Goal: Task Accomplishment & Management: Manage account settings

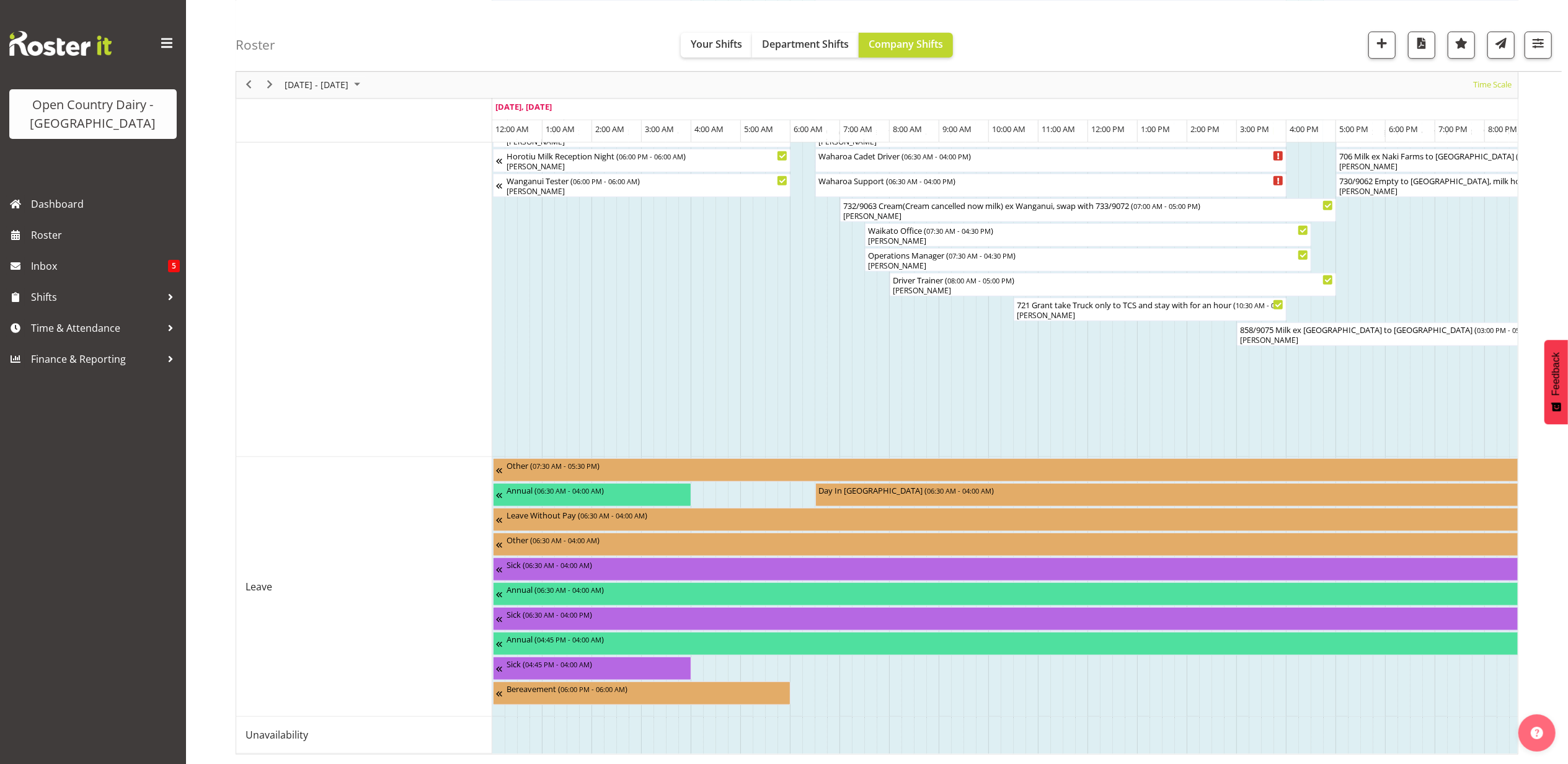
scroll to position [1055, 0]
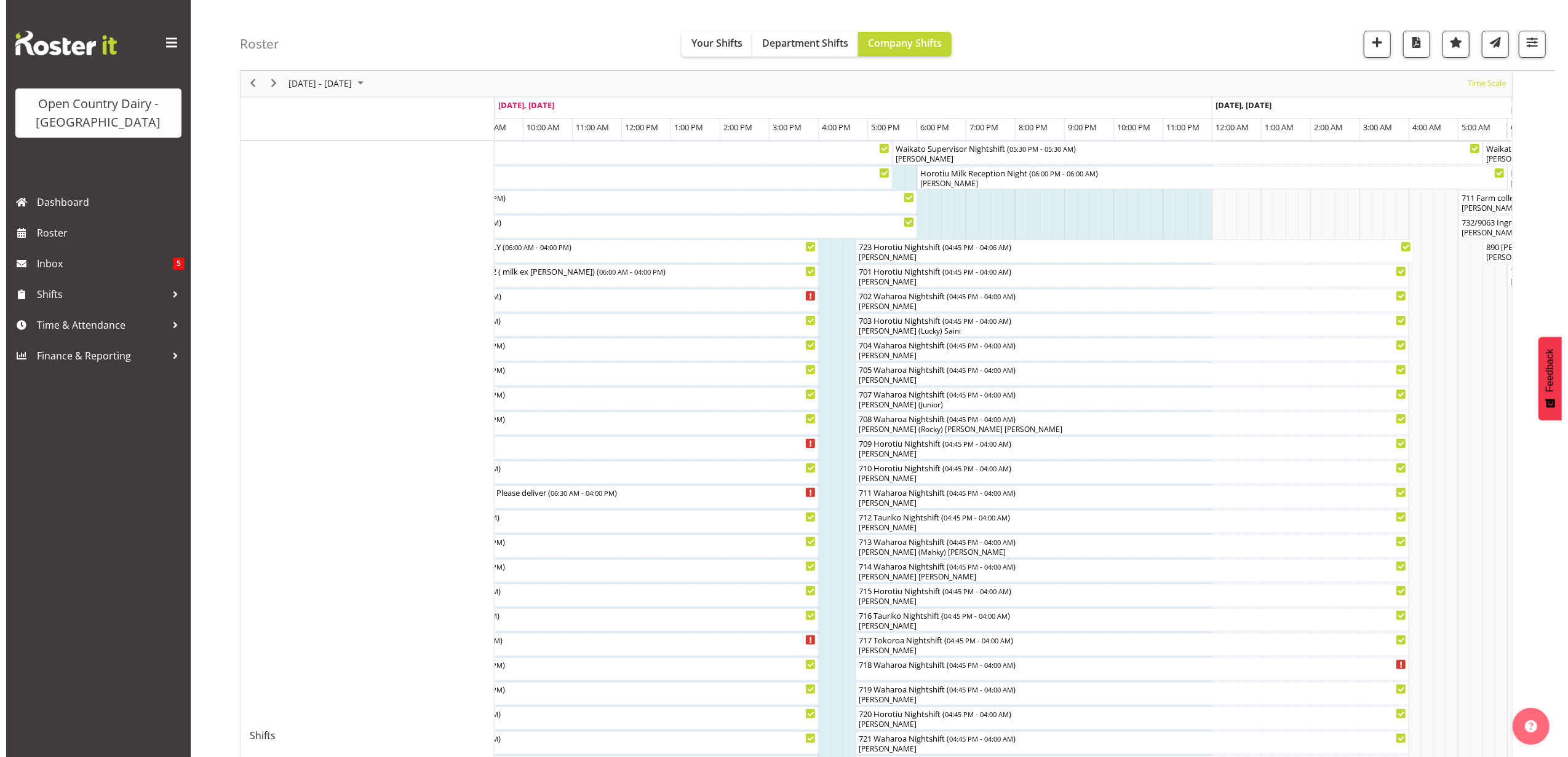
scroll to position [246, 0]
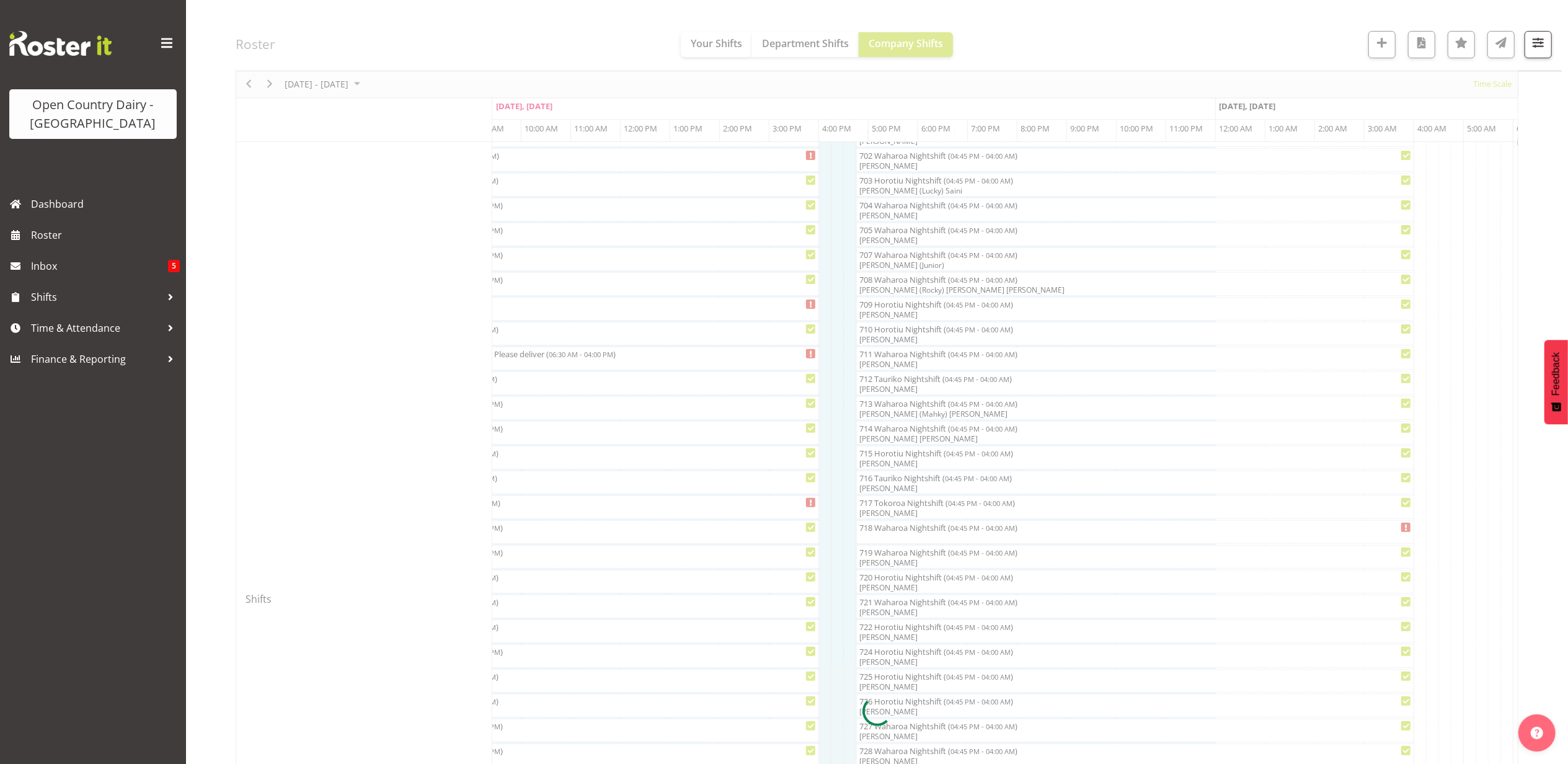
click at [871, 435] on div at bounding box center [877, 711] width 1283 height 1673
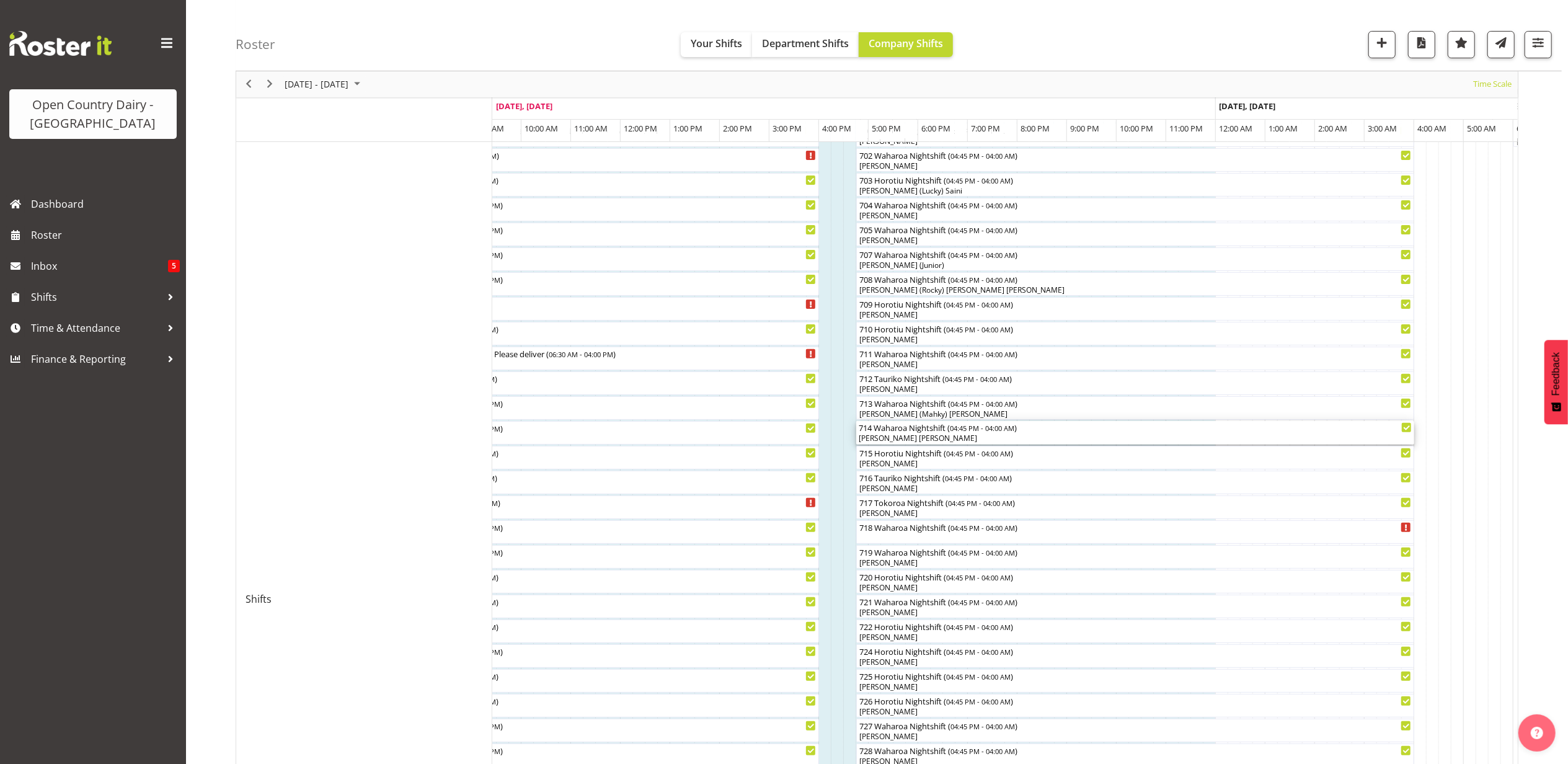
click at [906, 432] on div "714 Waharoa Nightshift ( 04:45 PM - 04:00 AM )" at bounding box center [1135, 427] width 553 height 12
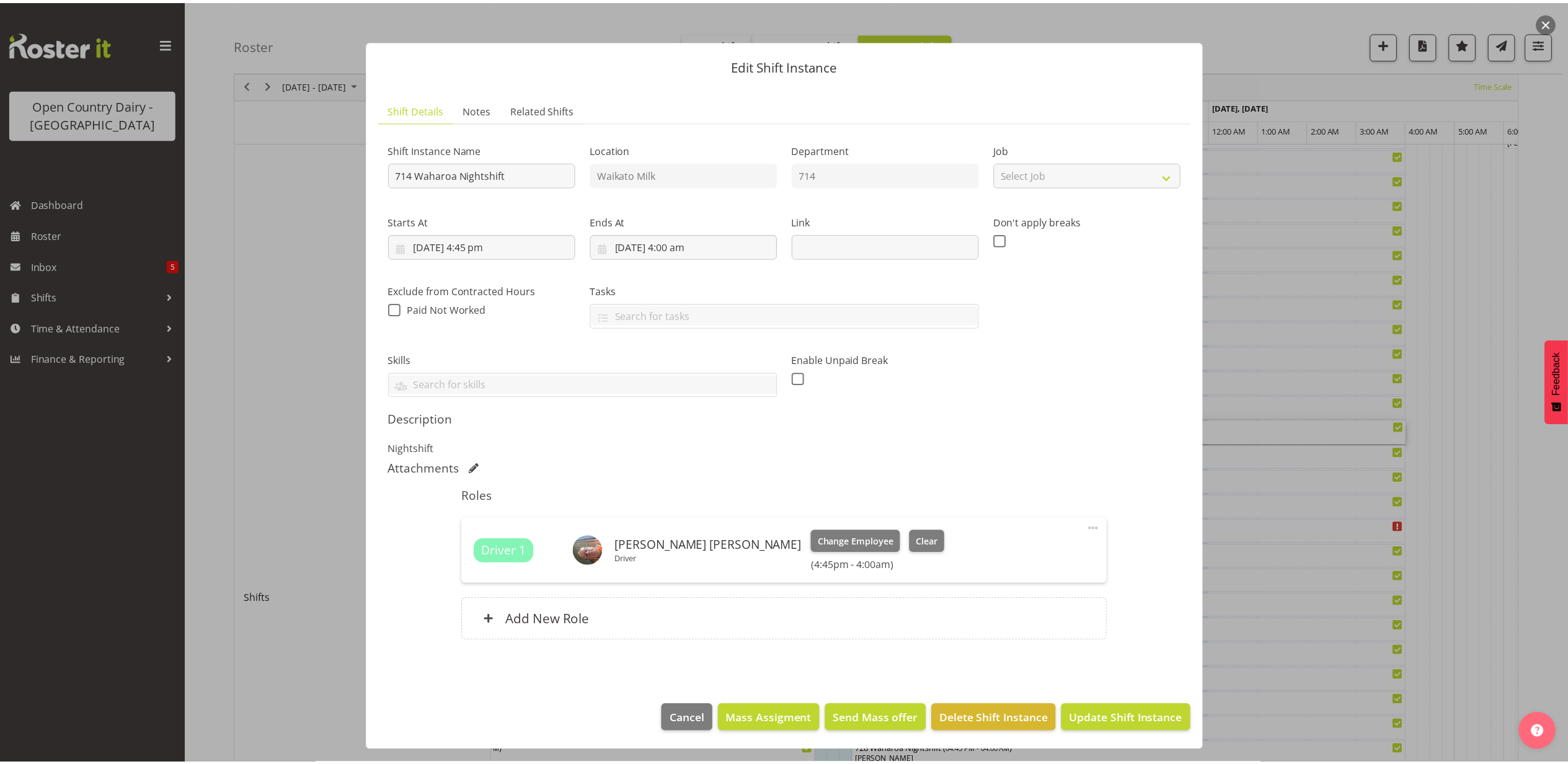
scroll to position [0, 0]
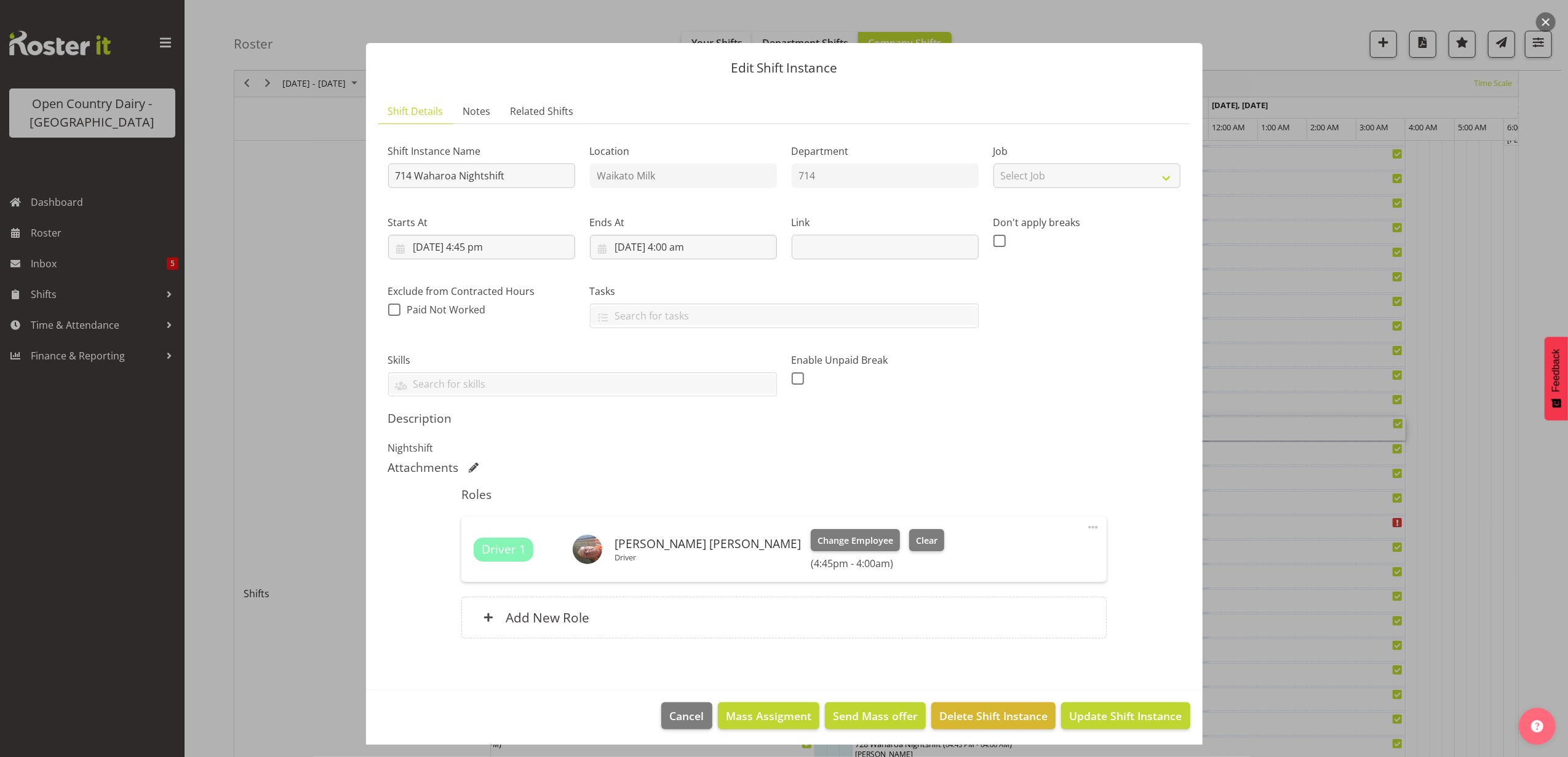
click at [1545, 17] on button "button" at bounding box center [1545, 21] width 20 height 20
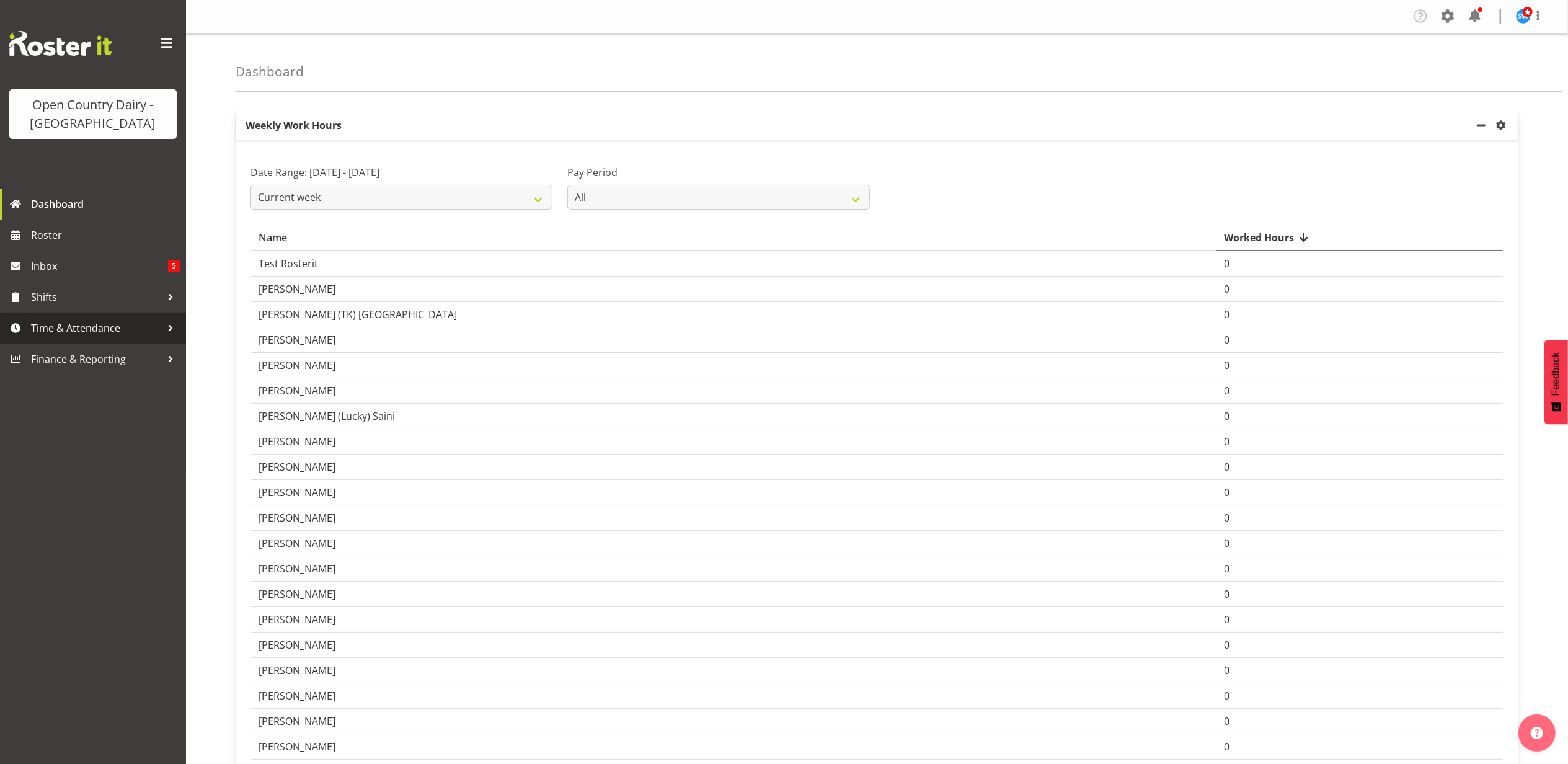
click at [47, 319] on span "Time & Attendance" at bounding box center [96, 329] width 130 height 19
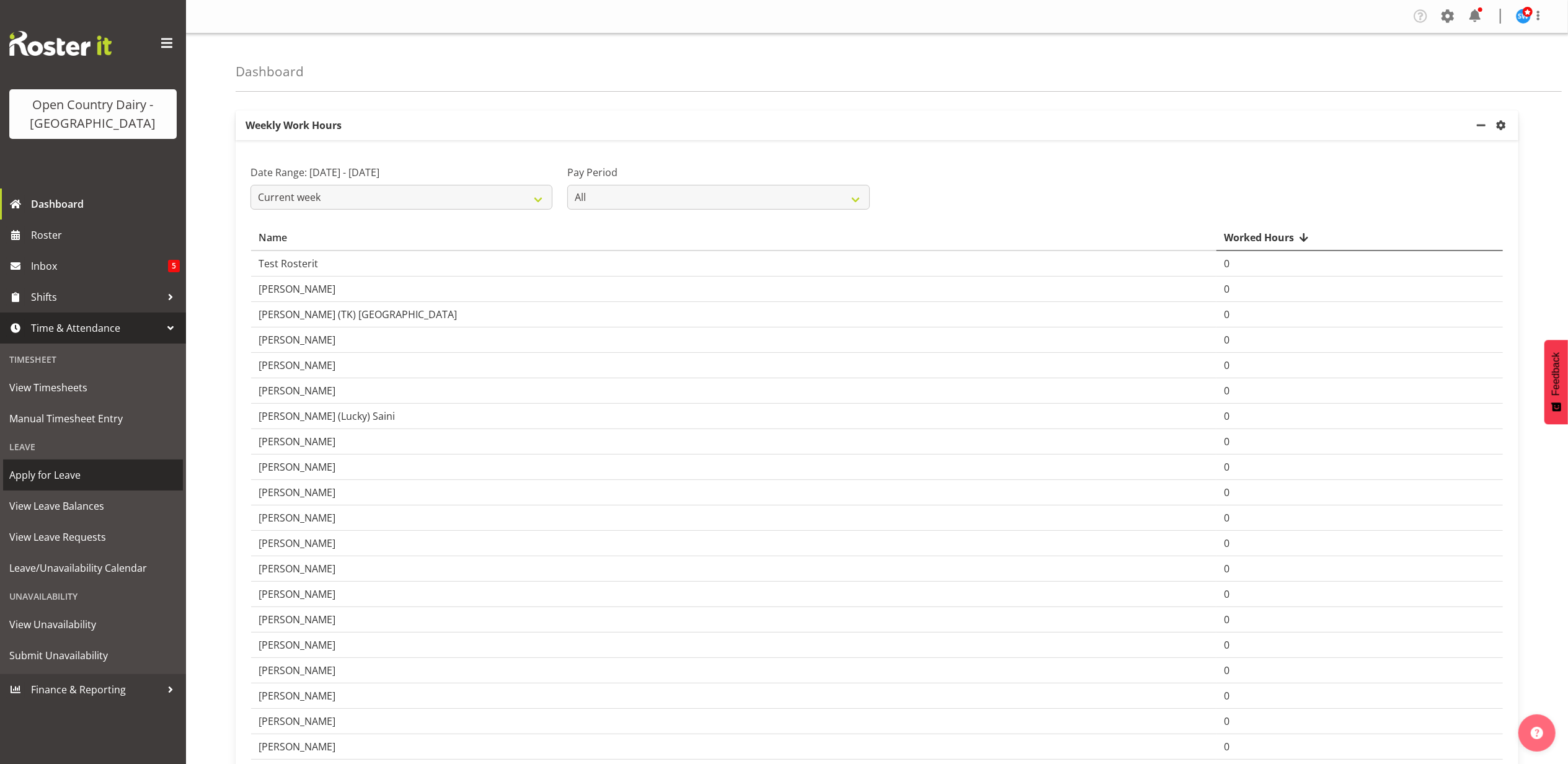
click at [60, 482] on span "Apply for Leave" at bounding box center [93, 475] width 167 height 19
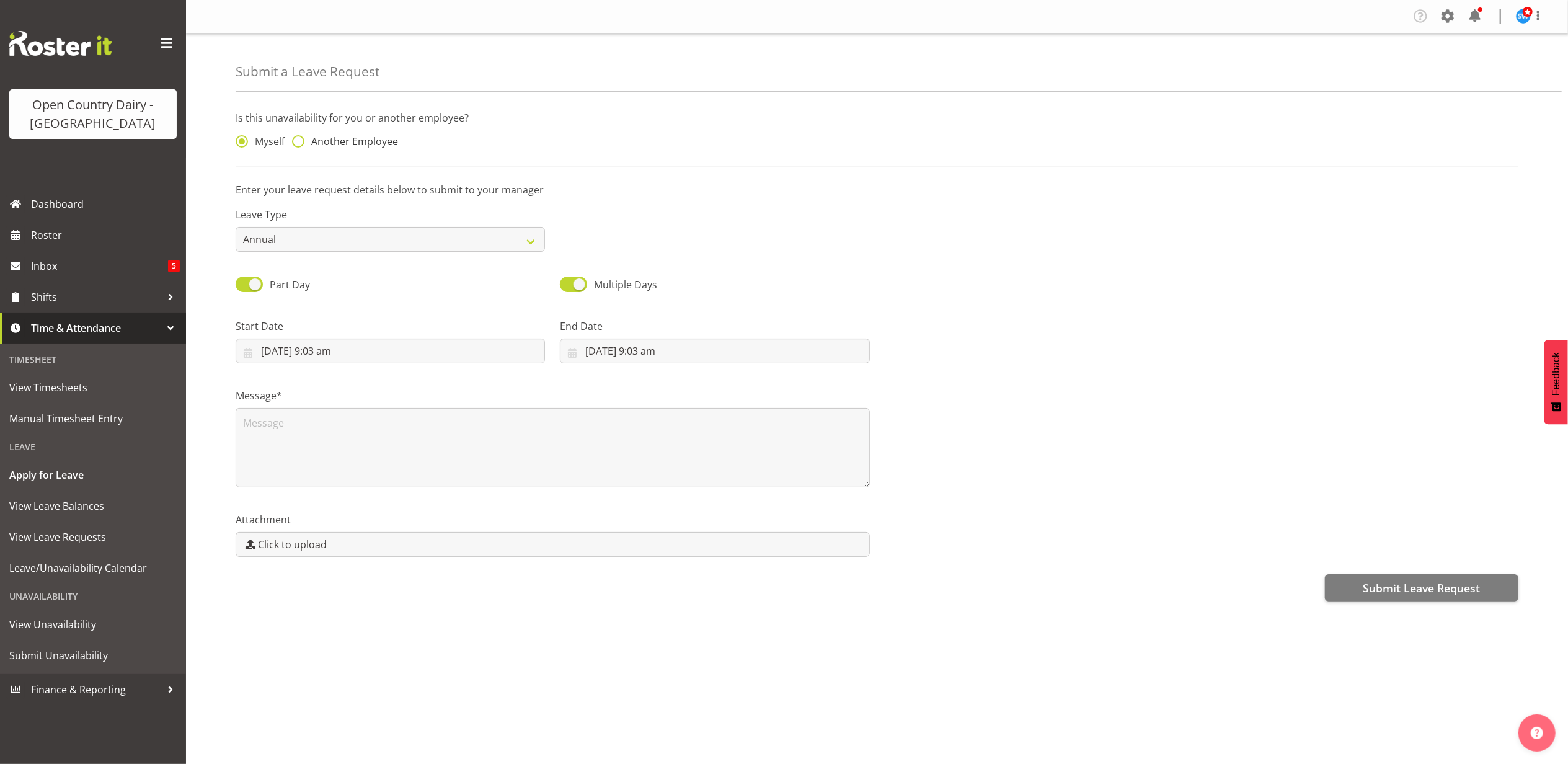
click at [298, 142] on span at bounding box center [298, 141] width 12 height 12
click at [298, 142] on input "Another Employee" at bounding box center [296, 141] width 8 height 8
radio input "true"
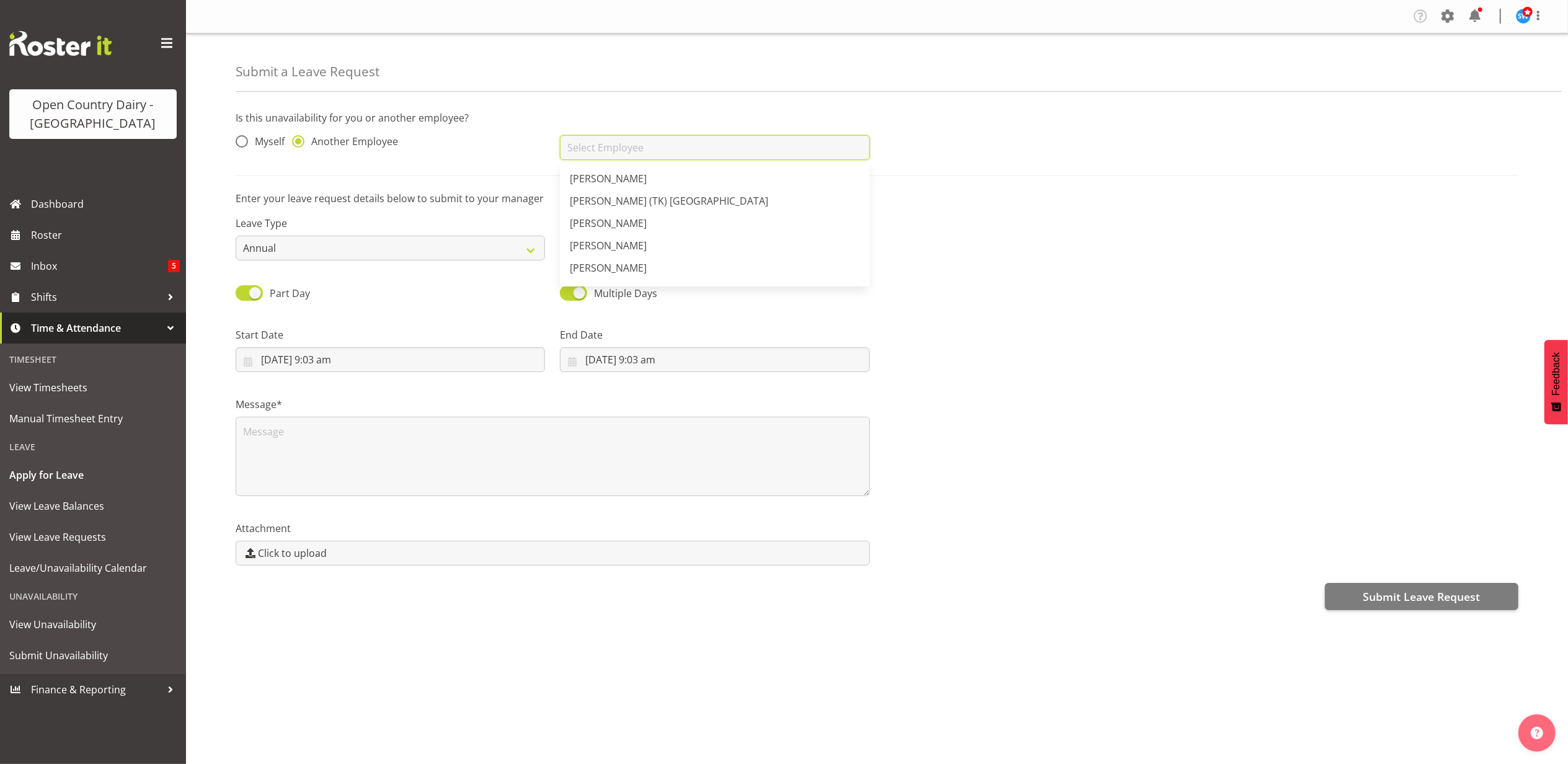
click at [564, 147] on input "text" at bounding box center [715, 147] width 309 height 25
click at [606, 222] on span "[PERSON_NAME]" at bounding box center [608, 223] width 77 height 14
type input "Nick Adlington"
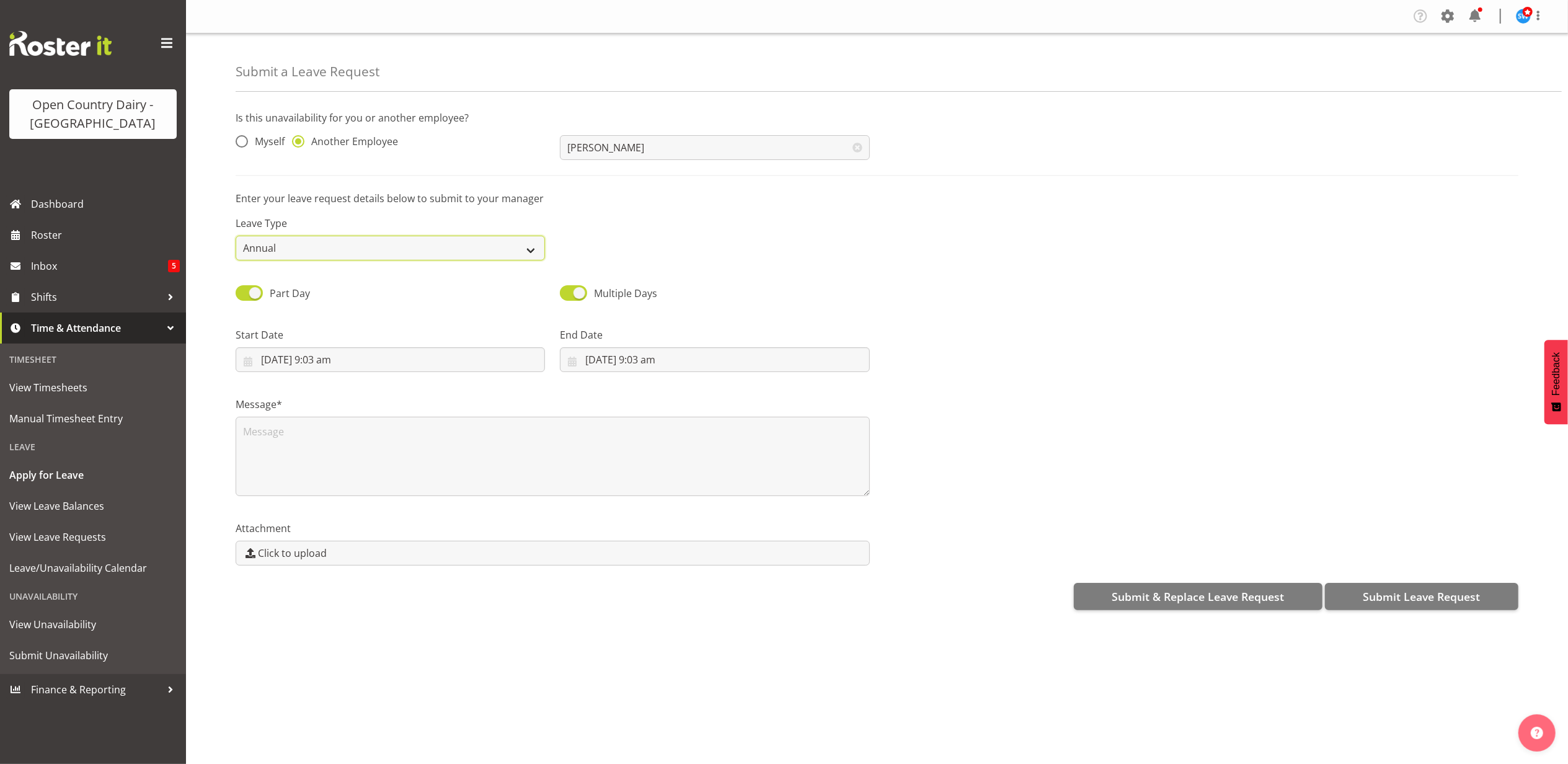
click at [403, 244] on select "Annual Sick Leave Without Pay Bereavement Domestic Violence Parental Jury Servi…" at bounding box center [390, 247] width 309 height 25
select select "Sick"
click at [235, 236] on select "Annual Sick Leave Without Pay Bereavement Domestic Violence Parental Jury Servi…" at bounding box center [390, 247] width 309 height 25
click at [496, 368] on input "6/10/2025, 9:03 am" at bounding box center [390, 360] width 309 height 25
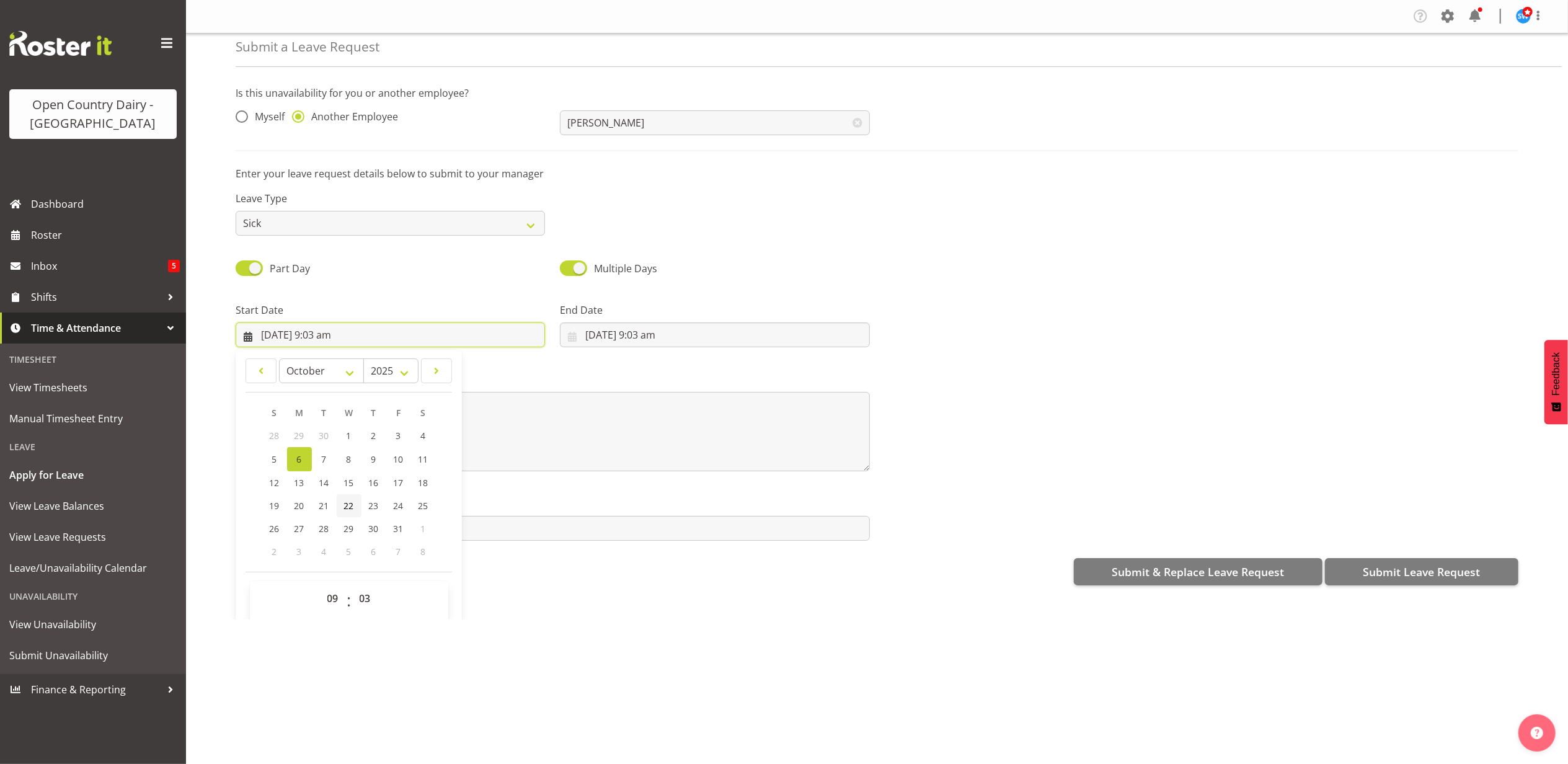
scroll to position [36, 0]
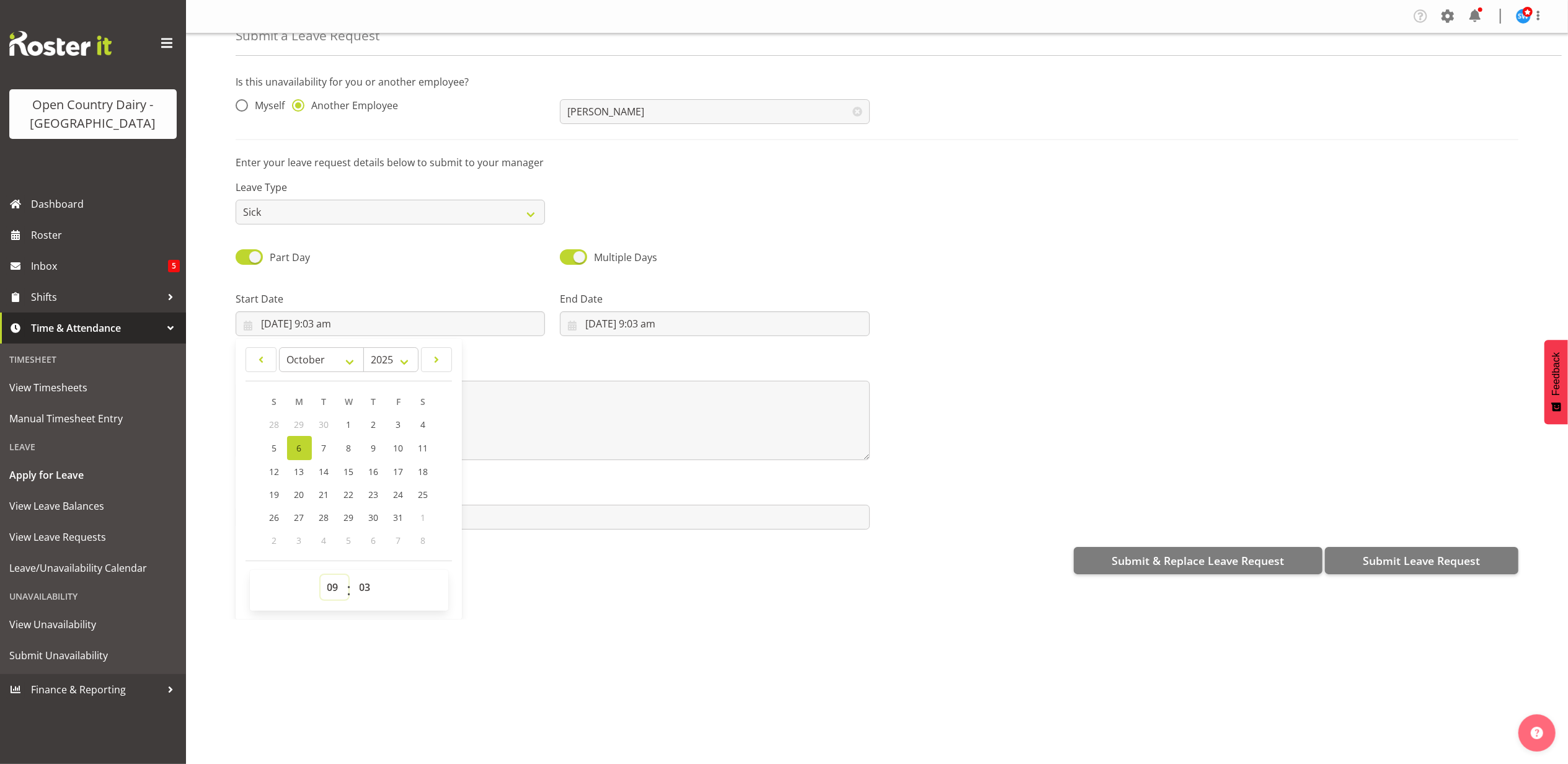
click at [334, 589] on select "00 01 02 03 04 05 06 07 08 09 10 11 12 13 14 15 16 17 18 19 20 21 22 23" at bounding box center [334, 587] width 28 height 25
select select "16"
click at [321, 576] on select "00 01 02 03 04 05 06 07 08 09 10 11 12 13 14 15 16 17 18 19 20 21 22 23" at bounding box center [334, 587] width 28 height 25
type input "6/10/2025, 4:03 pm"
click at [359, 582] on select "00 01 02 03 04 05 06 07 08 09 10 11 12 13 14 15 16 17 18 19 20 21 22 23 24 25 2…" at bounding box center [366, 587] width 28 height 25
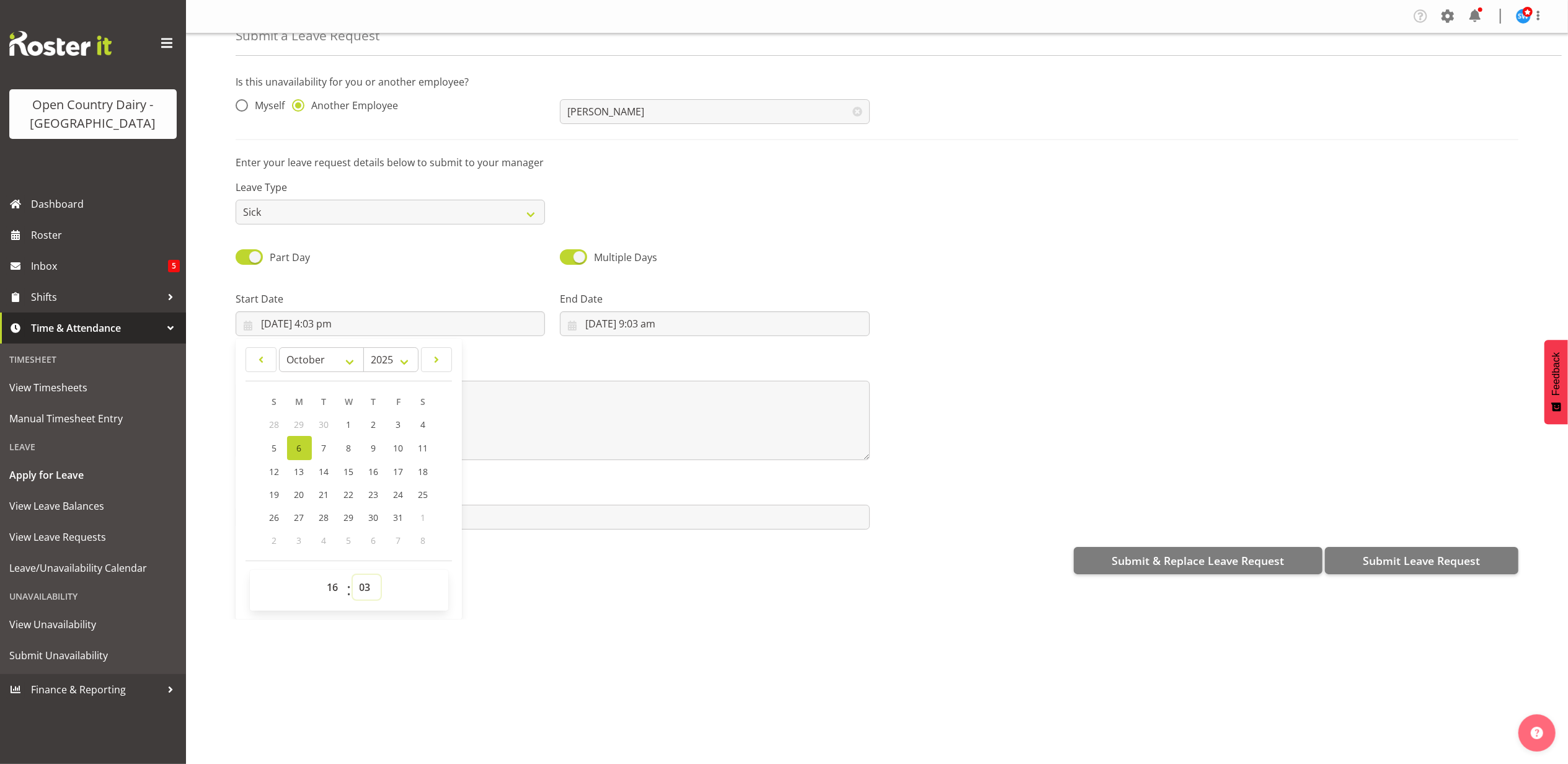
select select "45"
click at [353, 576] on select "00 01 02 03 04 05 06 07 08 09 10 11 12 13 14 15 16 17 18 19 20 21 22 23 24 25 2…" at bounding box center [366, 587] width 28 height 25
type input "[DATE] 4:45 pm"
click at [589, 317] on input "6/10/2025, 9:03 am" at bounding box center [715, 323] width 309 height 25
click at [651, 596] on select "00 01 02 03 04 05 06 07 08 09 10 11 12 13 14 15 16 17 18 19 20 21 22 23" at bounding box center [659, 587] width 28 height 25
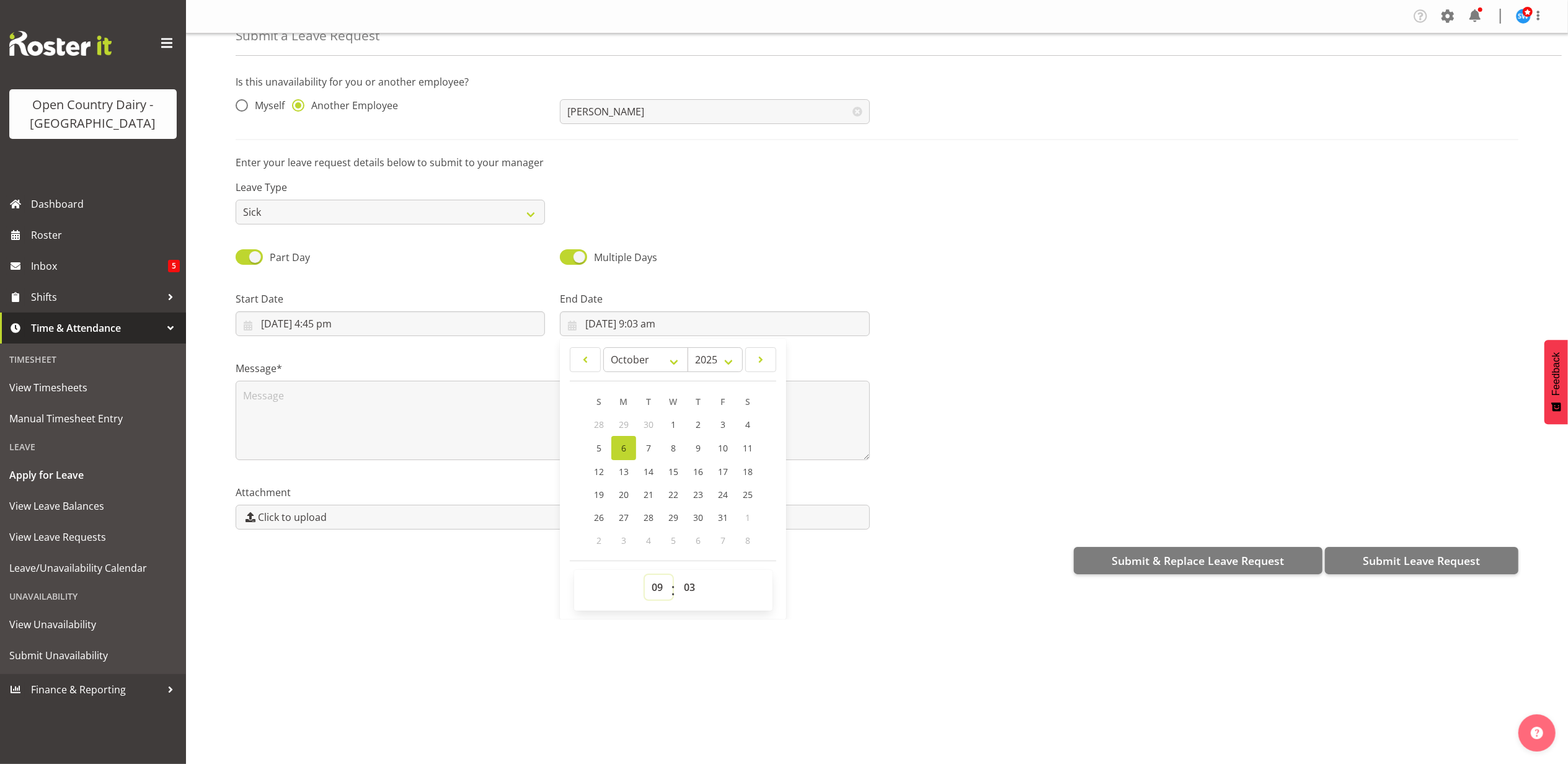
select select "4"
click at [645, 576] on select "00 01 02 03 04 05 06 07 08 09 10 11 12 13 14 15 16 17 18 19 20 21 22 23" at bounding box center [659, 587] width 28 height 25
type input "6/10/2025, 4:03 am"
drag, startPoint x: 683, startPoint y: 584, endPoint x: 683, endPoint y: 574, distance: 10.0
click at [683, 584] on select "00 01 02 03 04 05 06 07 08 09 10 11 12 13 14 15 16 17 18 19 20 21 22 23 24 25 2…" at bounding box center [691, 587] width 28 height 25
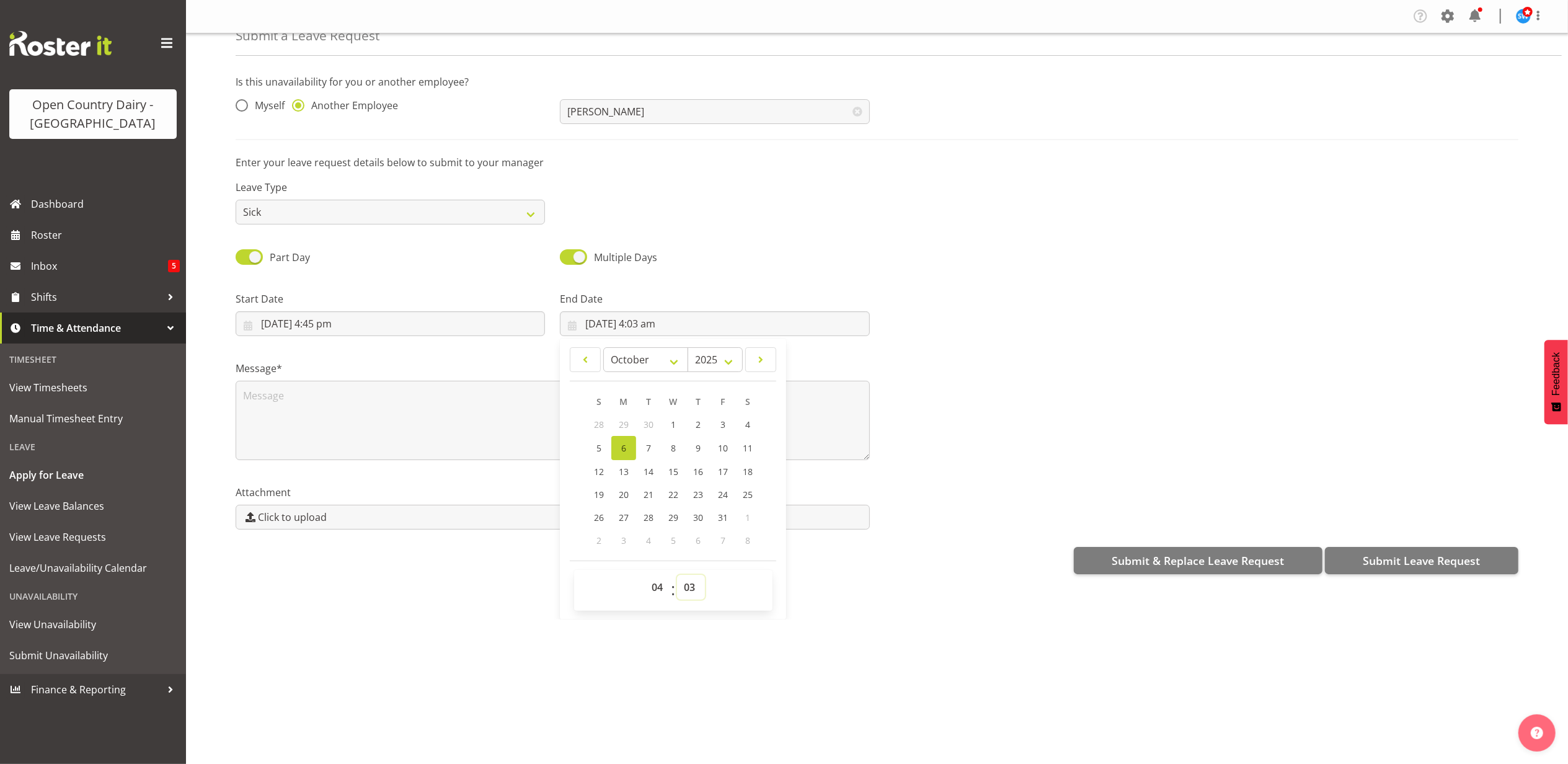
select select "0"
click at [678, 576] on select "00 01 02 03 04 05 06 07 08 09 10 11 12 13 14 15 16 17 18 19 20 21 22 23 24 25 2…" at bounding box center [691, 587] width 28 height 25
type input "[DATE] 4:00 am"
click at [502, 566] on div "Submit & Replace Leave Request Submit Leave Request" at bounding box center [877, 560] width 1283 height 30
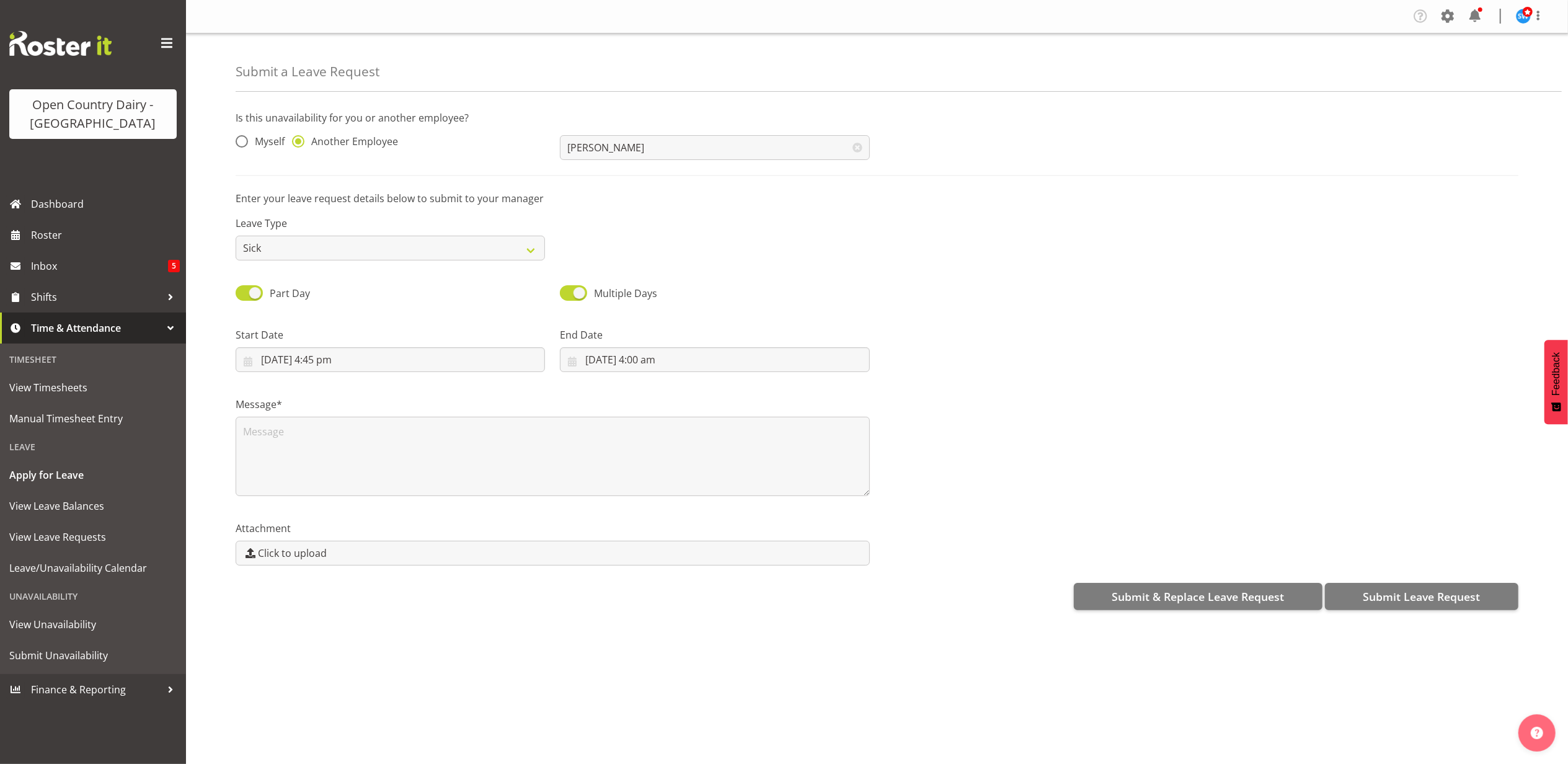
scroll to position [0, 0]
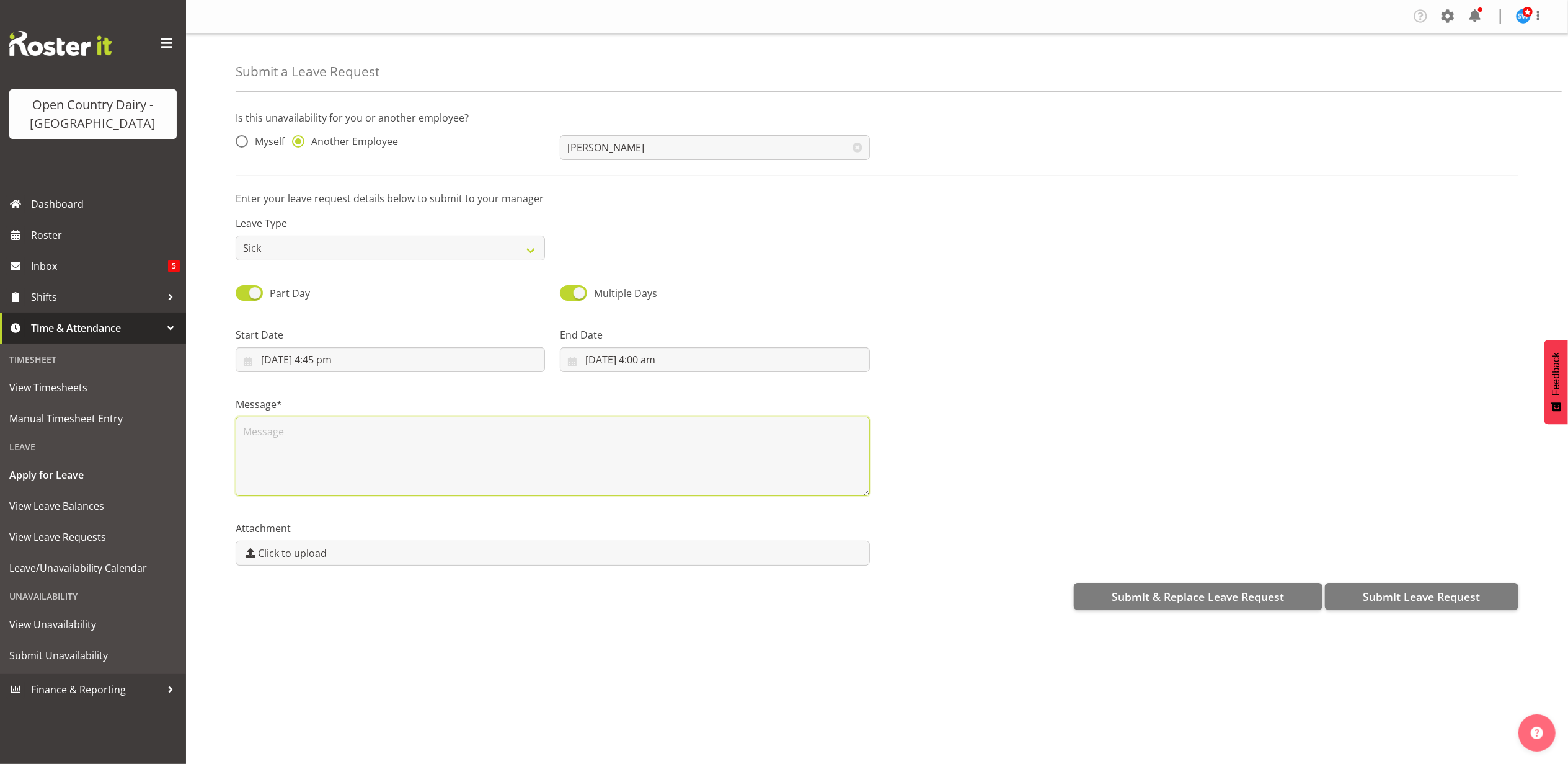
click at [344, 425] on textarea at bounding box center [553, 456] width 634 height 79
type textarea "back pain"
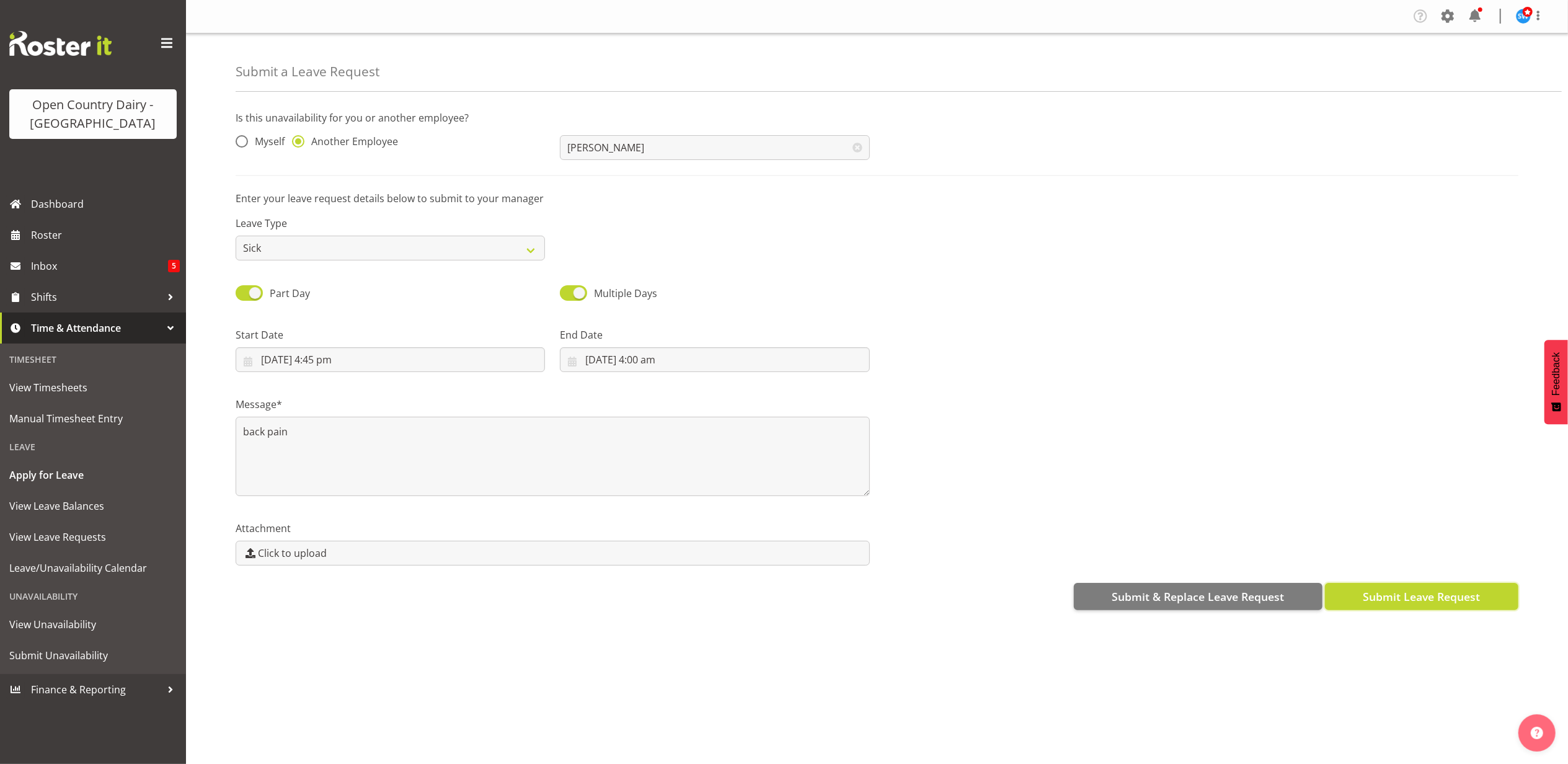
click at [1414, 611] on button "Submit Leave Request" at bounding box center [1421, 597] width 193 height 28
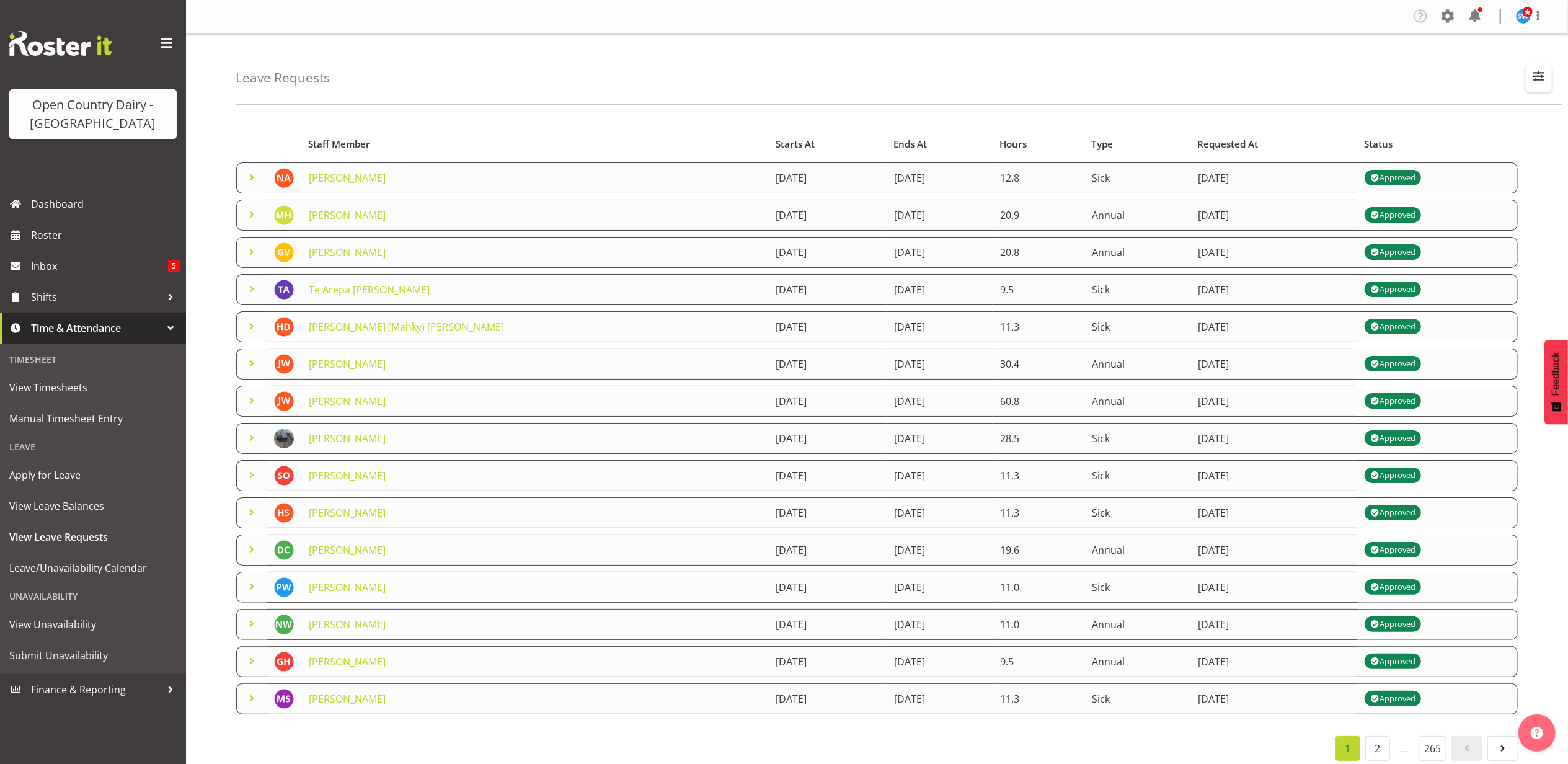
click at [1534, 77] on span "button" at bounding box center [1539, 76] width 16 height 16
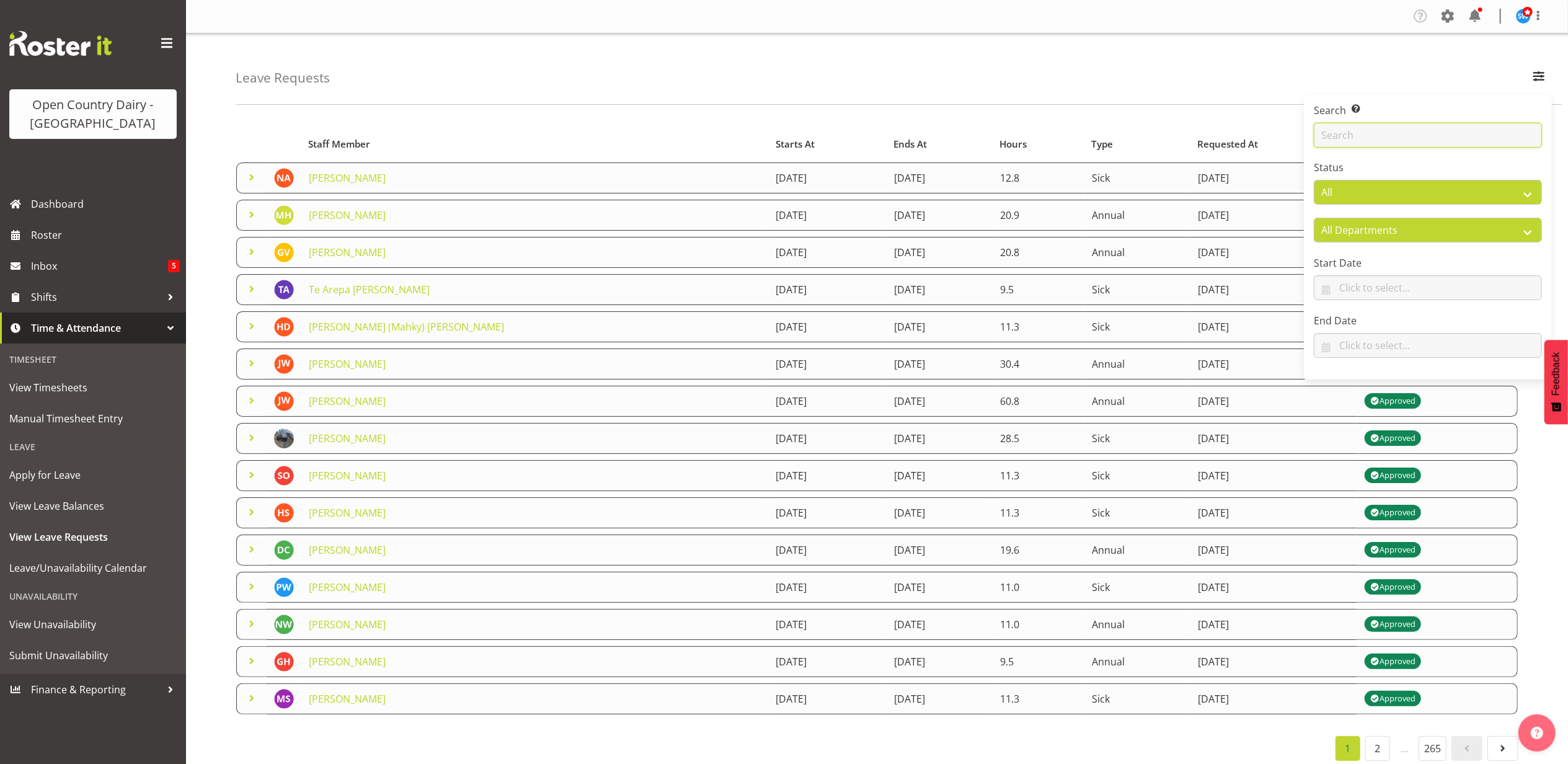
click at [1331, 128] on input "text" at bounding box center [1427, 135] width 228 height 25
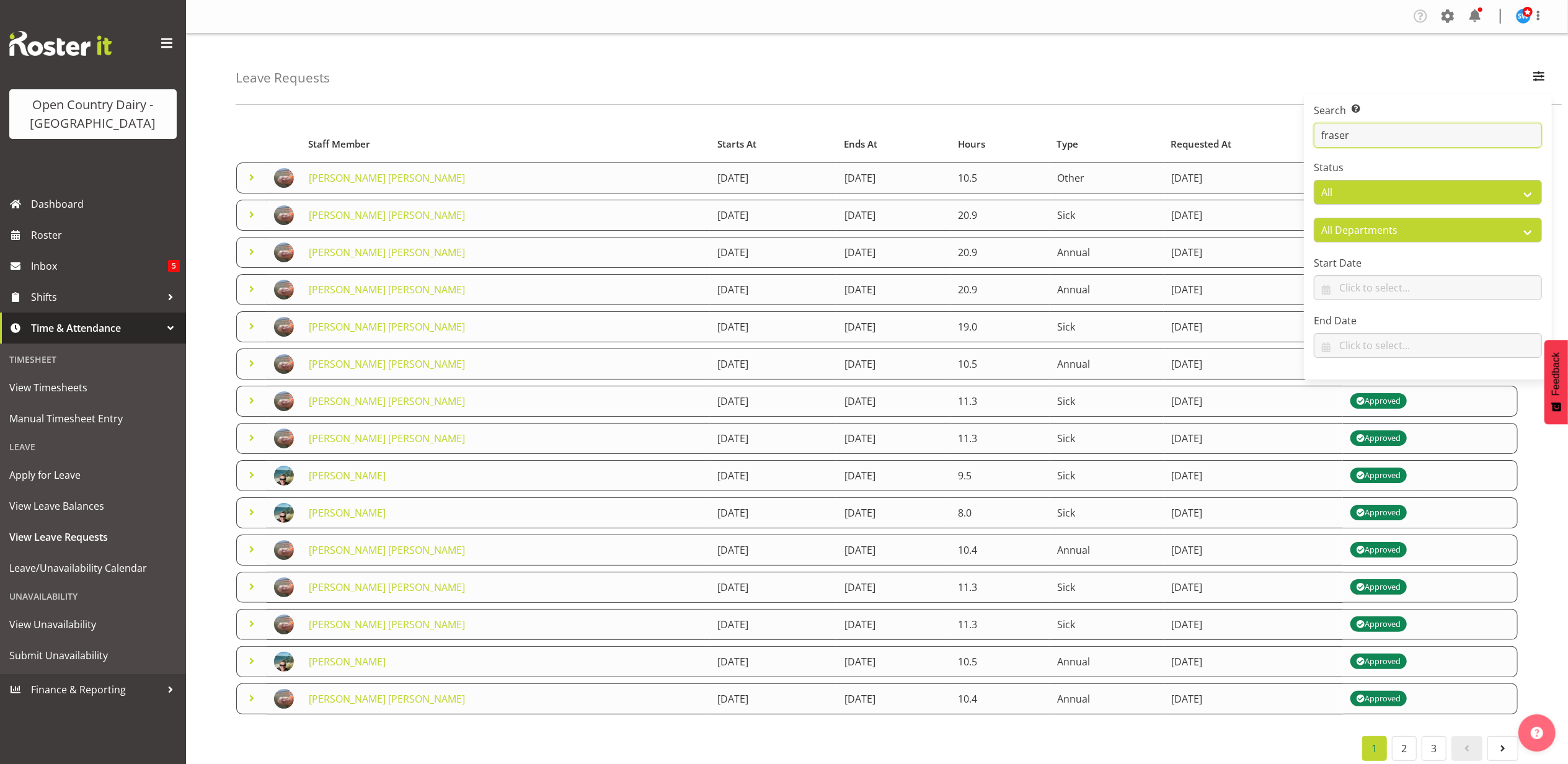
type input "fraser"
click at [989, 90] on div "Leave Requests Search Search for a particular employee [PERSON_NAME] Status All…" at bounding box center [898, 69] width 1327 height 72
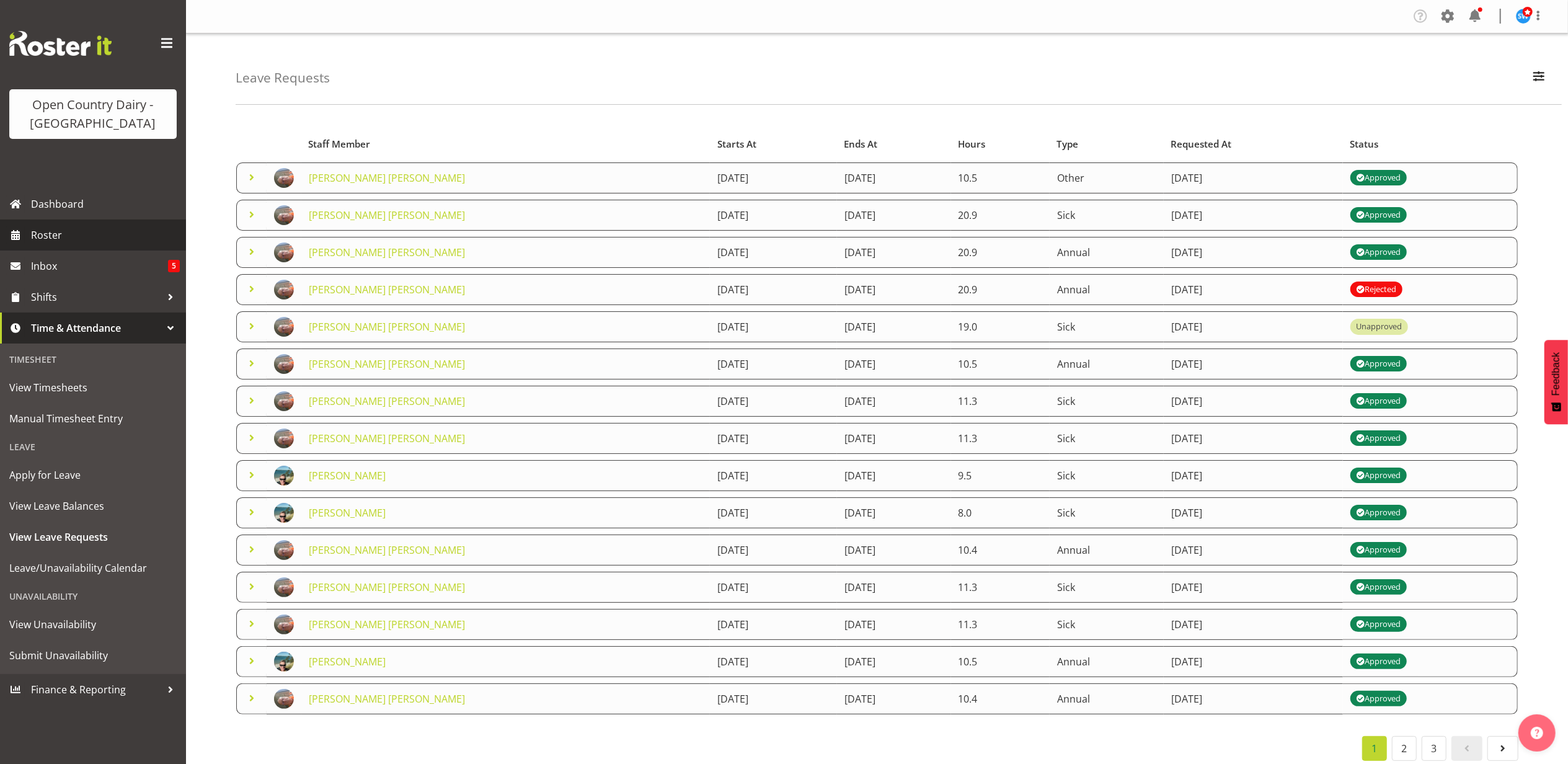
click at [28, 237] on link "Roster" at bounding box center [93, 235] width 186 height 31
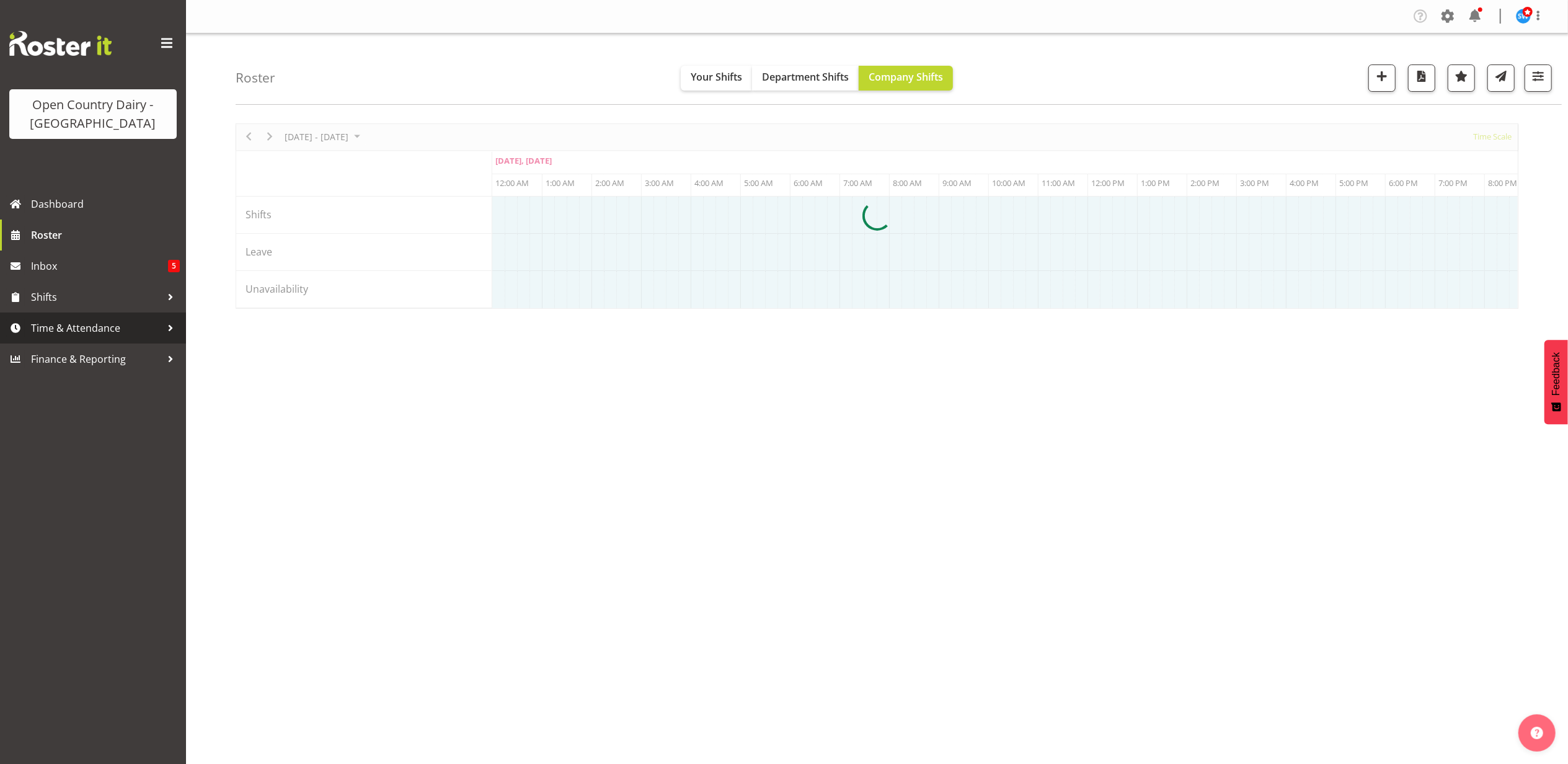
click at [41, 329] on span "Time & Attendance" at bounding box center [96, 329] width 130 height 19
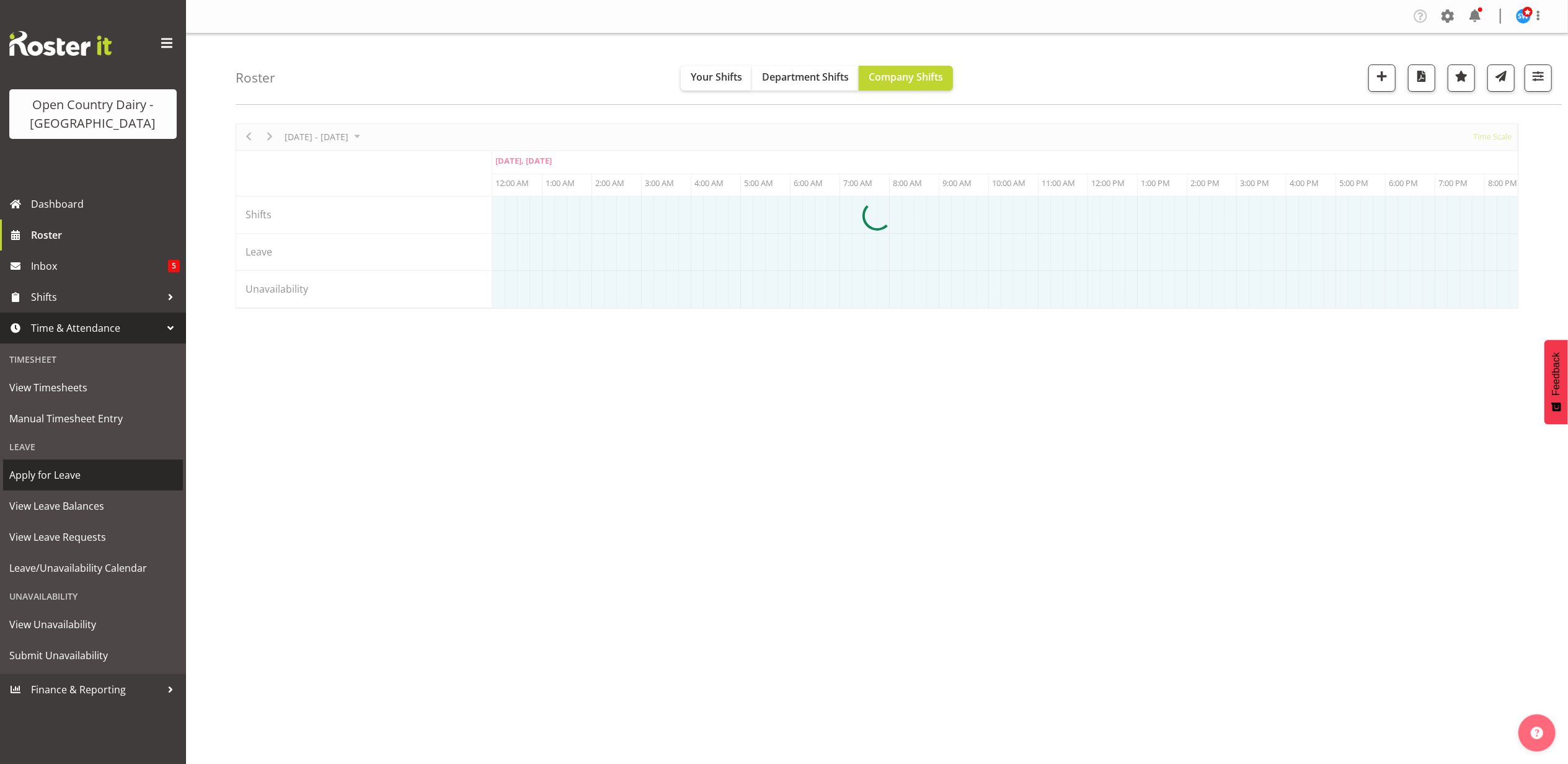
click at [59, 476] on span "Apply for Leave" at bounding box center [93, 475] width 167 height 19
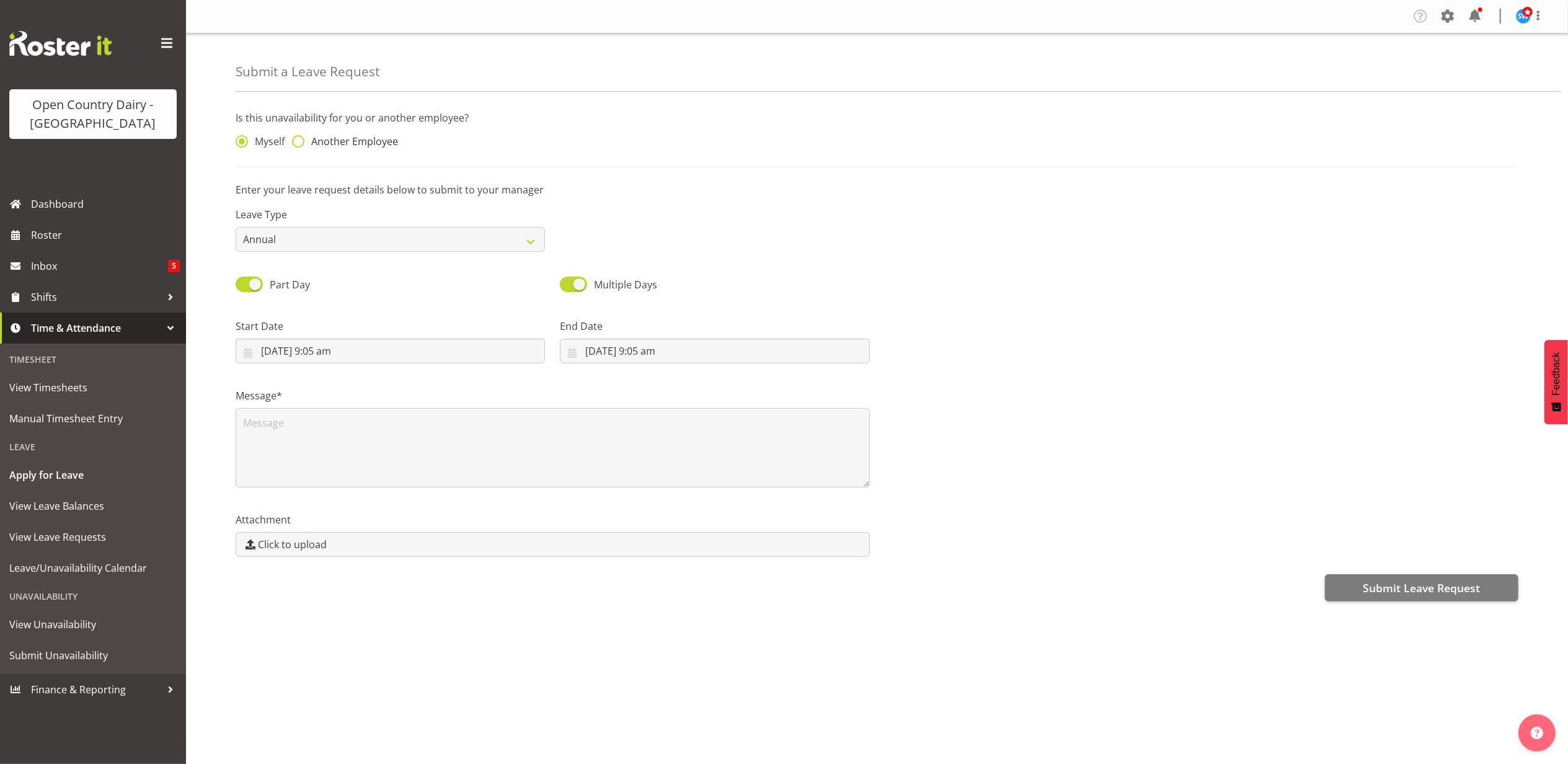
click at [303, 144] on span at bounding box center [298, 141] width 12 height 12
click at [300, 144] on input "Another Employee" at bounding box center [296, 141] width 8 height 8
radio input "true"
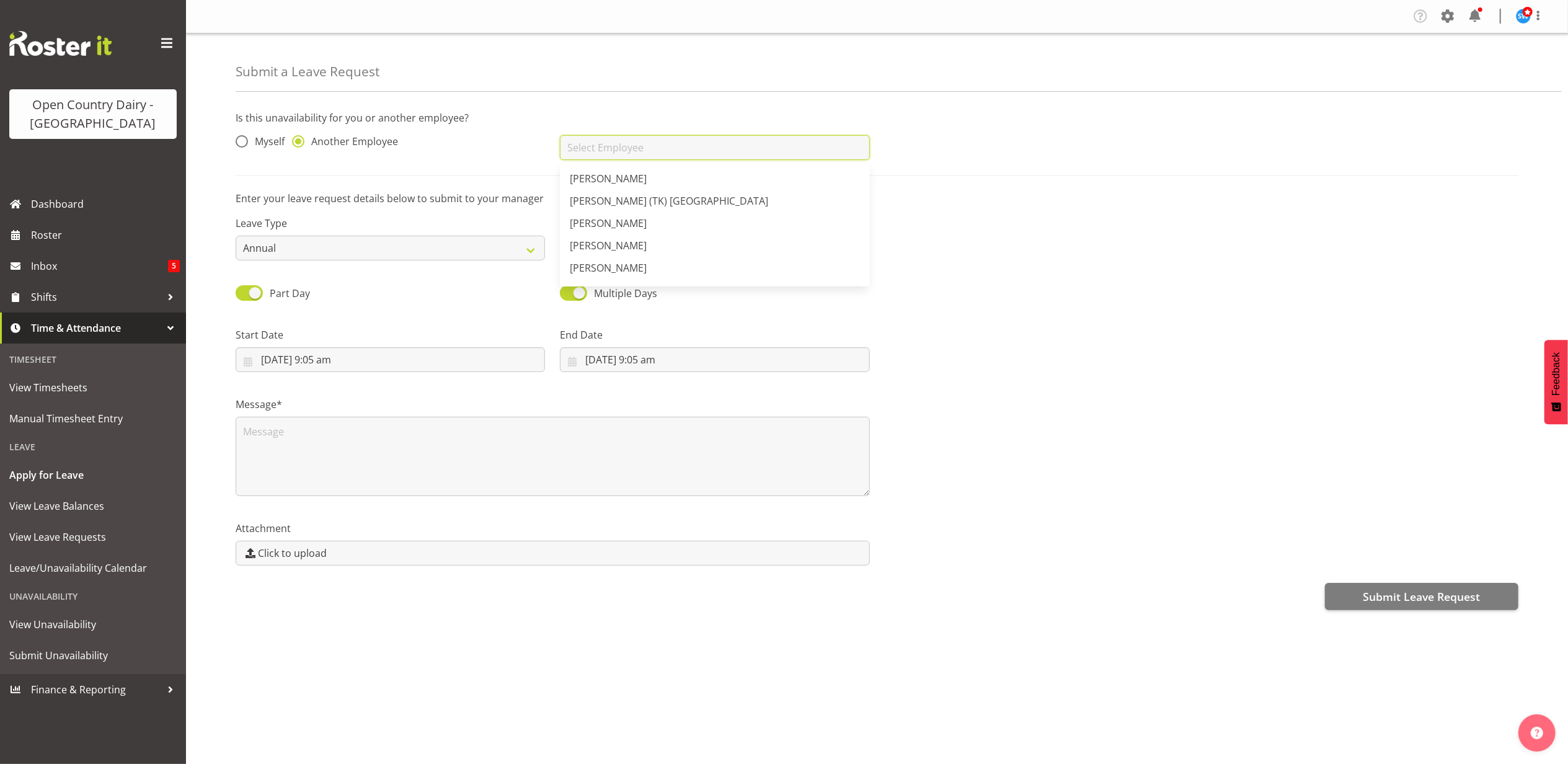
click at [633, 152] on input "text" at bounding box center [715, 147] width 309 height 25
click at [621, 184] on span "[PERSON_NAME] [PERSON_NAME]" at bounding box center [647, 178] width 156 height 14
type input "[PERSON_NAME] [PERSON_NAME]"
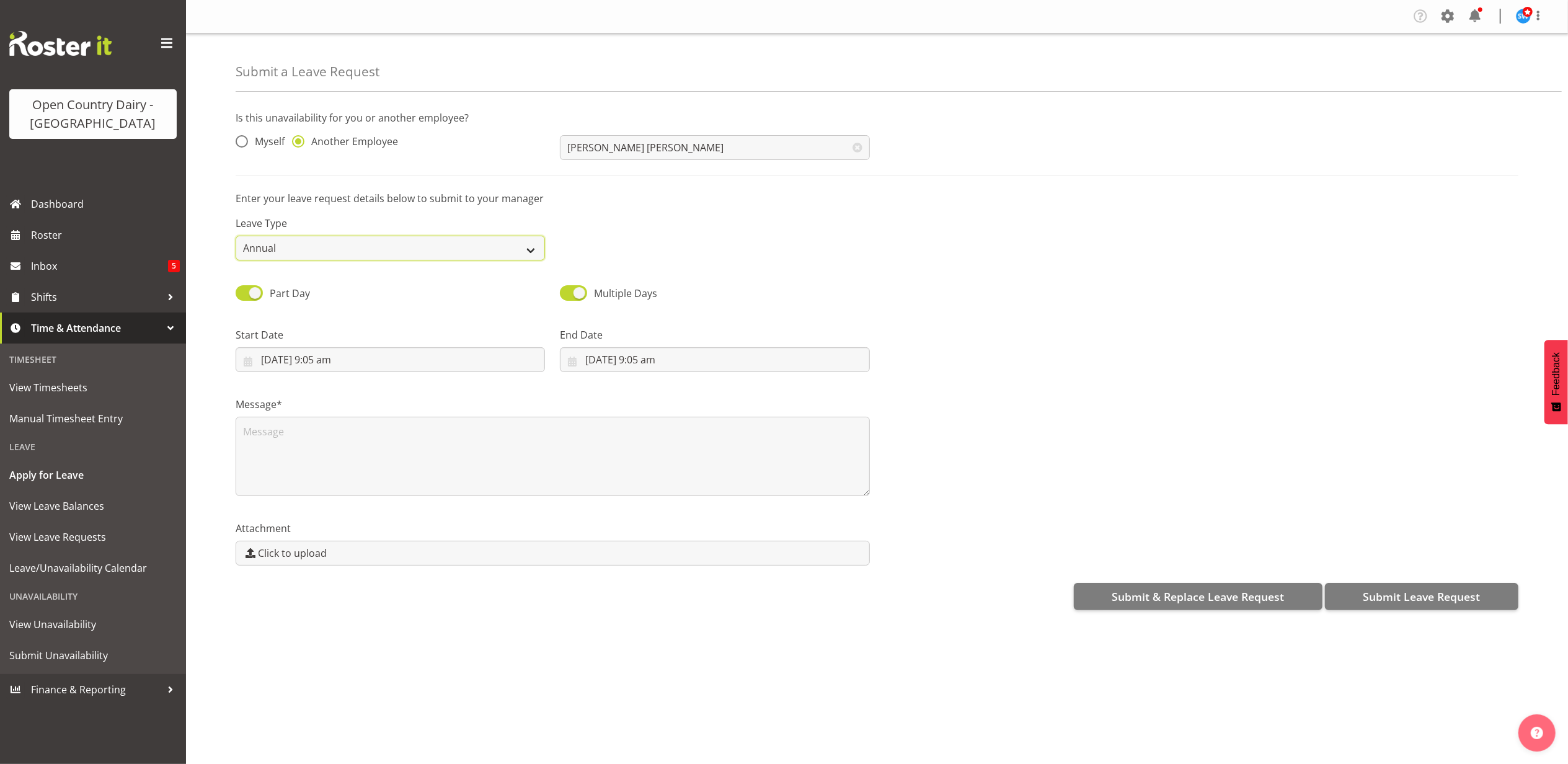
click at [462, 244] on select "Annual Sick Leave Without Pay Bereavement Domestic Violence Parental Jury Servi…" at bounding box center [390, 247] width 309 height 25
select select "Other"
click at [235, 236] on select "Annual Sick Leave Without Pay Bereavement Domestic Violence Parental Jury Servi…" at bounding box center [390, 247] width 309 height 25
click at [442, 363] on input "[DATE] 9:05 am" at bounding box center [390, 360] width 309 height 25
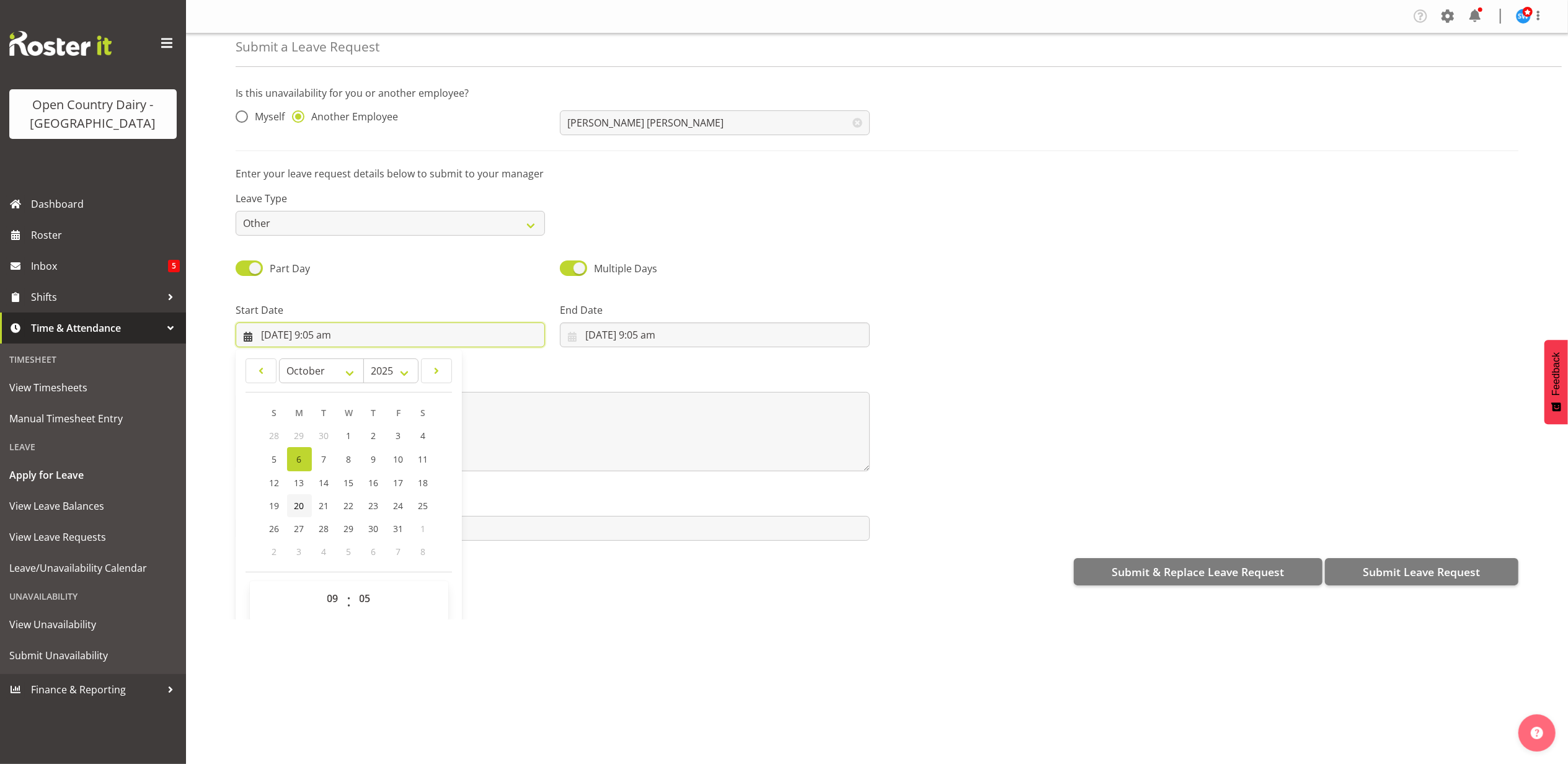
scroll to position [36, 0]
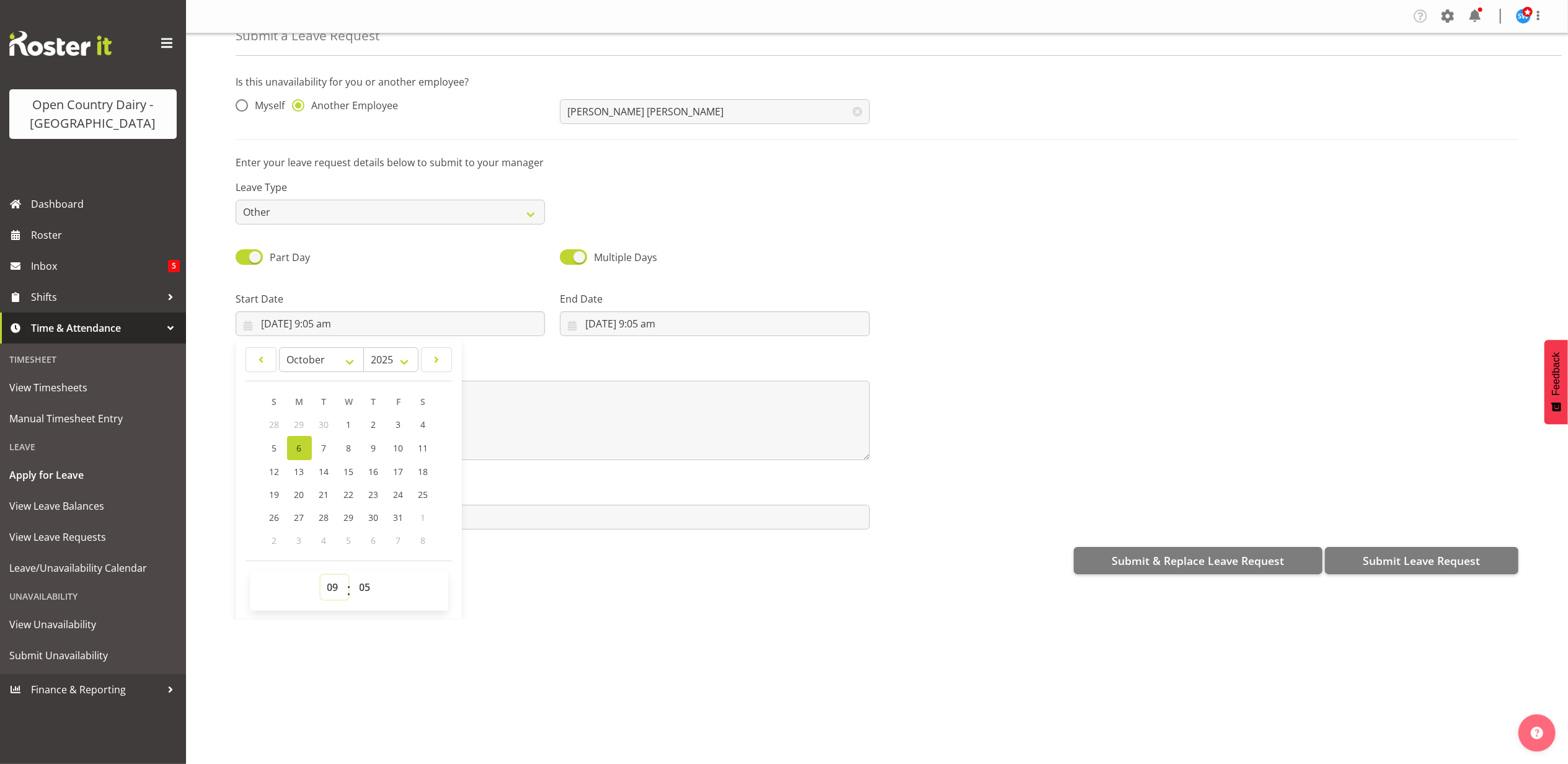
drag, startPoint x: 333, startPoint y: 584, endPoint x: 334, endPoint y: 574, distance: 10.0
click at [333, 584] on select "00 01 02 03 04 05 06 07 08 09 10 11 12 13 14 15 16 17 18 19 20 21 22 23" at bounding box center [334, 587] width 28 height 25
select select "16"
click at [321, 576] on select "00 01 02 03 04 05 06 07 08 09 10 11 12 13 14 15 16 17 18 19 20 21 22 23" at bounding box center [334, 587] width 28 height 25
type input "[DATE] 4:05 pm"
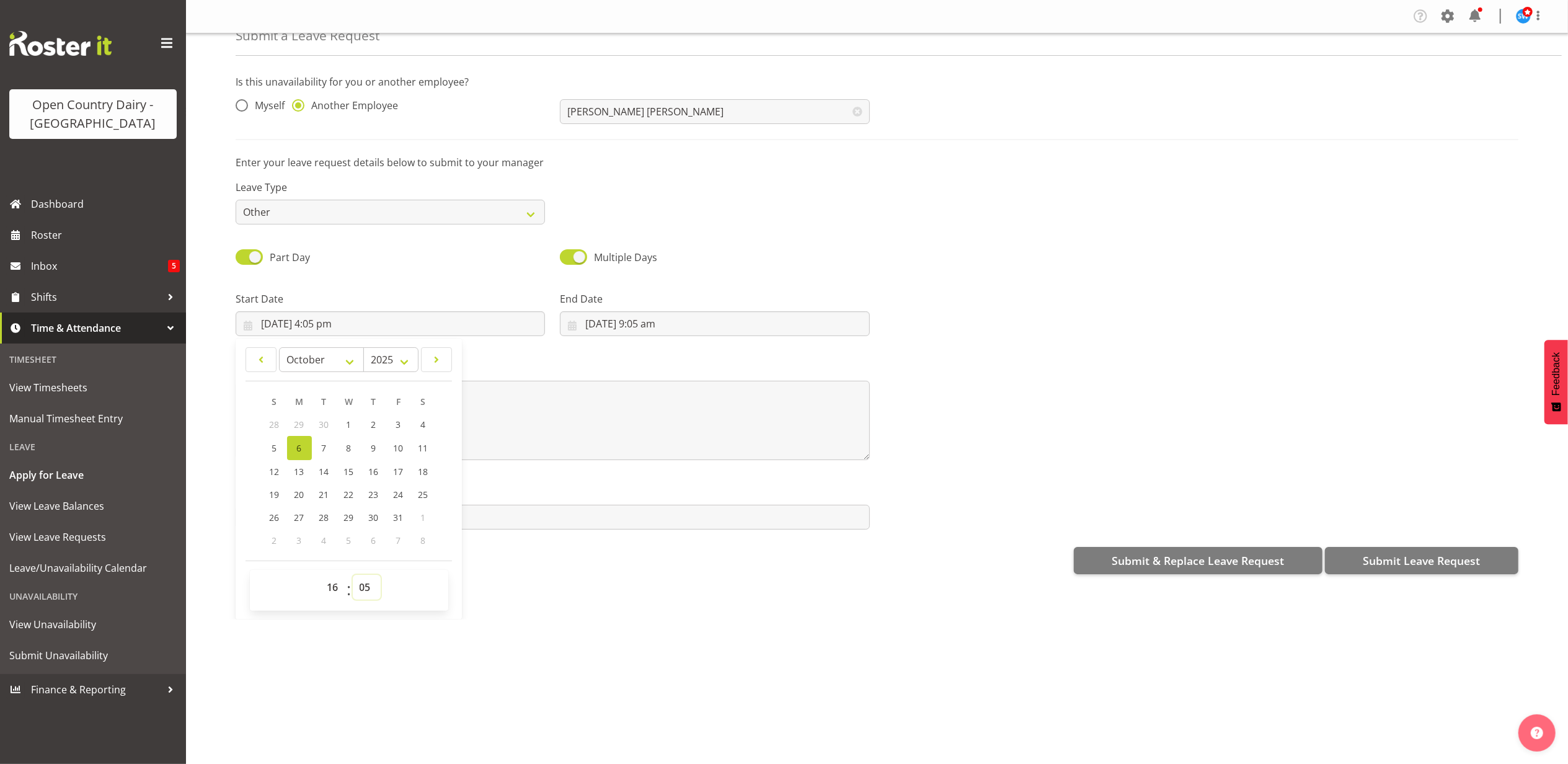
drag, startPoint x: 368, startPoint y: 591, endPoint x: 367, endPoint y: 576, distance: 15.0
click at [368, 589] on select "00 01 02 03 04 05 06 07 08 09 10 11 12 13 14 15 16 17 18 19 20 21 22 23 24 25 2…" at bounding box center [366, 587] width 28 height 25
select select "45"
click at [353, 576] on select "00 01 02 03 04 05 06 07 08 09 10 11 12 13 14 15 16 17 18 19 20 21 22 23 24 25 2…" at bounding box center [366, 587] width 28 height 25
type input "[DATE] 4:45 pm"
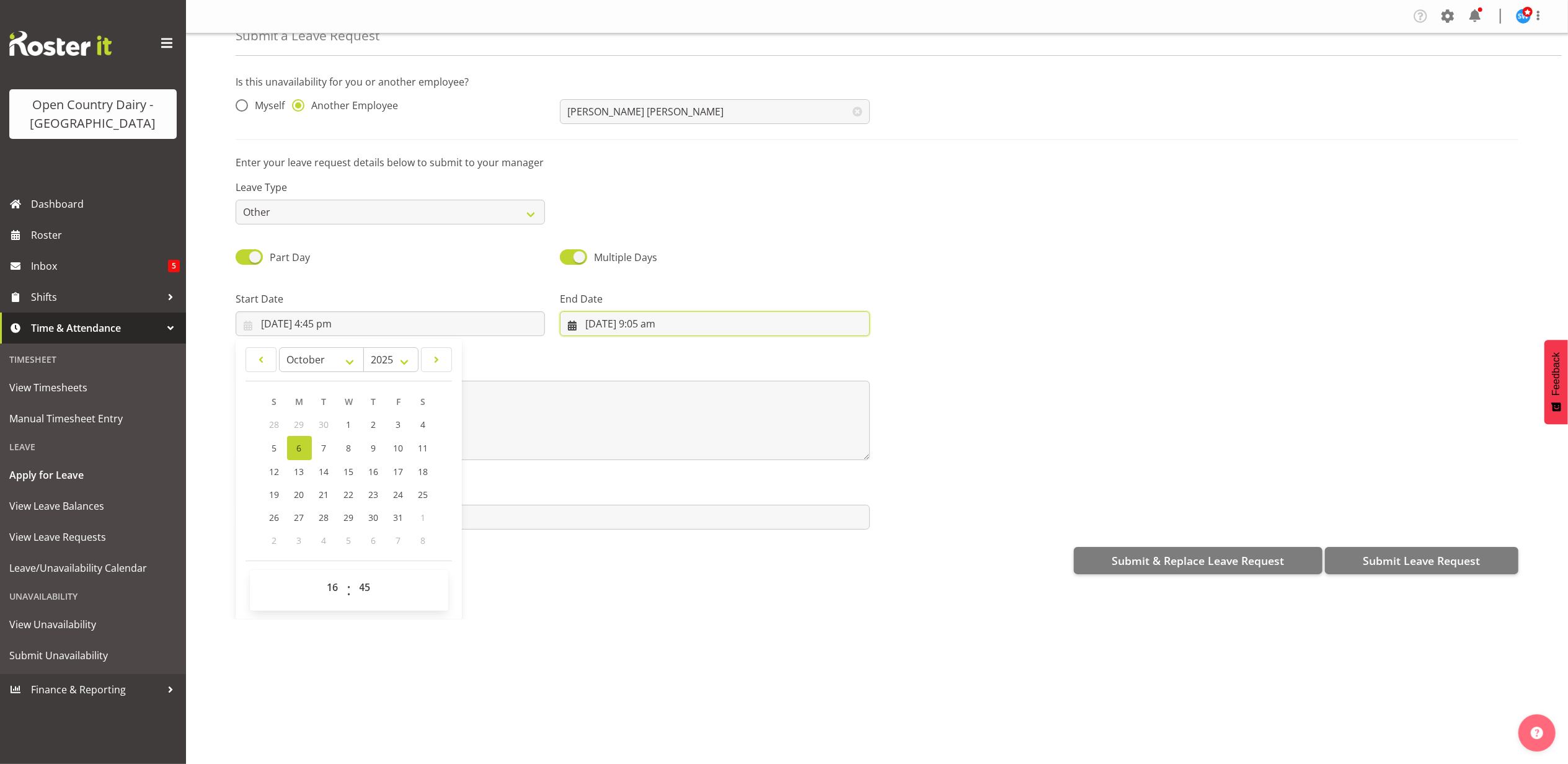
click at [624, 326] on input "[DATE] 9:05 am" at bounding box center [715, 323] width 309 height 25
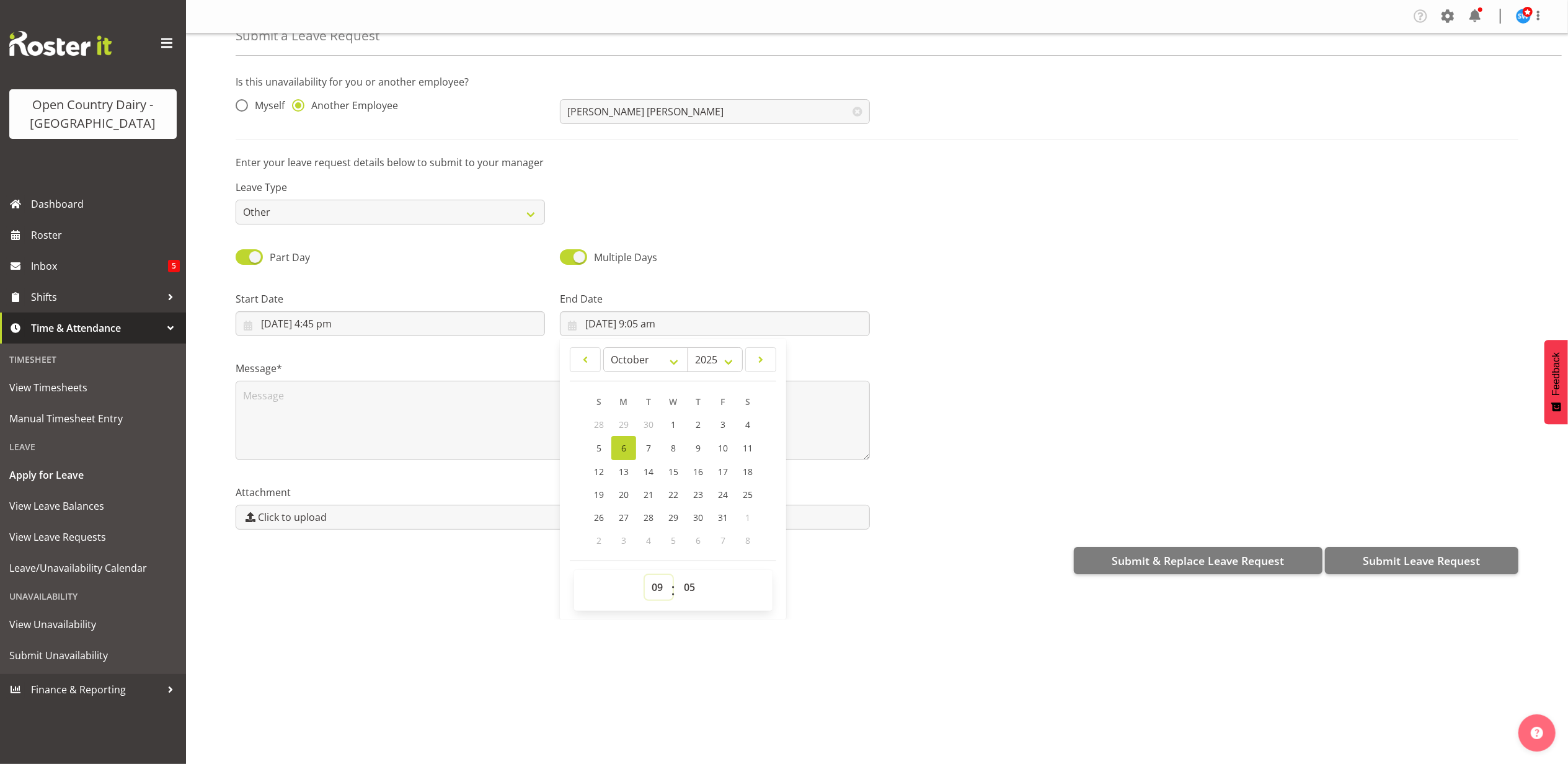
click at [650, 591] on select "00 01 02 03 04 05 06 07 08 09 10 11 12 13 14 15 16 17 18 19 20 21 22 23" at bounding box center [659, 587] width 28 height 25
select select "4"
click at [645, 576] on select "00 01 02 03 04 05 06 07 08 09 10 11 12 13 14 15 16 17 18 19 20 21 22 23" at bounding box center [659, 587] width 28 height 25
type input "[DATE] 4:05 am"
click at [687, 586] on select "00 01 02 03 04 05 06 07 08 09 10 11 12 13 14 15 16 17 18 19 20 21 22 23 24 25 2…" at bounding box center [691, 587] width 28 height 25
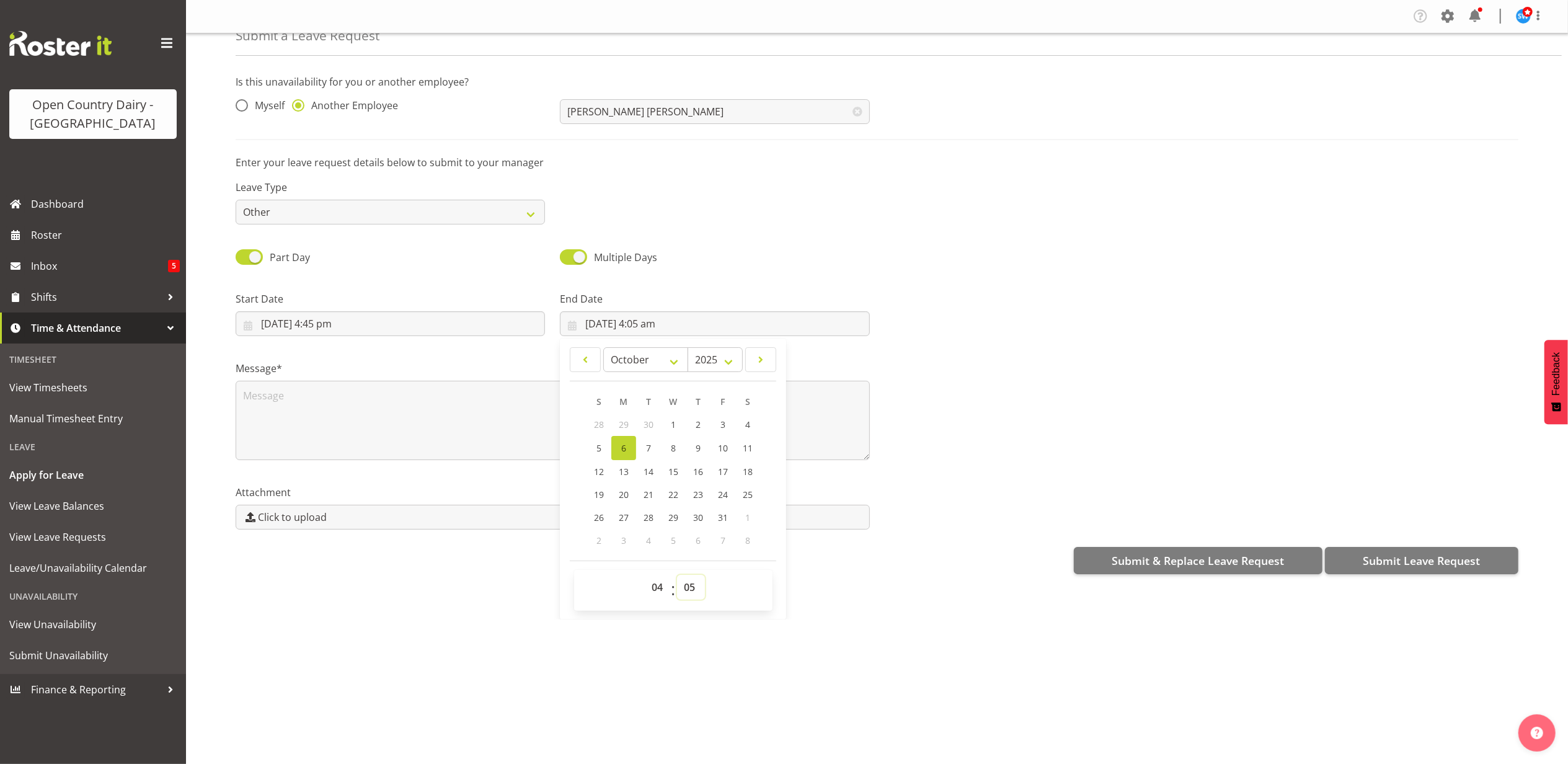
select select "0"
click at [678, 576] on select "00 01 02 03 04 05 06 07 08 09 10 11 12 13 14 15 16 17 18 19 20 21 22 23 24 25 2…" at bounding box center [691, 587] width 28 height 25
click at [449, 592] on div "Submit a Leave Request Is this unavailability for you or another employee? Myse…" at bounding box center [877, 327] width 1382 height 586
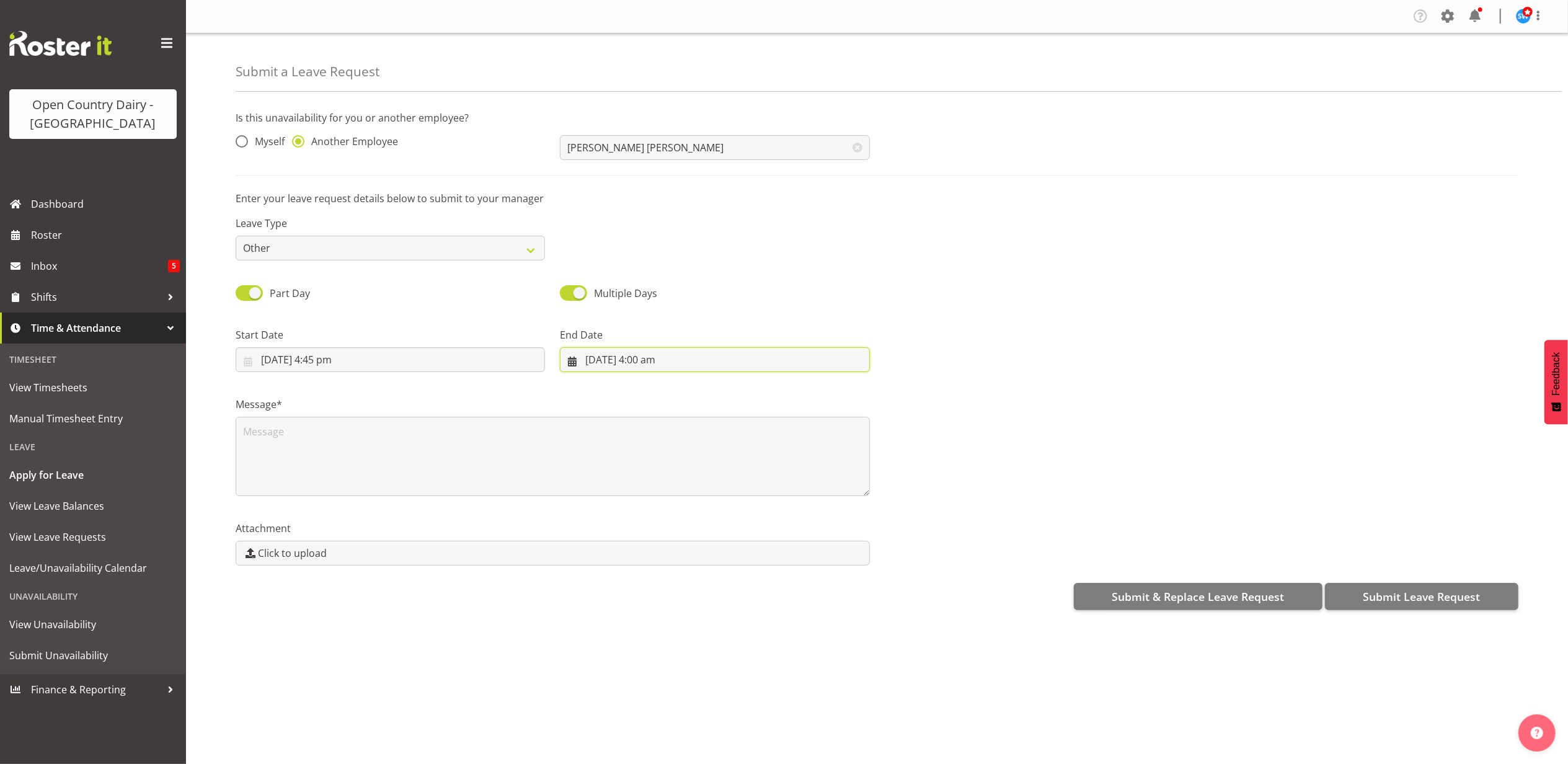
click at [601, 361] on input "[DATE] 4:00 am" at bounding box center [715, 360] width 309 height 25
click at [651, 485] on link "7" at bounding box center [648, 484] width 25 height 24
type input "[DATE] 4:00 am"
click at [419, 671] on div "Company Settings Roles & Skills Tasks Jobs Employees Locations & Departments Ac…" at bounding box center [877, 382] width 1382 height 764
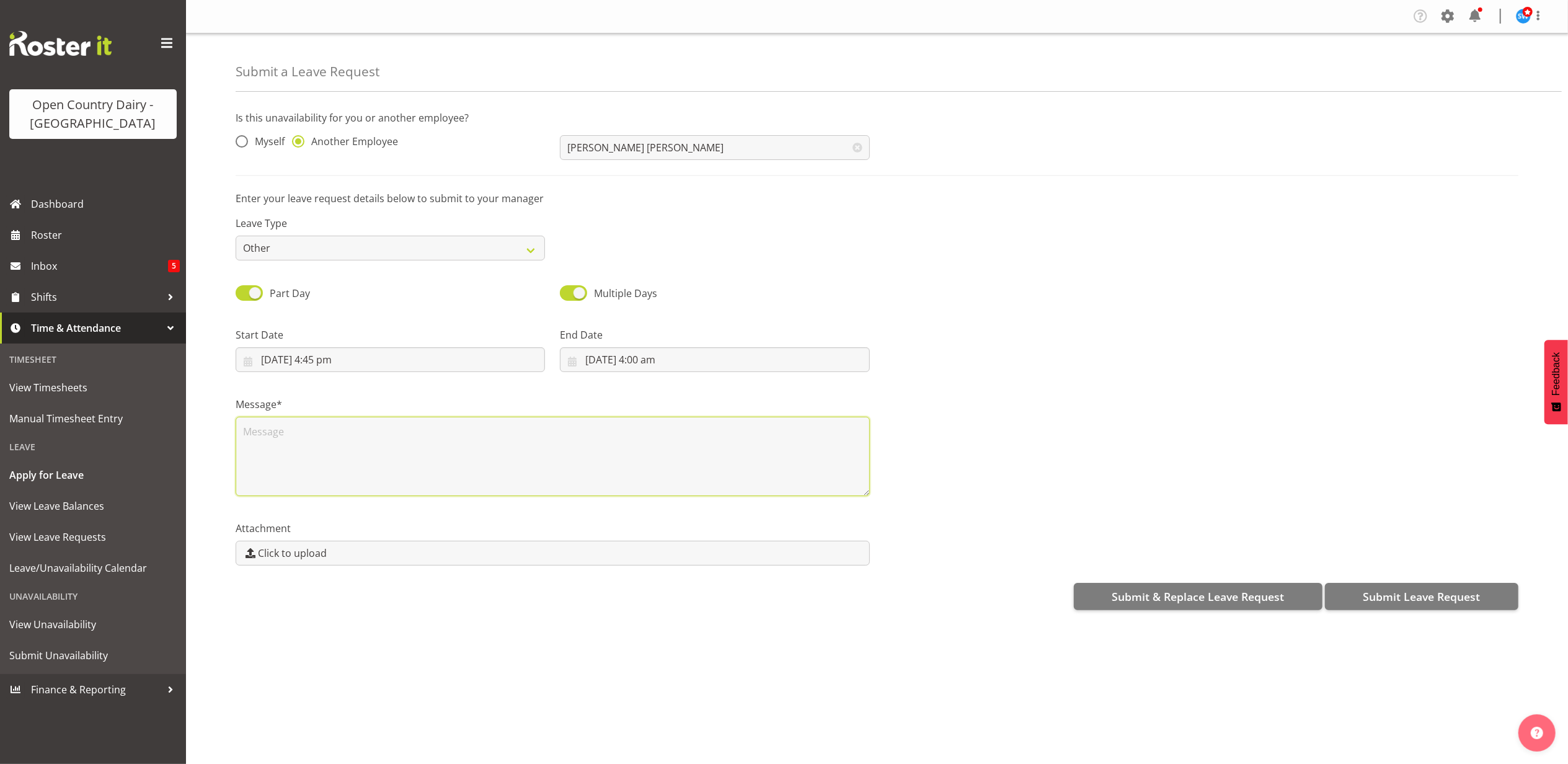
click at [258, 428] on textarea at bounding box center [553, 456] width 634 height 79
type textarea "still away"
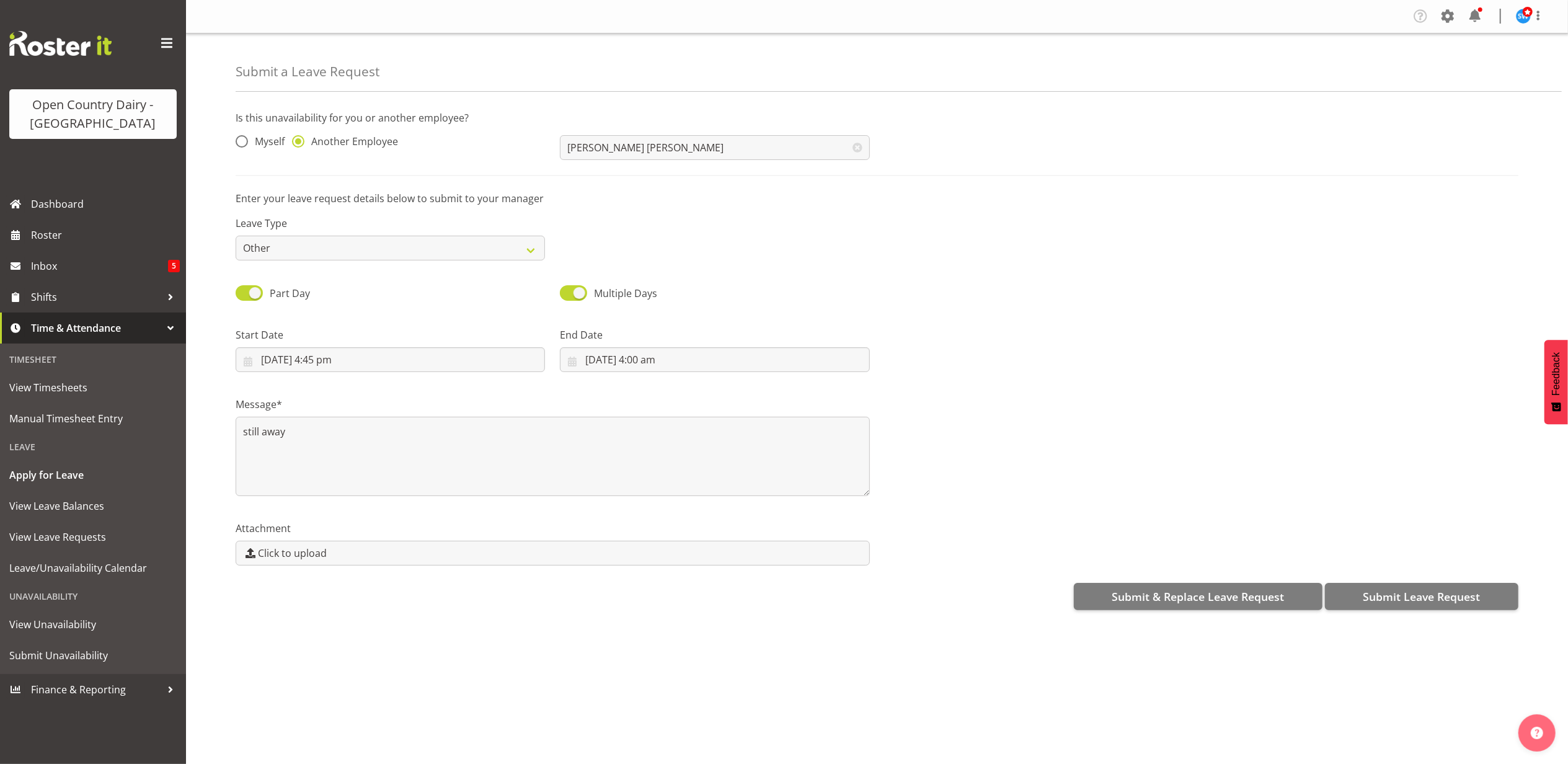
click at [563, 644] on div "Company Settings Roles & Skills Tasks Jobs Employees Locations & Departments Ac…" at bounding box center [877, 382] width 1382 height 764
click at [1447, 599] on span "Submit Leave Request" at bounding box center [1421, 597] width 117 height 16
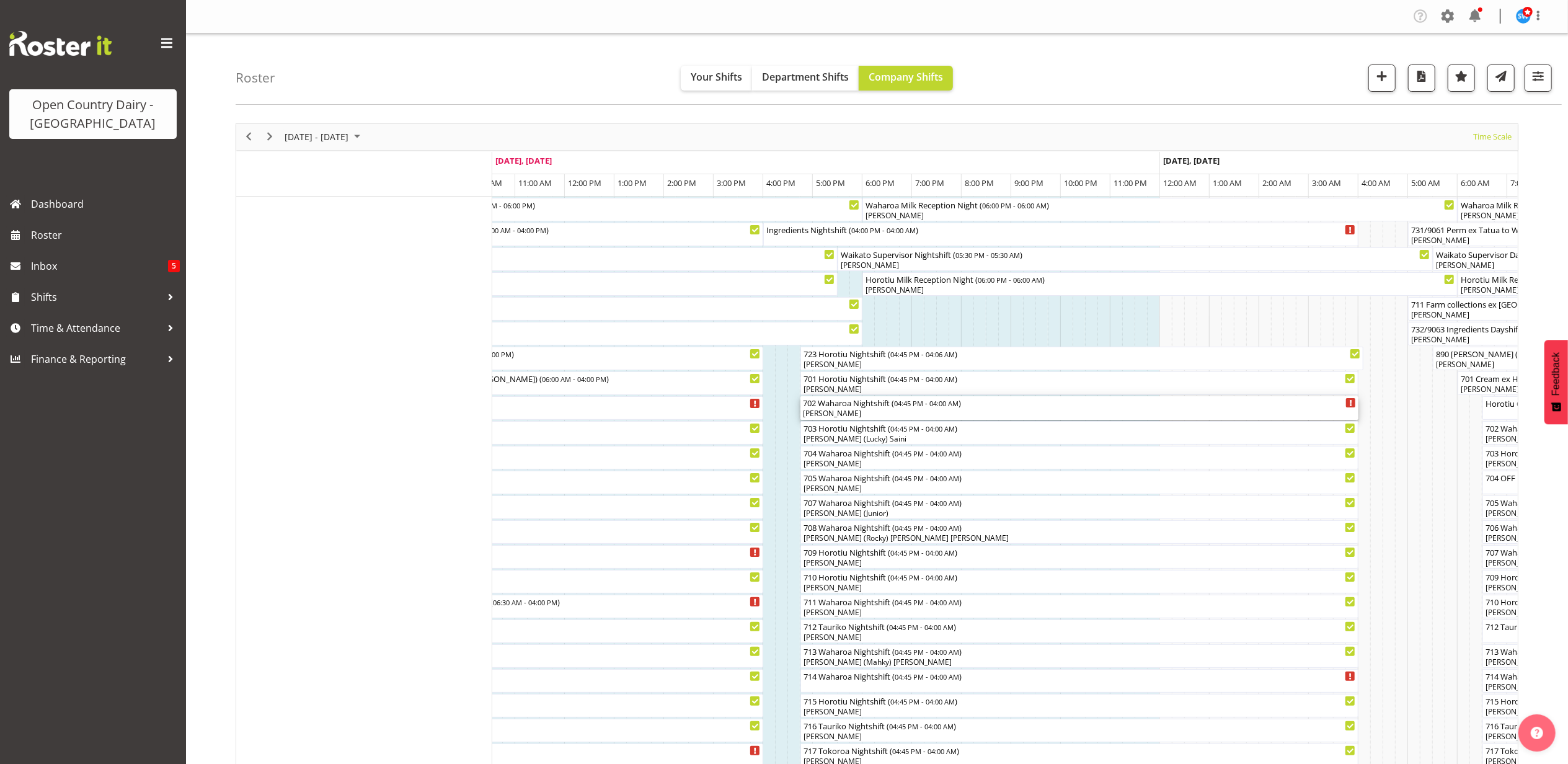
click at [849, 408] on div "702 Waharoa Nightshift ( 04:45 PM - 04:00 AM ) [PERSON_NAME]" at bounding box center [1080, 408] width 553 height 23
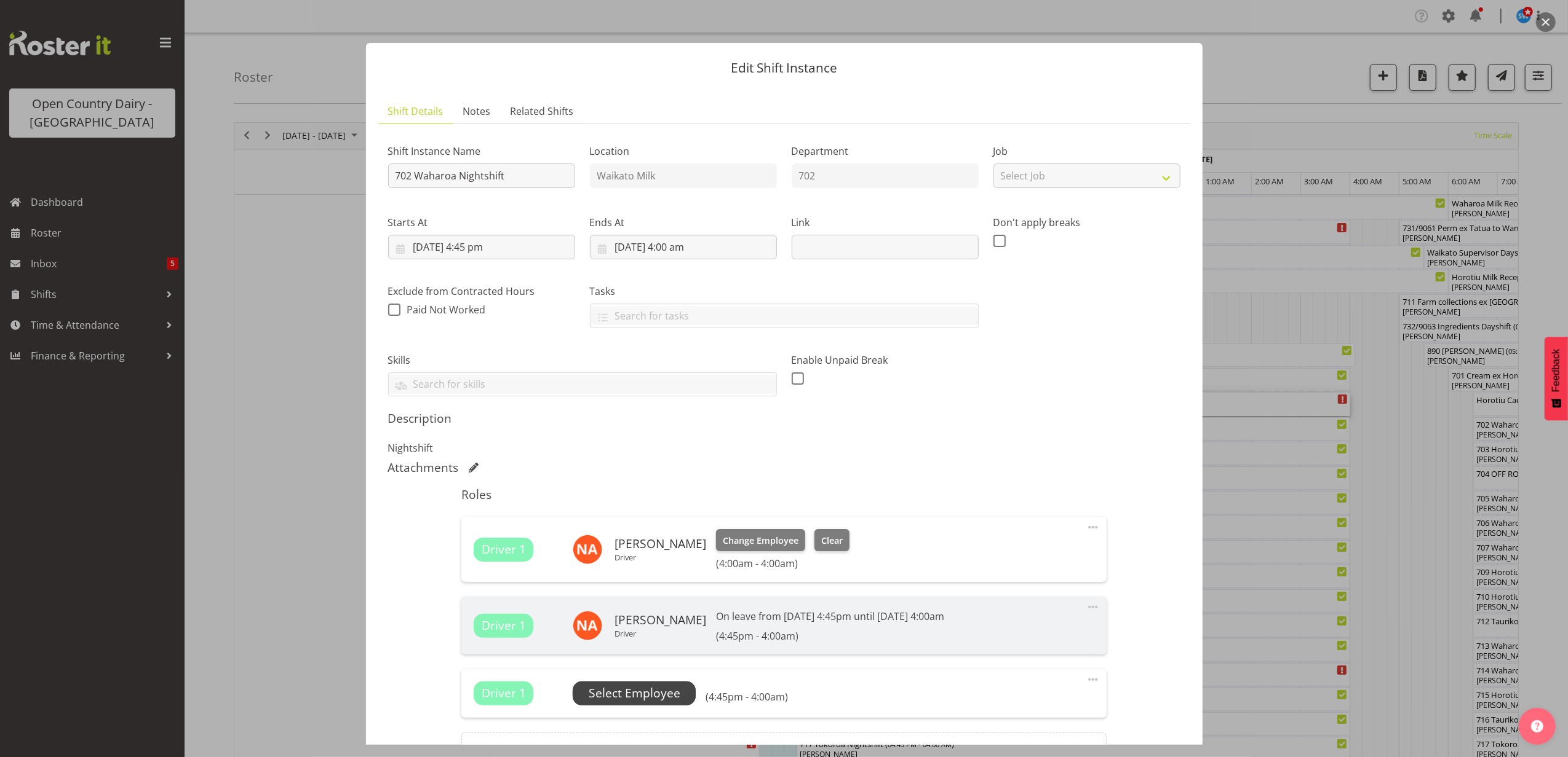
click at [640, 699] on span "Select Employee" at bounding box center [634, 693] width 91 height 18
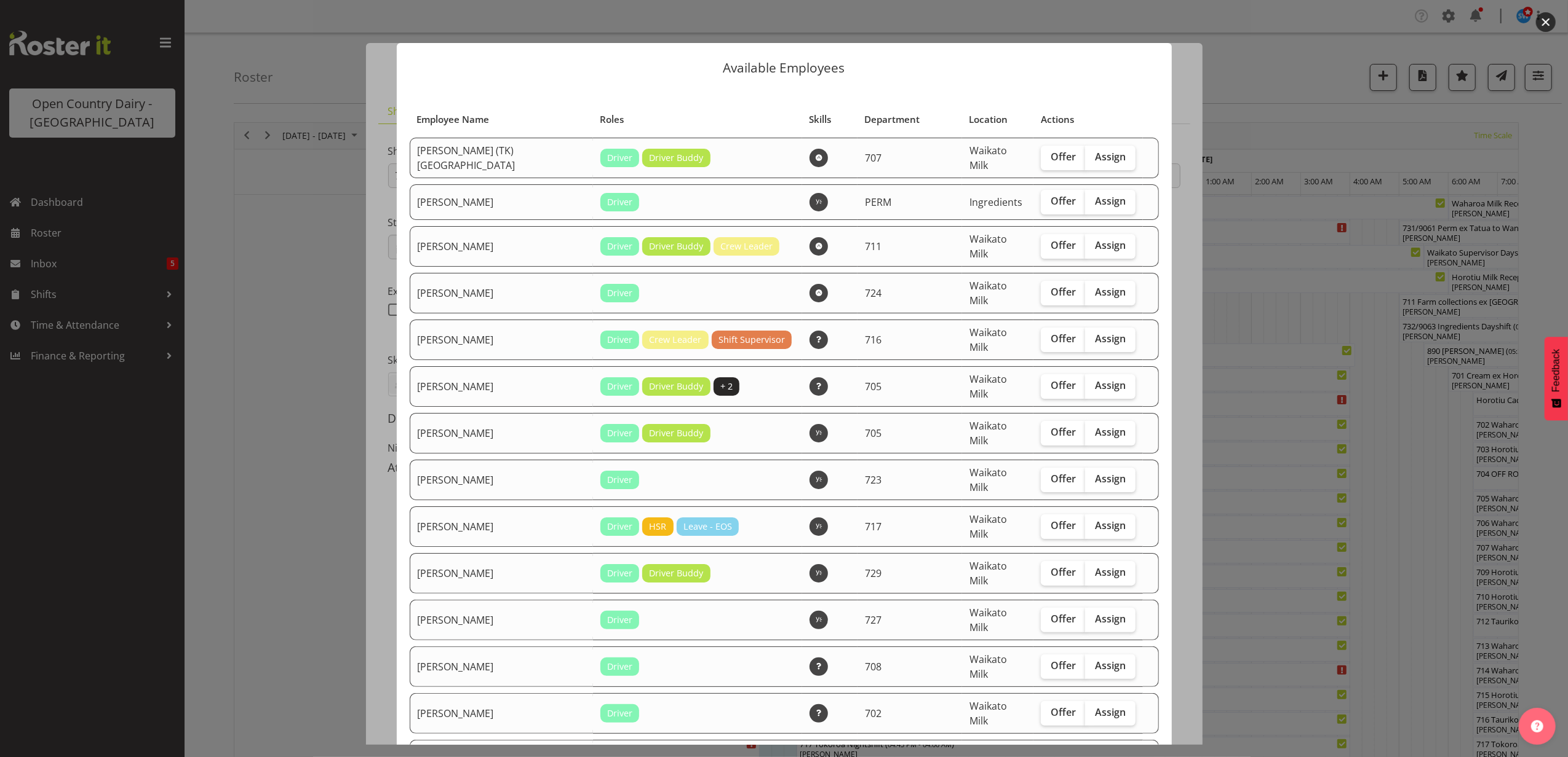
click at [1546, 21] on button "button" at bounding box center [1545, 21] width 20 height 20
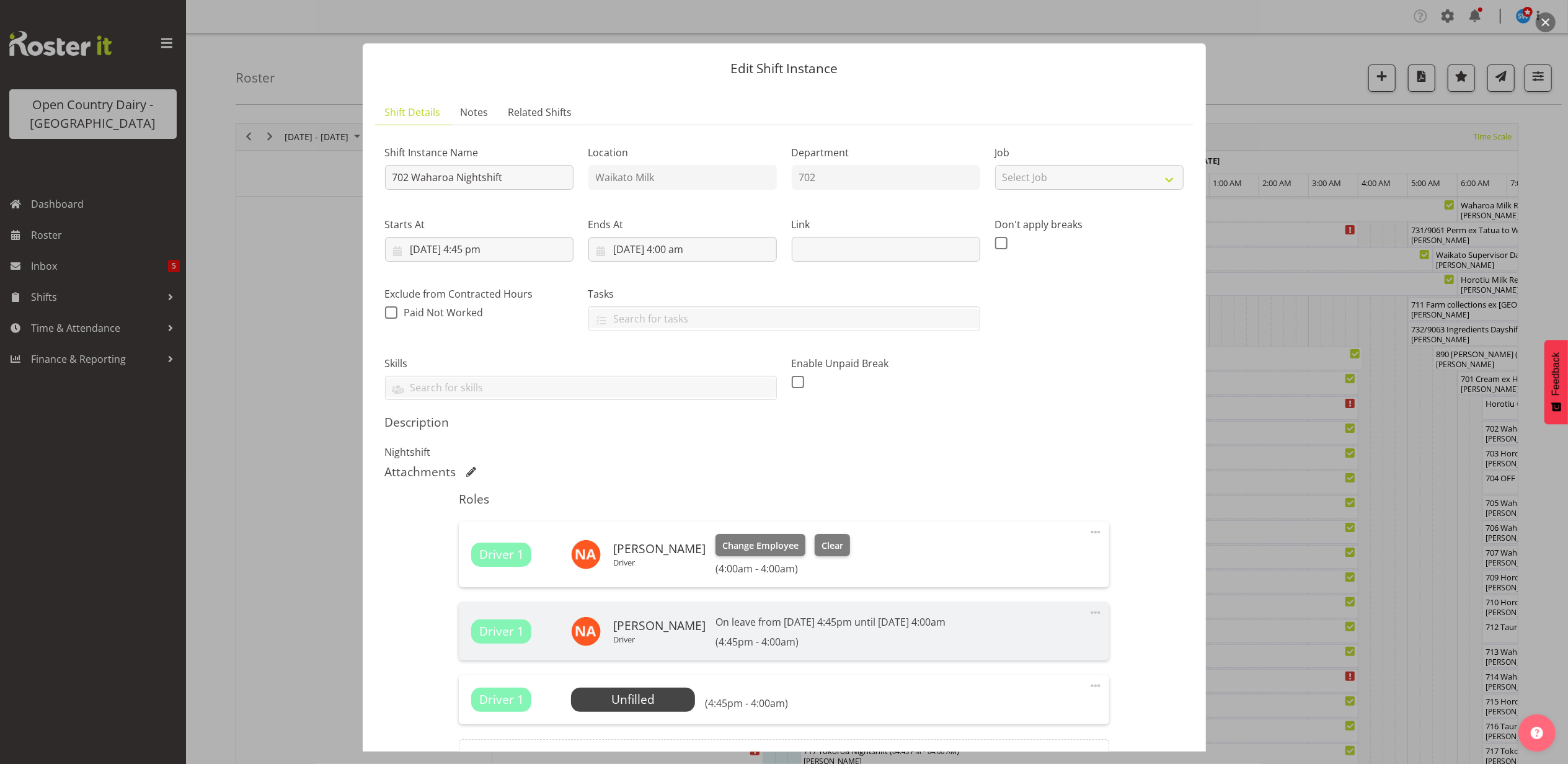
click at [1544, 23] on button "button" at bounding box center [1546, 22] width 20 height 20
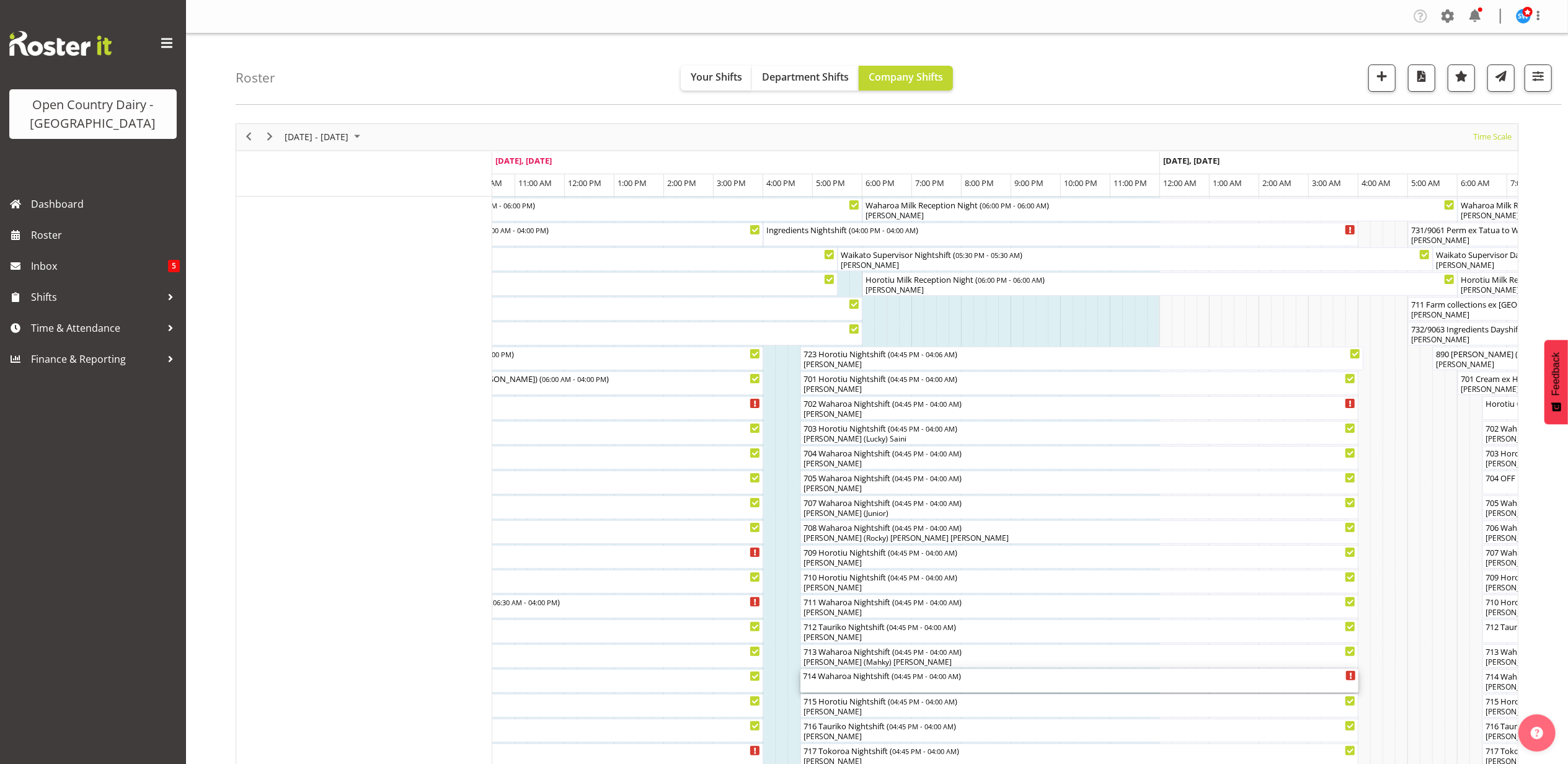
click at [834, 682] on div "714 Waharoa Nightshift ( 04:45 PM - 04:00 AM )" at bounding box center [1080, 680] width 553 height 23
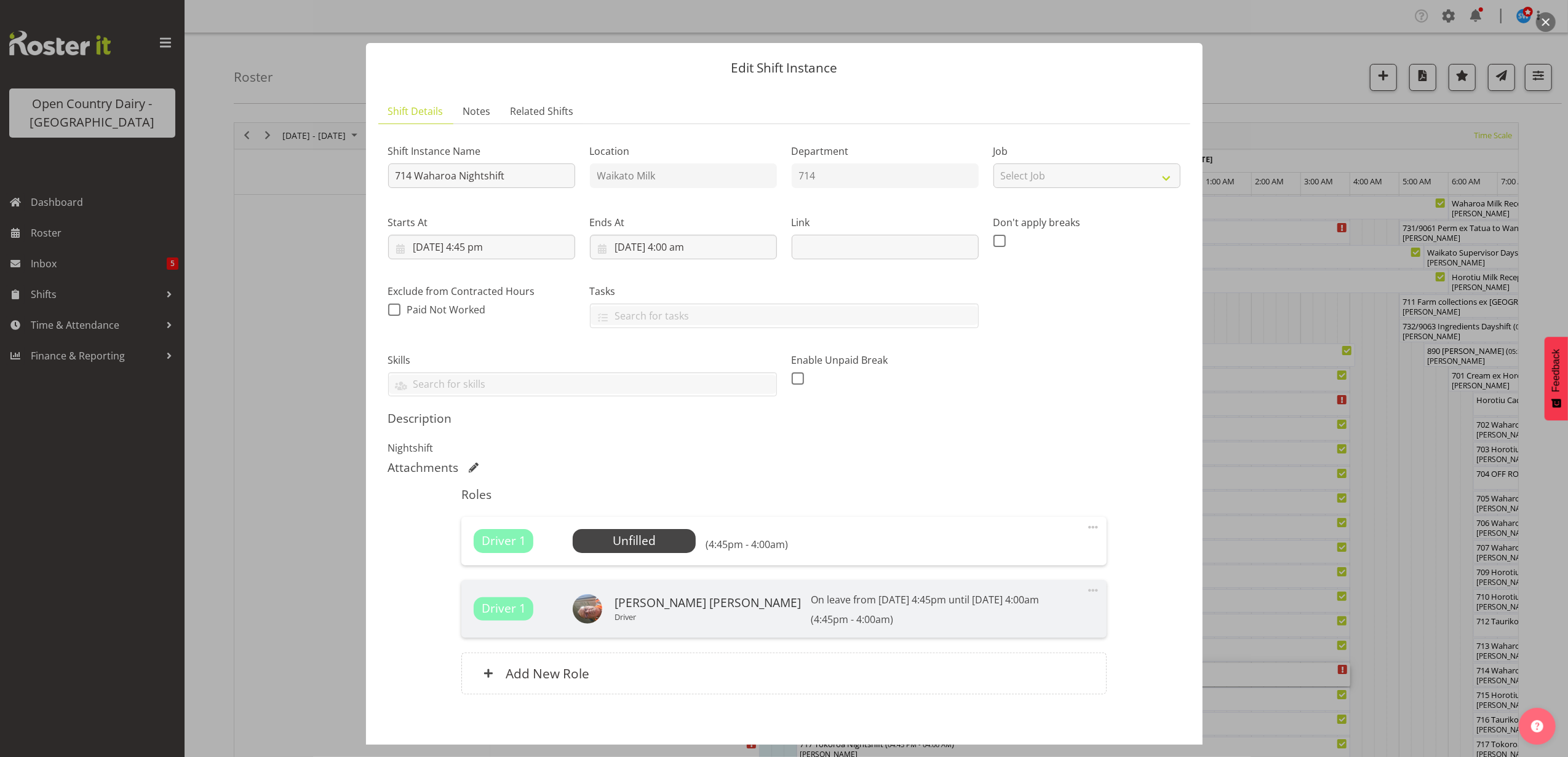
click at [1543, 13] on button "button" at bounding box center [1545, 21] width 20 height 20
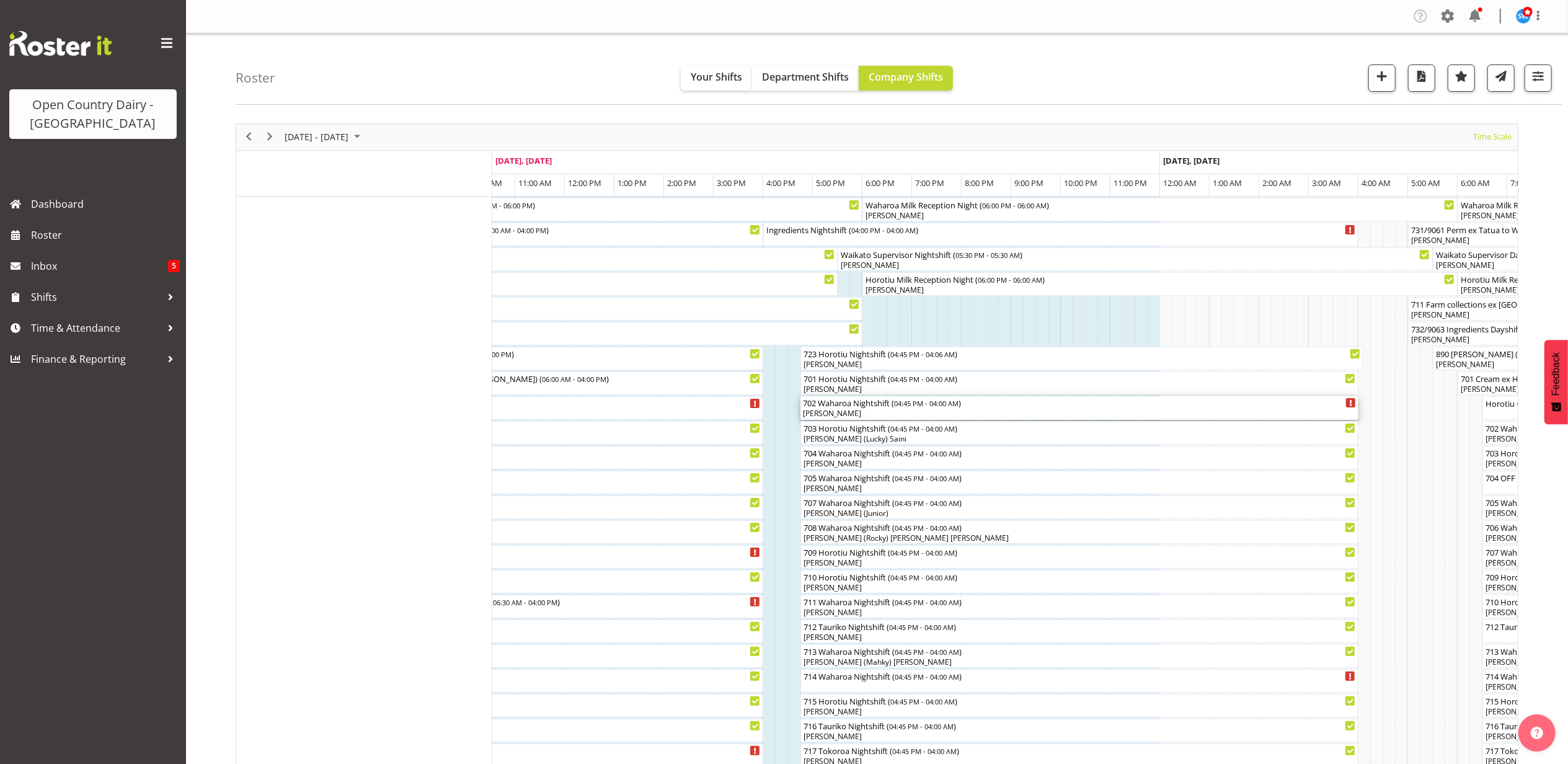
click at [825, 408] on div "702 Waharoa Nightshift ( 04:45 PM - 04:00 AM ) [PERSON_NAME]" at bounding box center [1080, 408] width 553 height 23
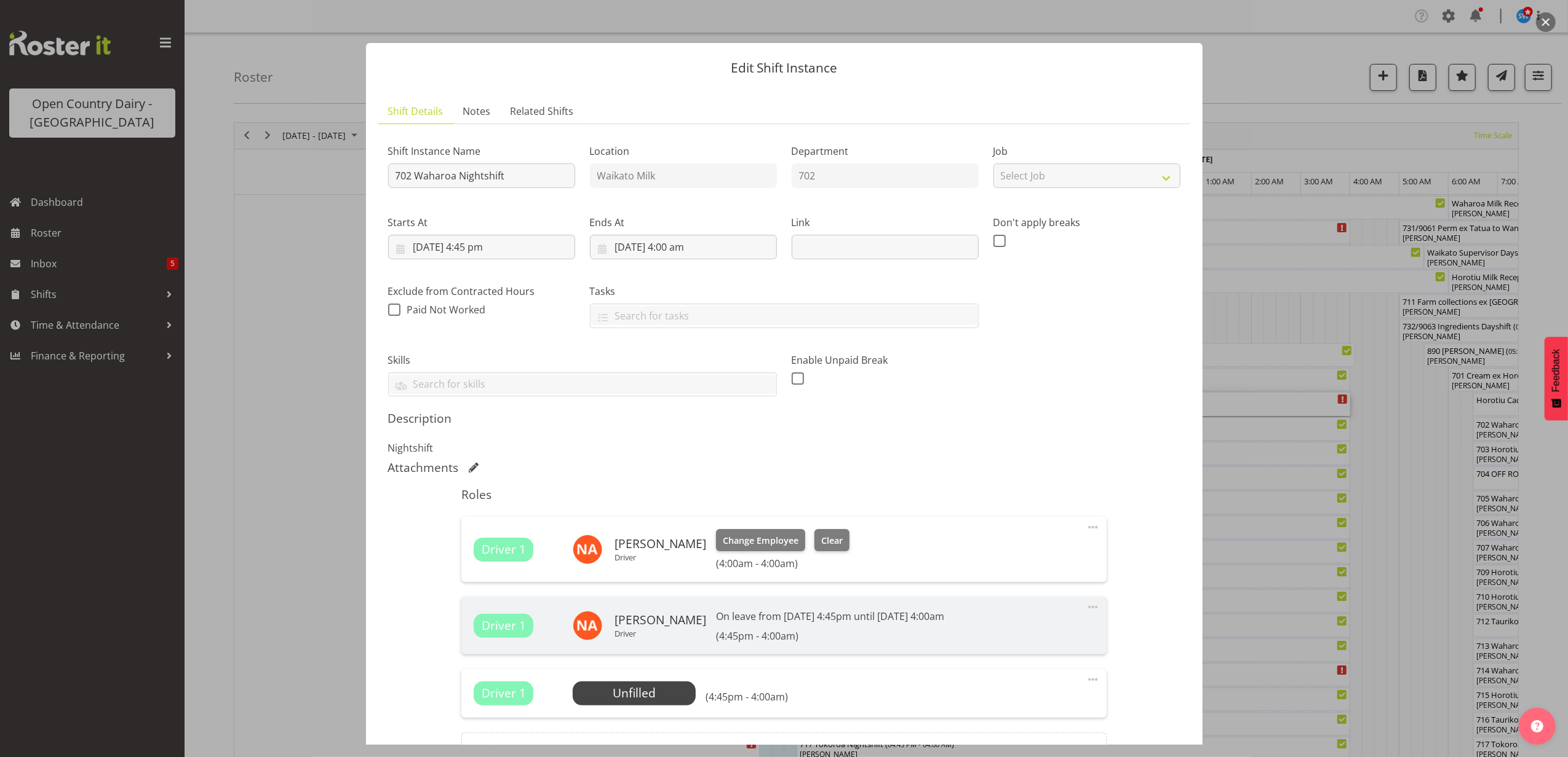
click at [1086, 610] on span at bounding box center [1093, 607] width 15 height 15
click at [1086, 526] on span at bounding box center [1093, 527] width 15 height 15
click at [1016, 598] on link "Delete" at bounding box center [1041, 599] width 118 height 22
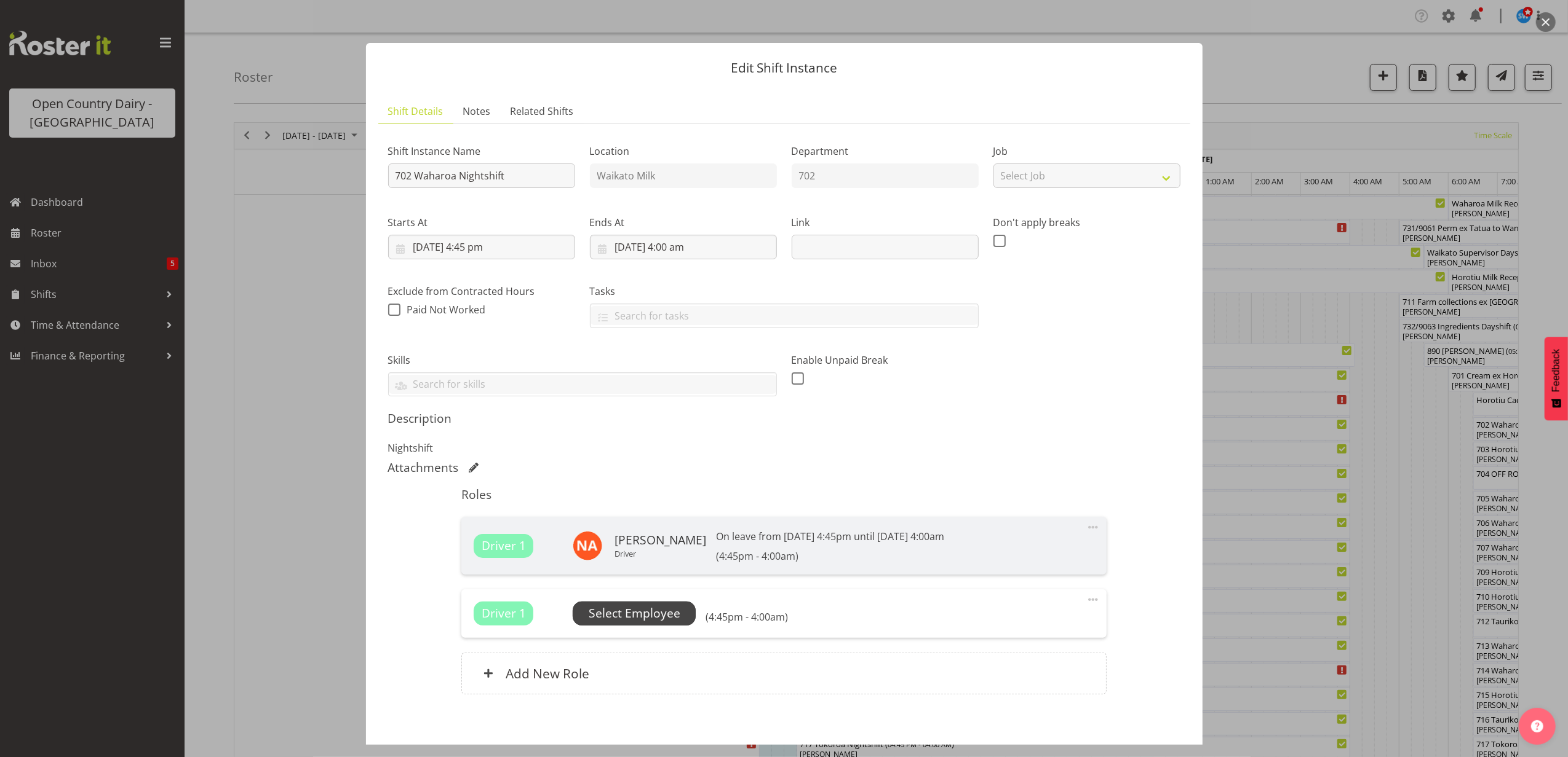
click at [656, 623] on span "Select Employee" at bounding box center [634, 613] width 91 height 18
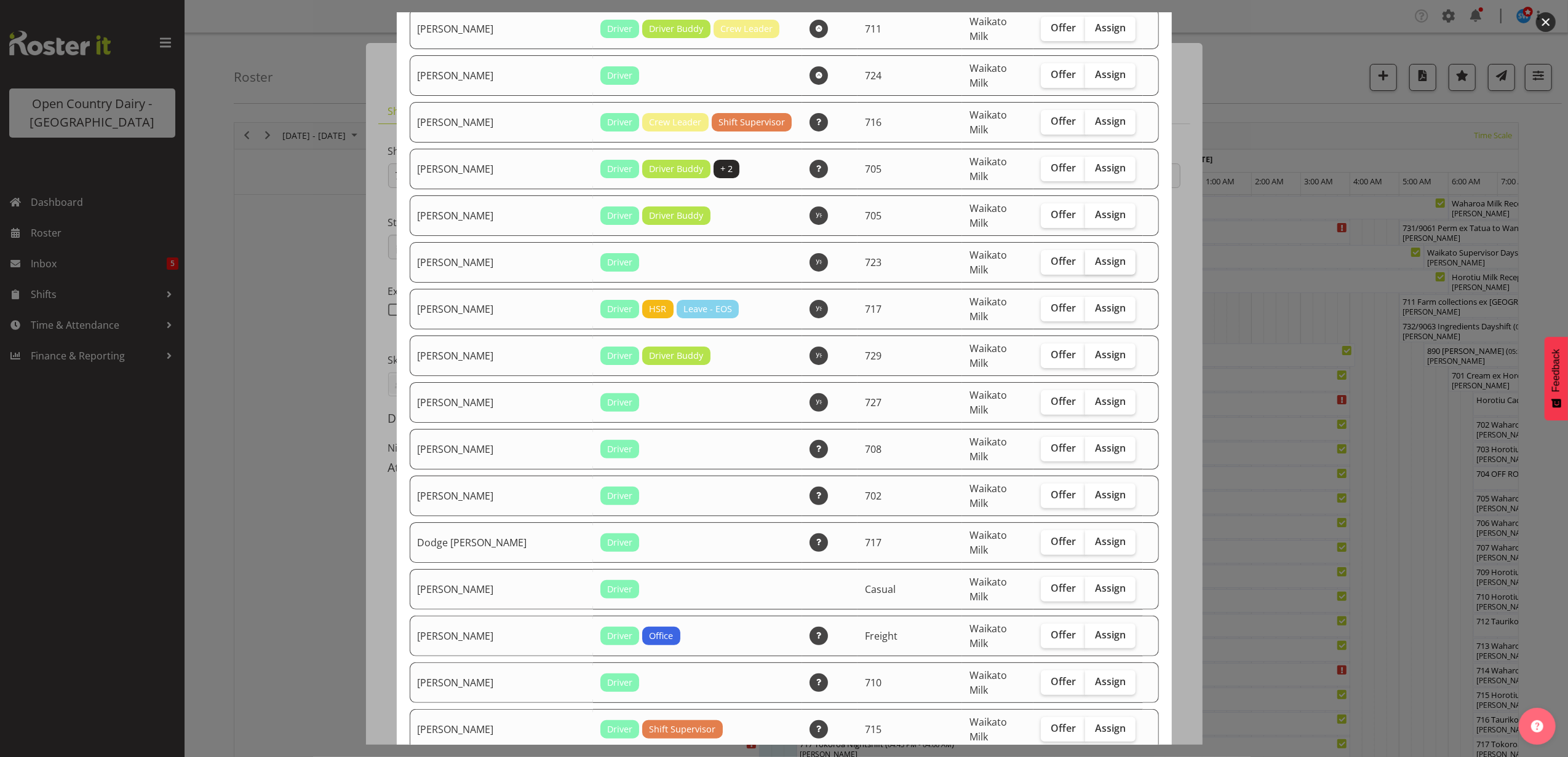
scroll to position [246, 0]
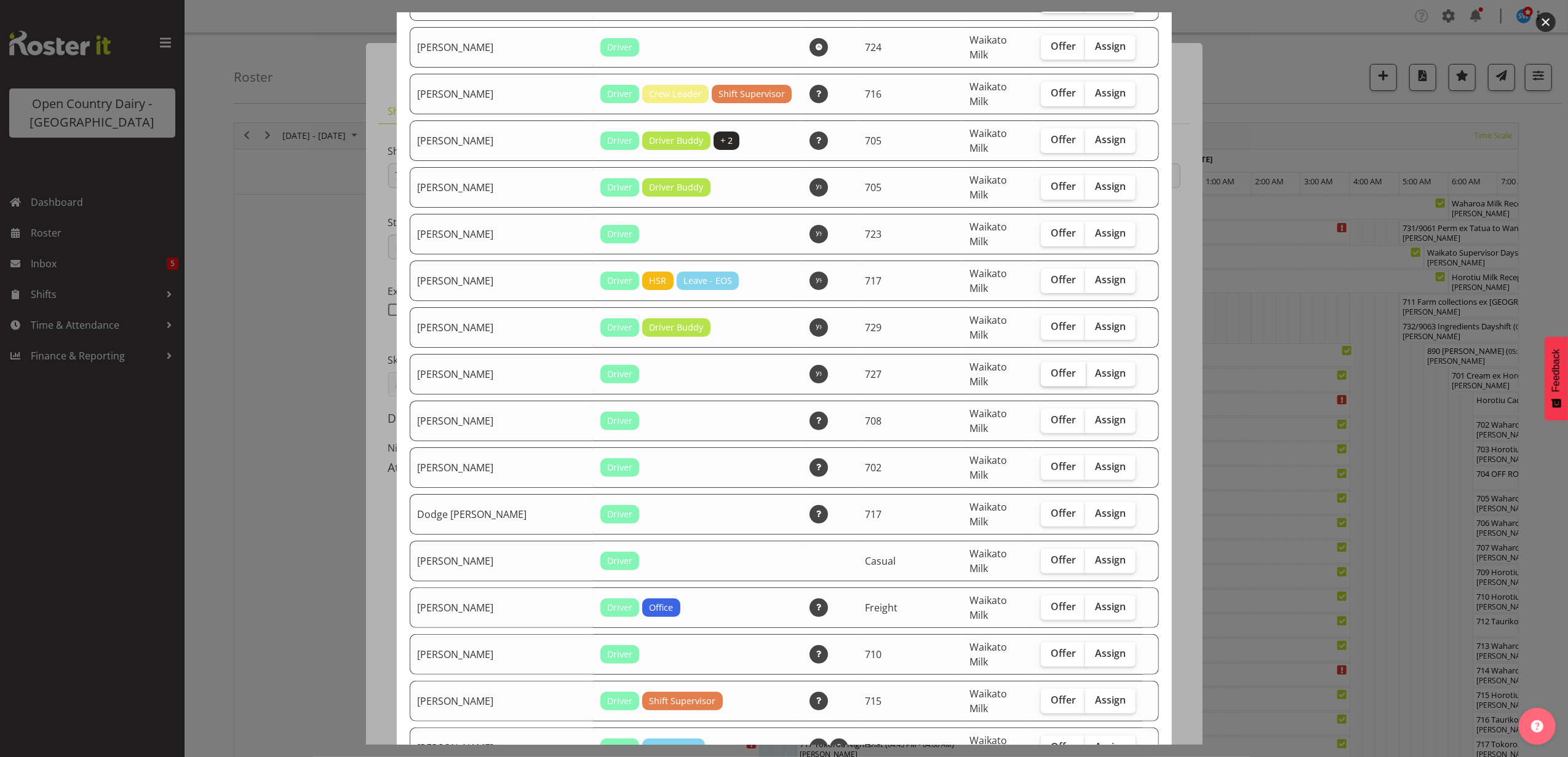
click at [1051, 367] on span "Offer" at bounding box center [1063, 373] width 25 height 12
click at [1040, 369] on input "Offer" at bounding box center [1044, 373] width 8 height 8
checkbox input "true"
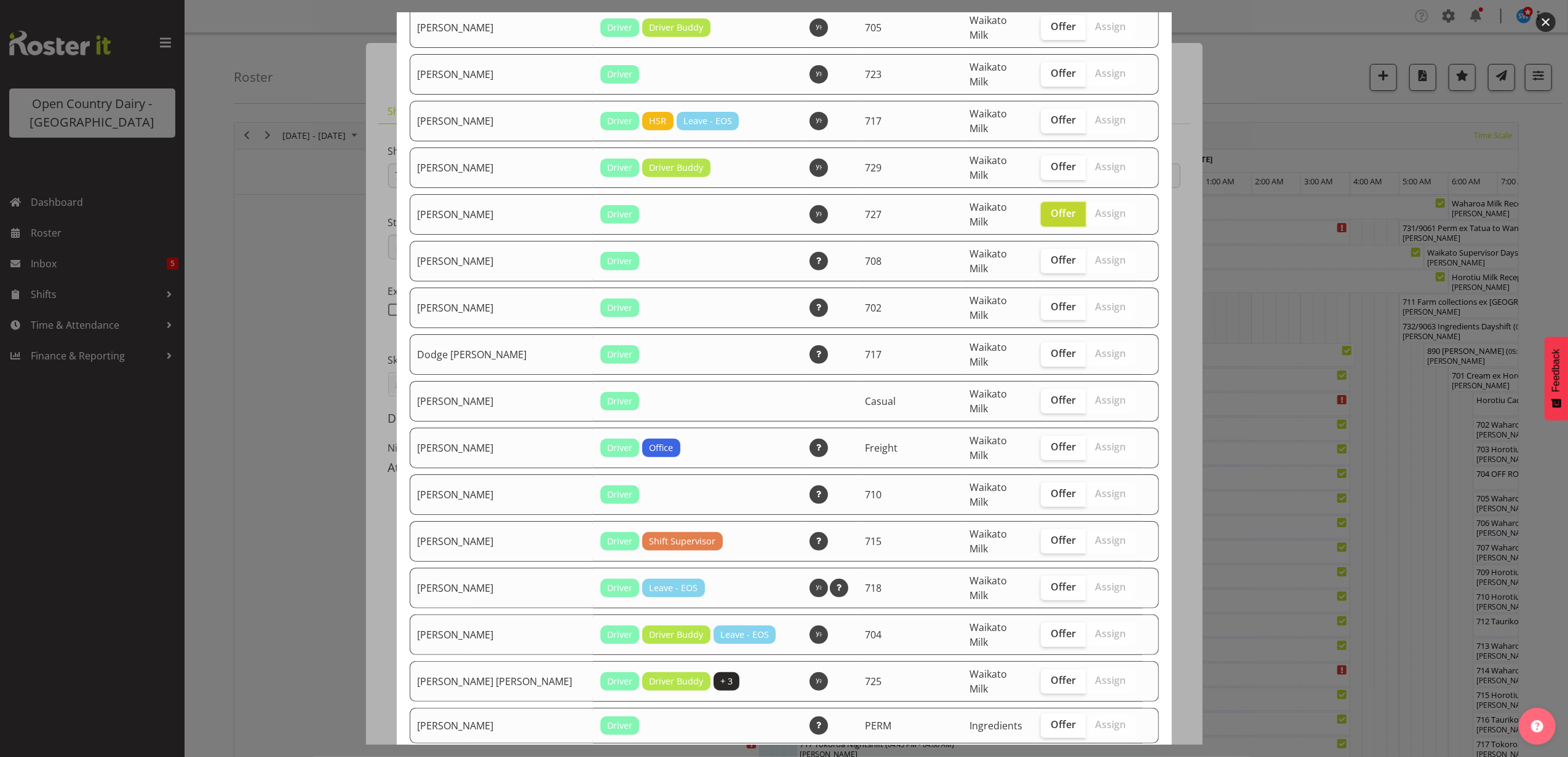
scroll to position [409, 0]
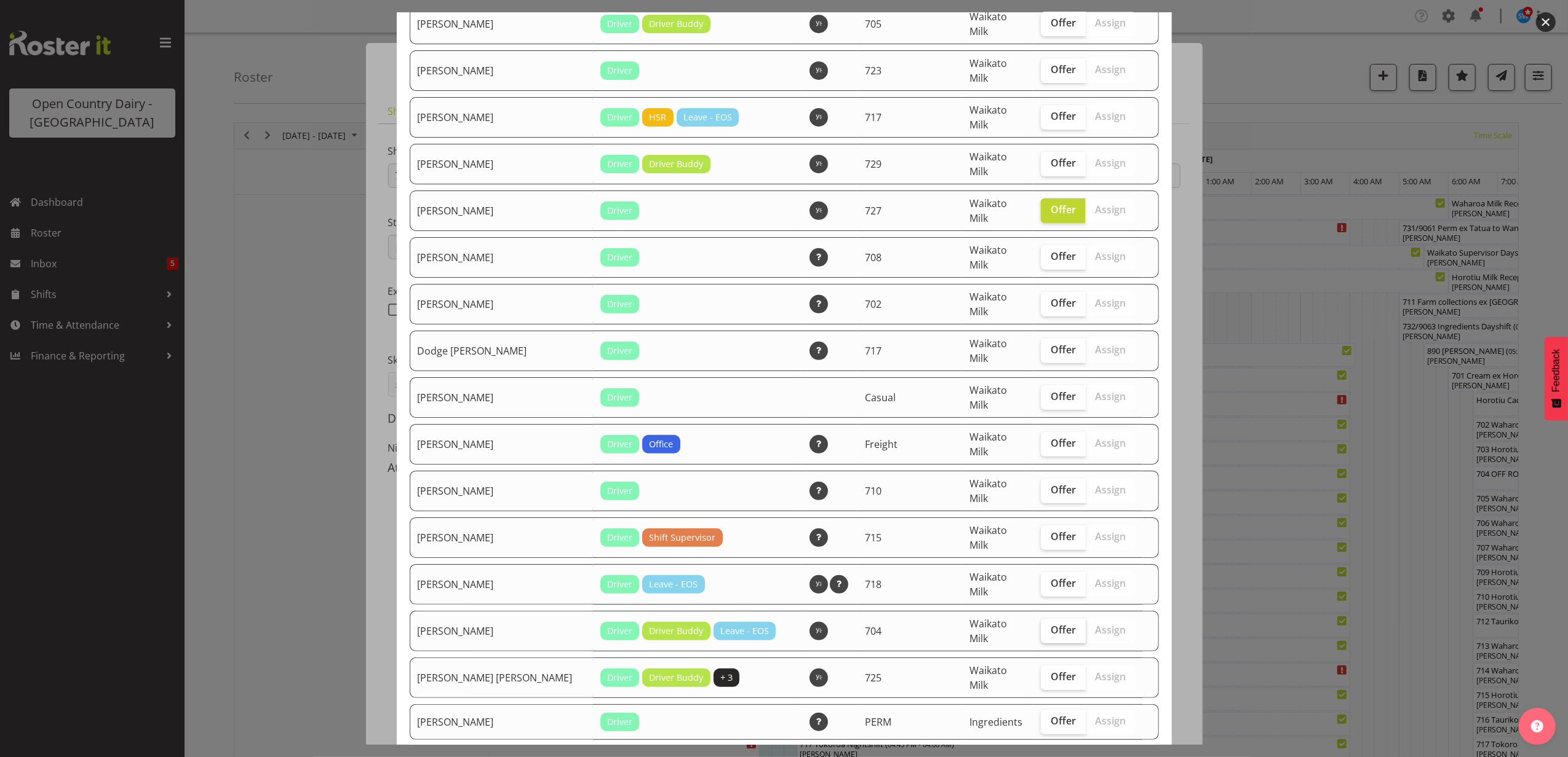
click at [1051, 624] on span "Offer" at bounding box center [1063, 630] width 25 height 12
click at [1041, 626] on input "Offer" at bounding box center [1044, 630] width 8 height 8
checkbox input "true"
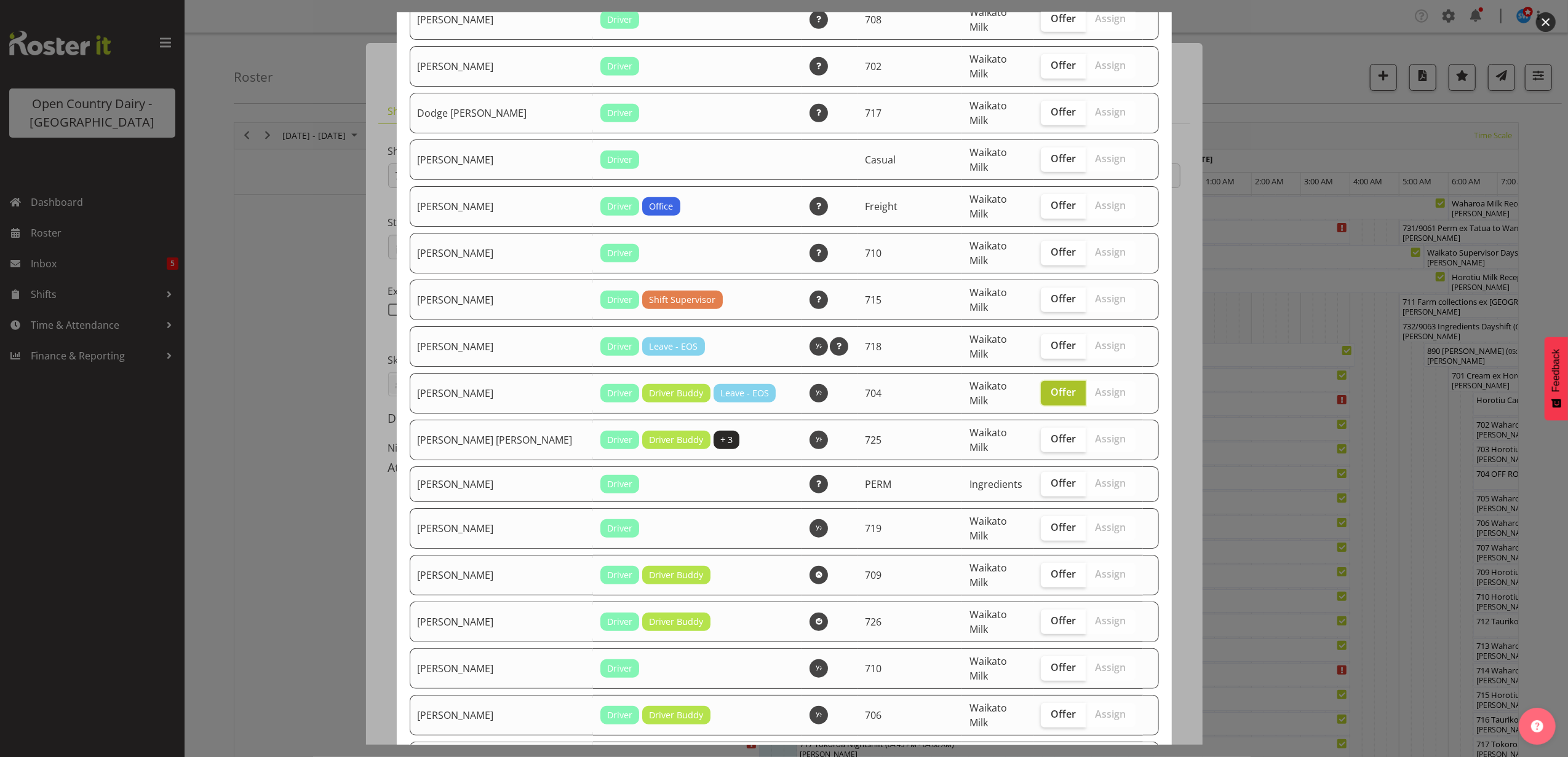
scroll to position [655, 0]
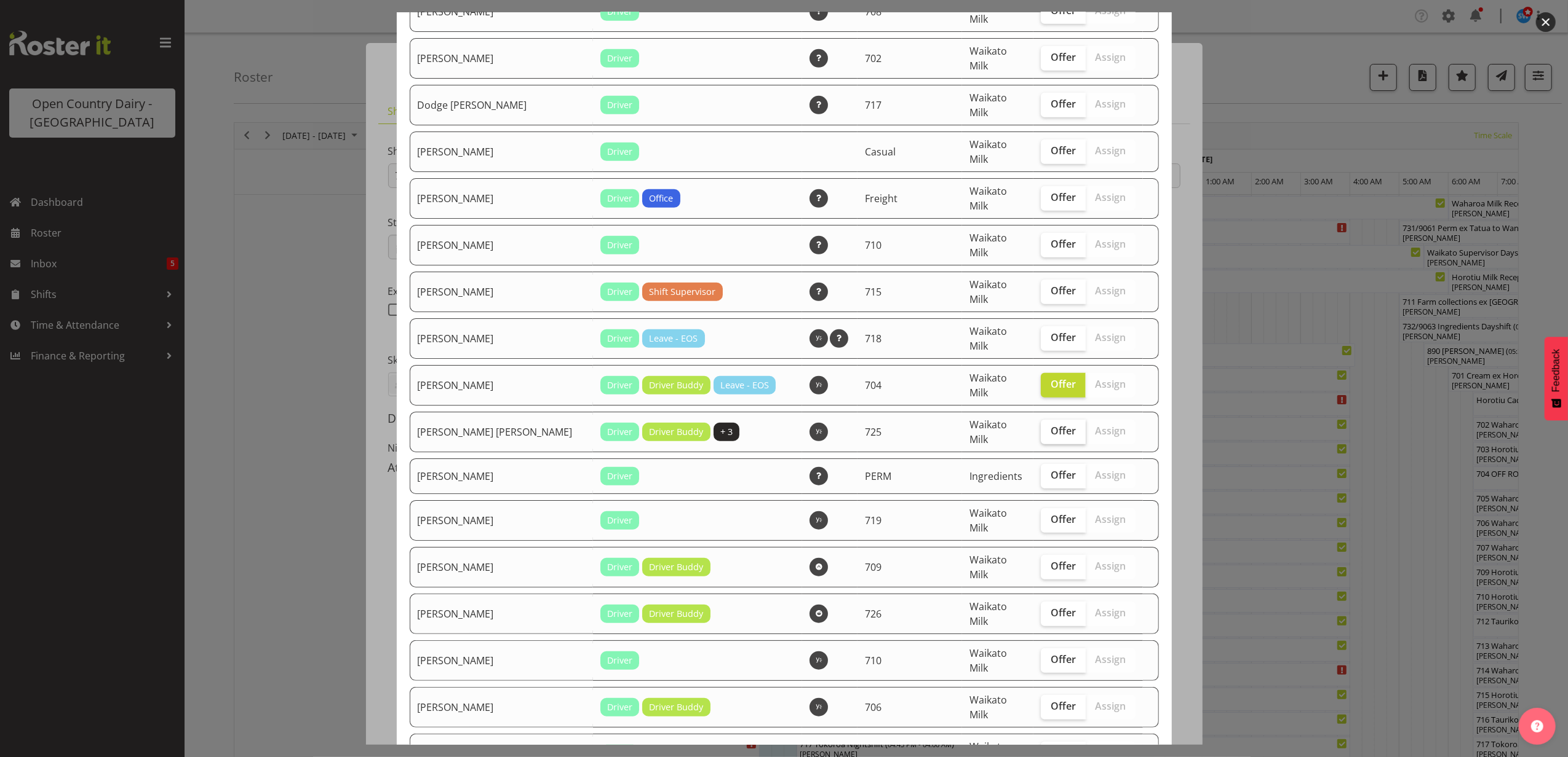
click at [1051, 425] on span "Offer" at bounding box center [1063, 431] width 25 height 12
click at [1040, 427] on input "Offer" at bounding box center [1044, 431] width 8 height 8
checkbox input "true"
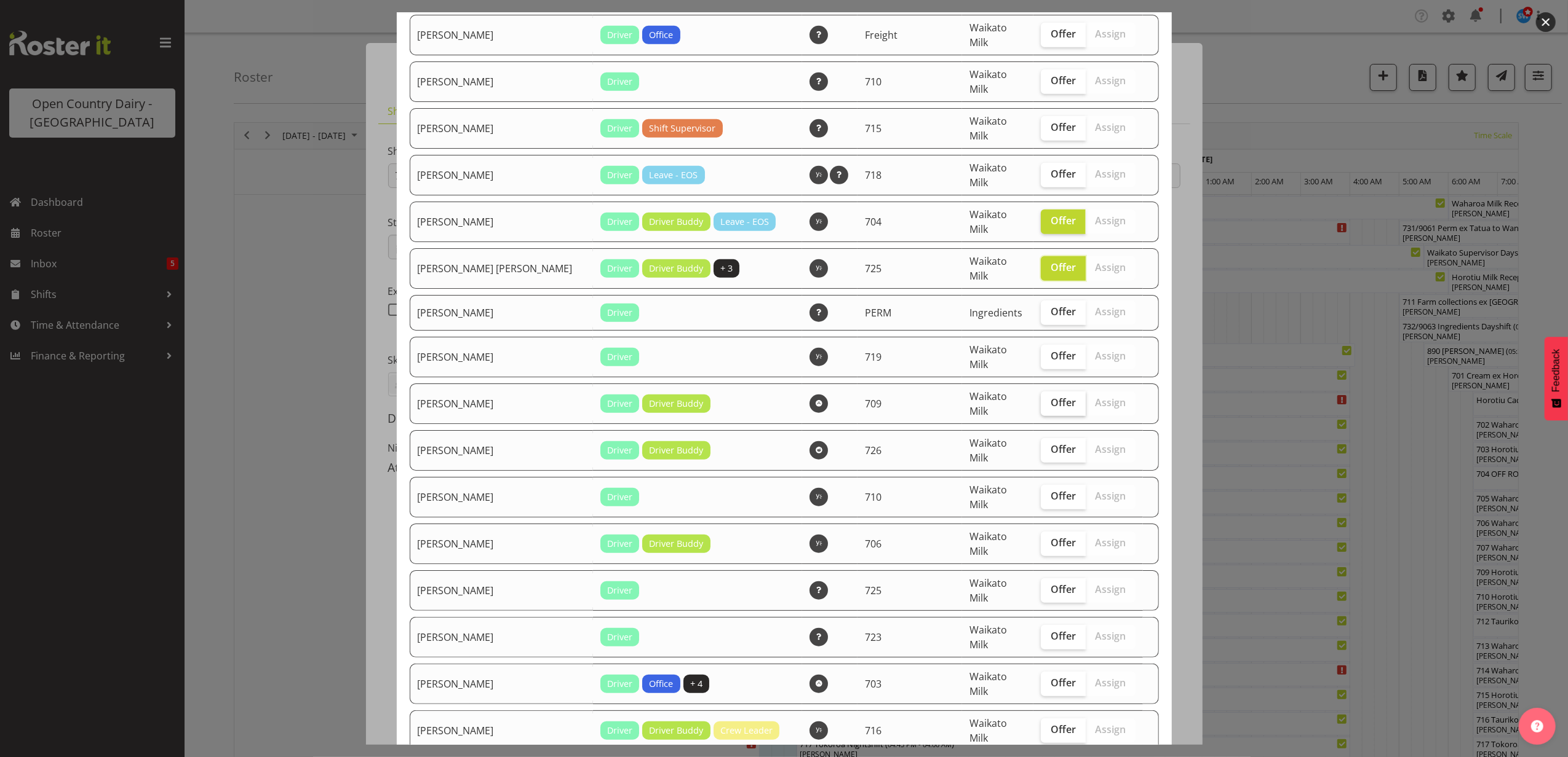
scroll to position [819, 0]
click at [1051, 490] on span "Offer" at bounding box center [1063, 496] width 25 height 12
click at [1040, 491] on input "Offer" at bounding box center [1044, 495] width 8 height 8
checkbox input "true"
click at [1051, 536] on span "Offer" at bounding box center [1063, 542] width 25 height 12
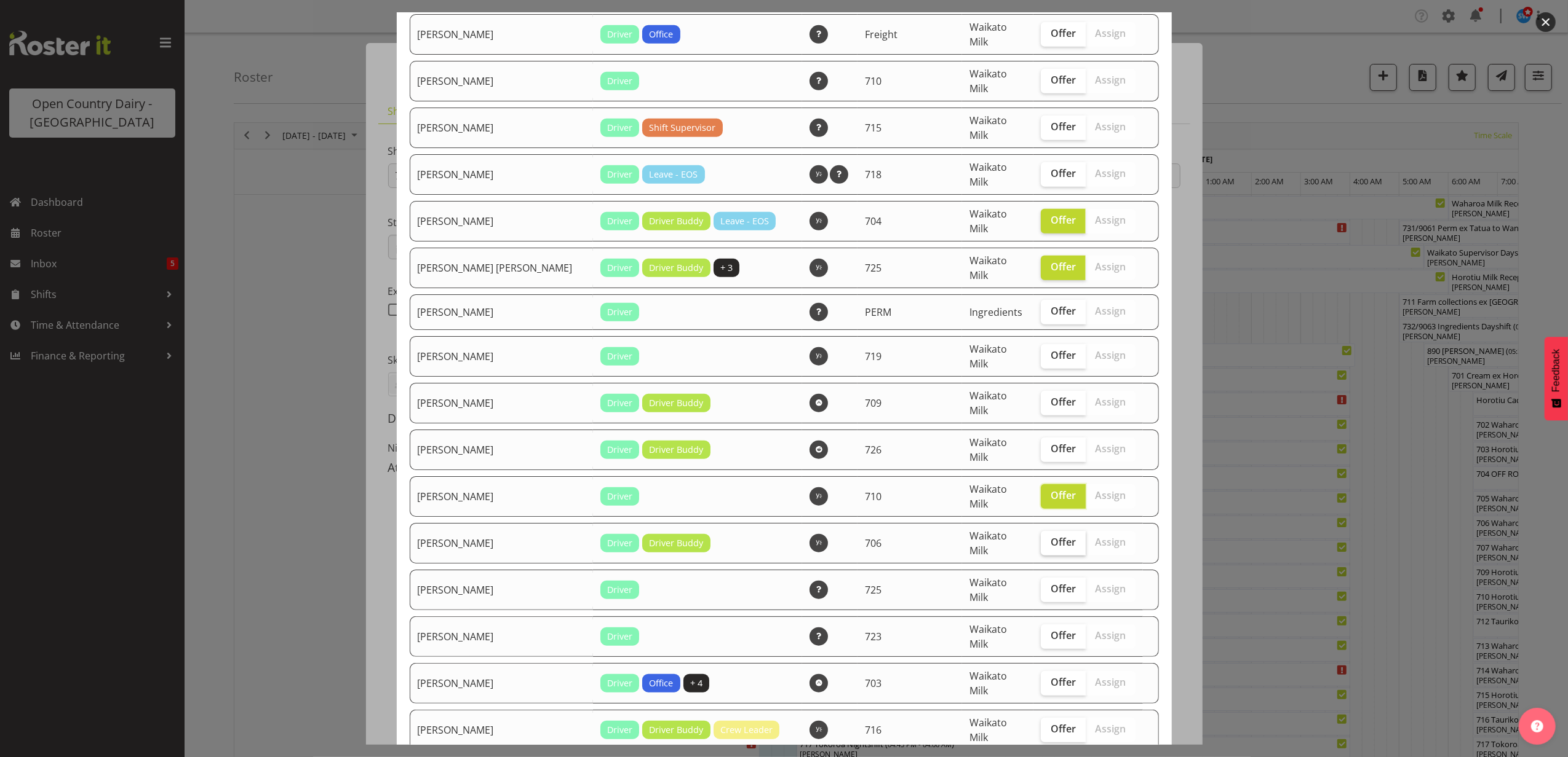
click at [1040, 538] on input "Offer" at bounding box center [1044, 542] width 8 height 8
checkbox input "true"
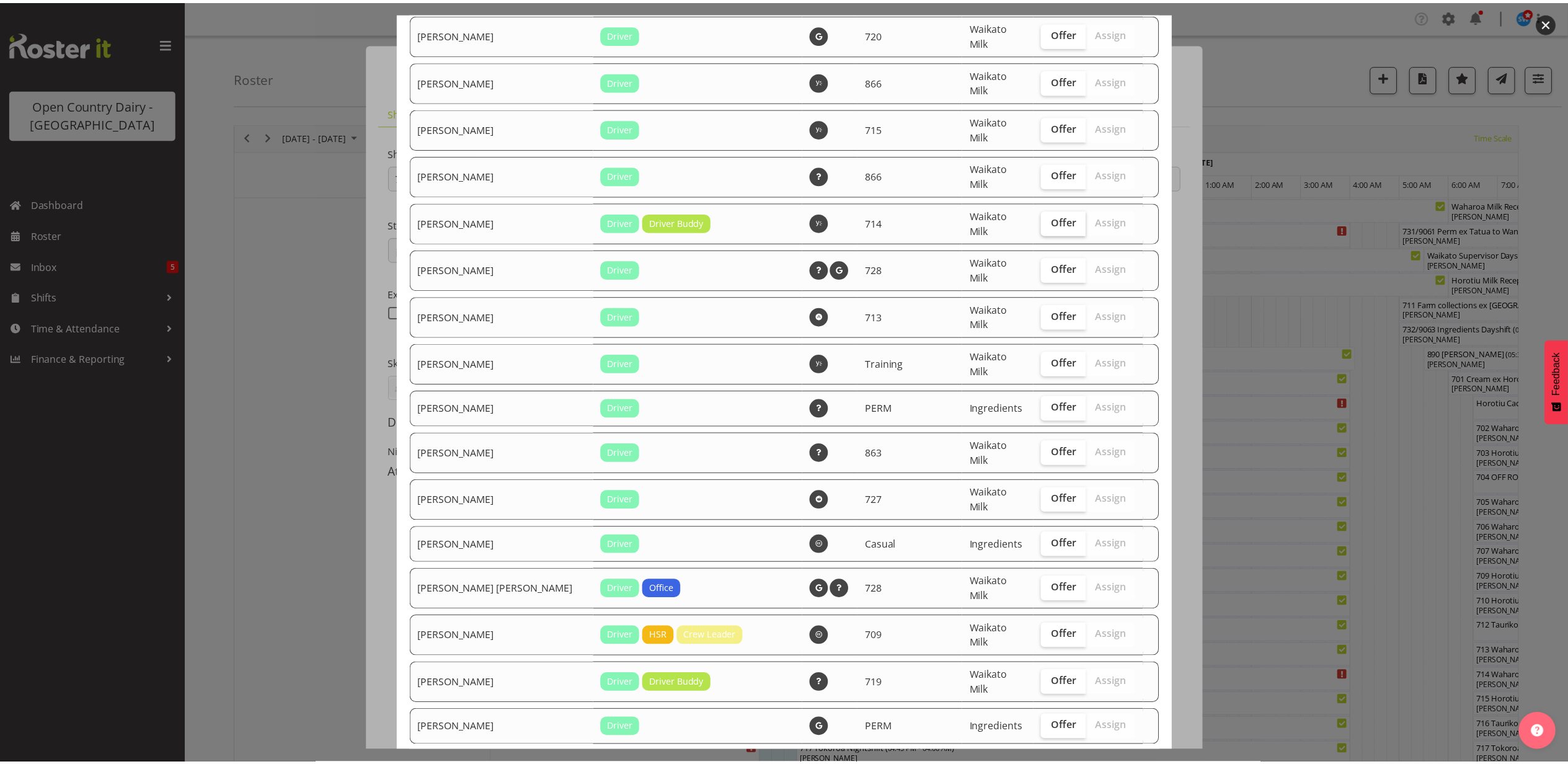
scroll to position [1946, 0]
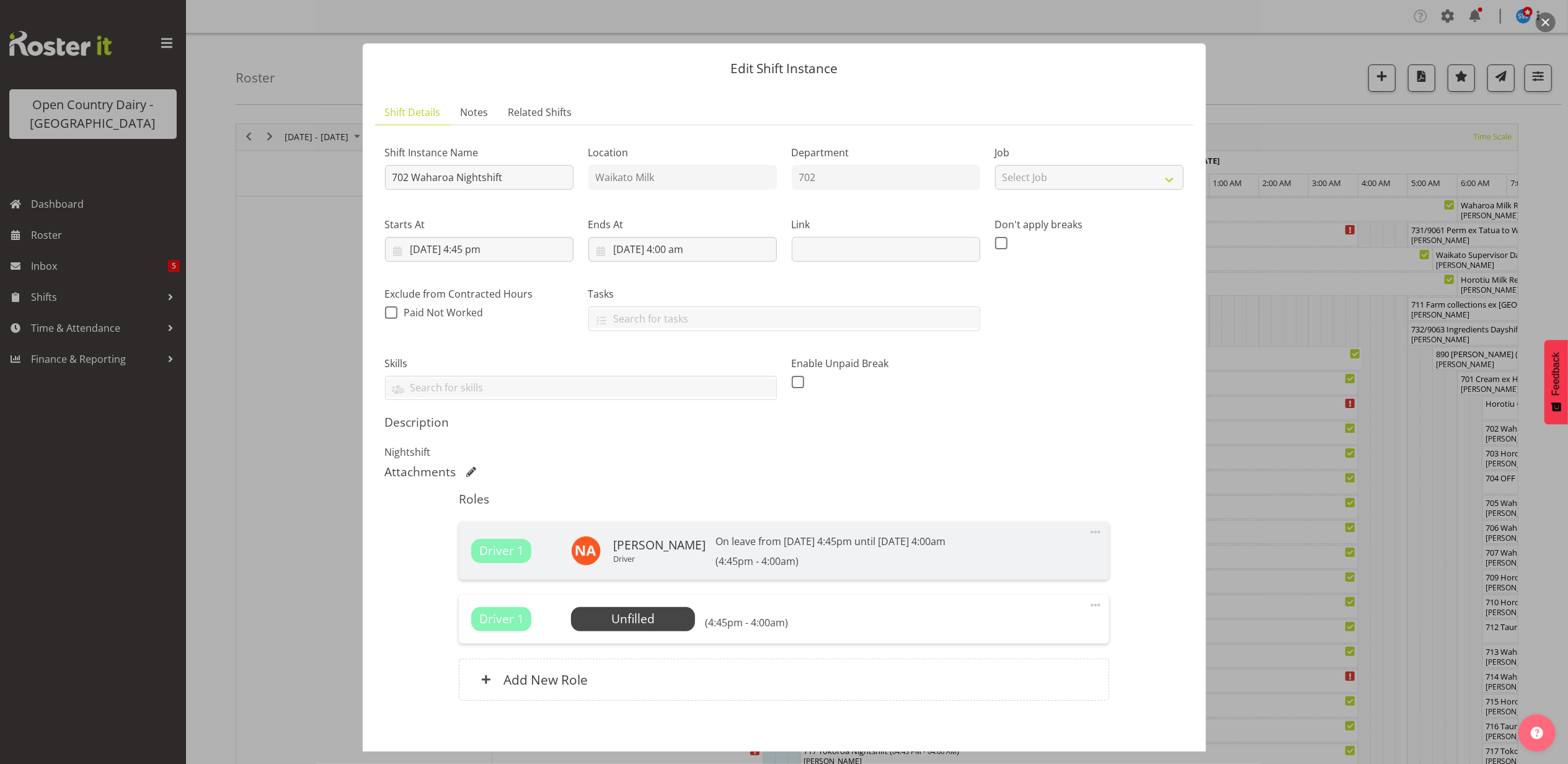
scroll to position [60, 0]
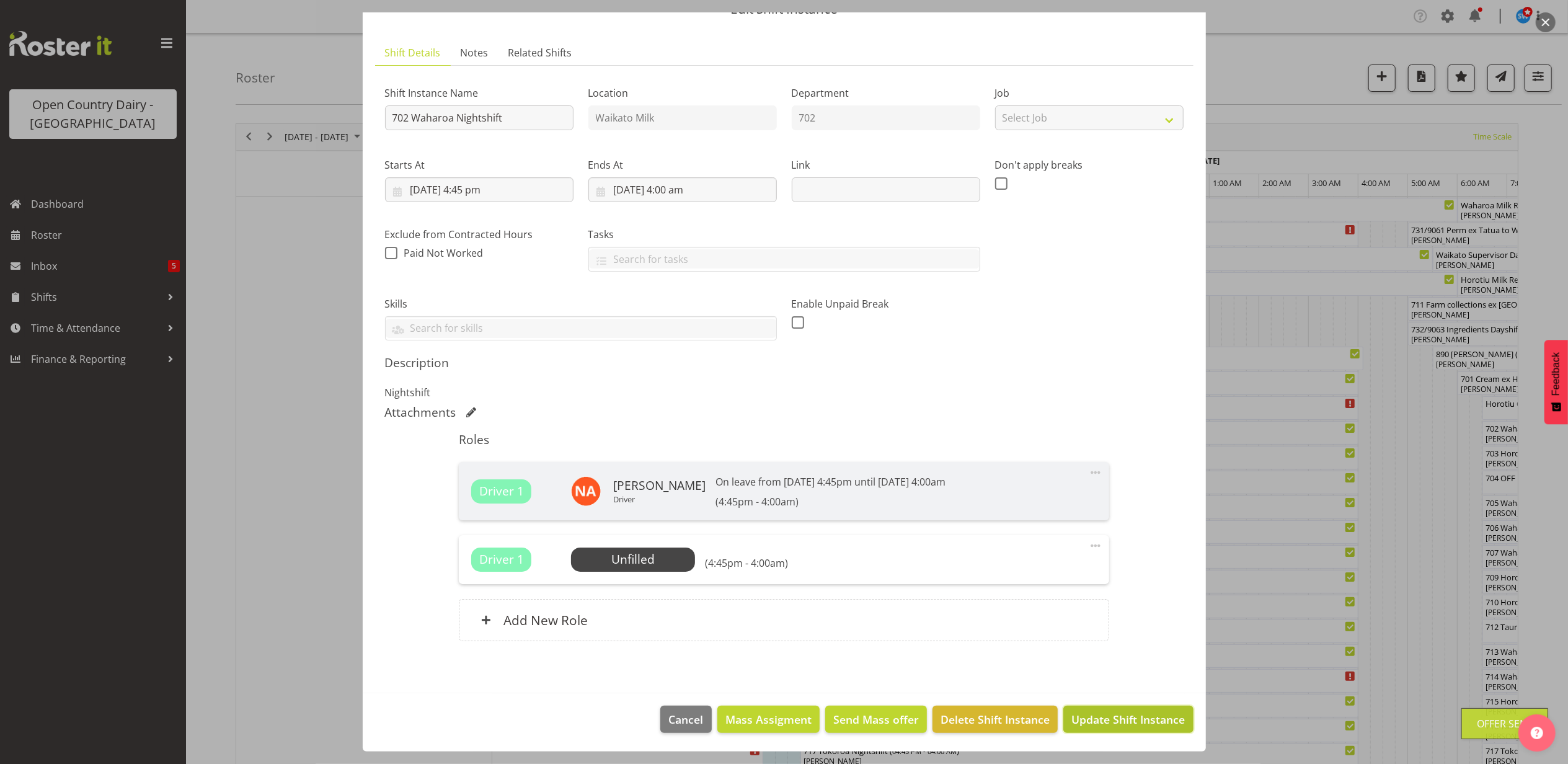
click at [1089, 715] on span "Update Shift Instance" at bounding box center [1128, 719] width 114 height 16
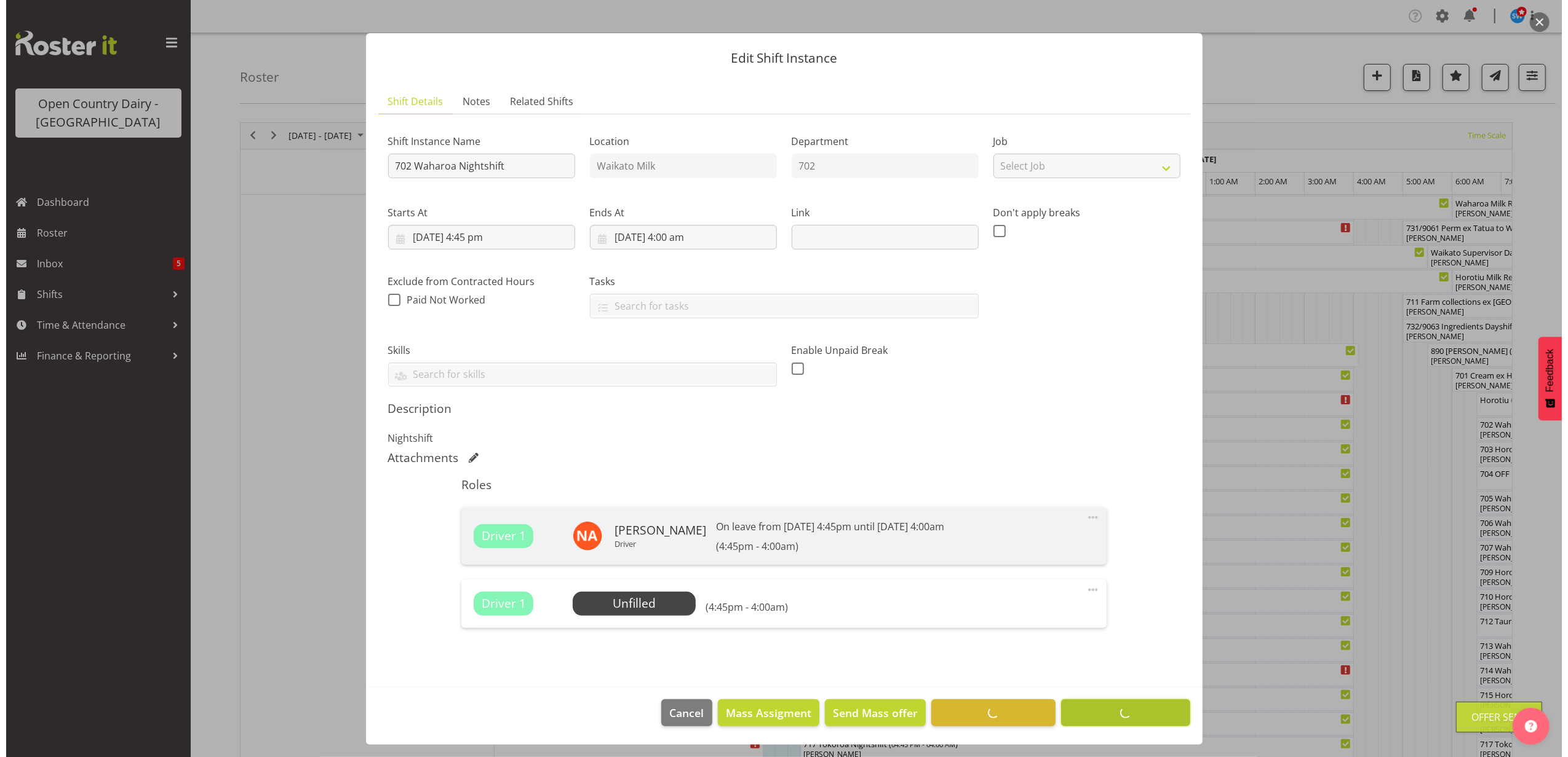
scroll to position [10, 0]
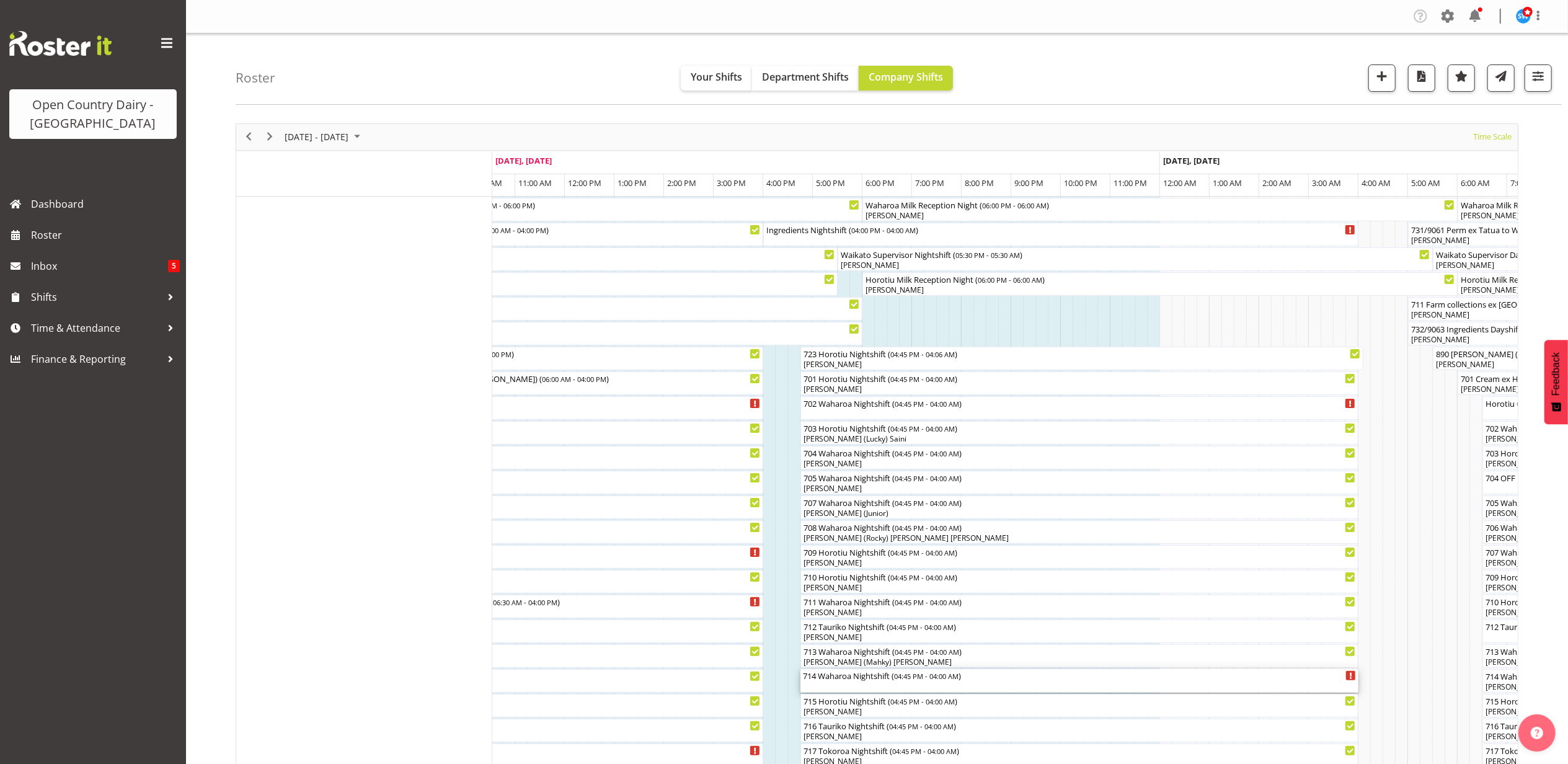
click at [829, 687] on div "714 Waharoa Nightshift ( 04:45 PM - 04:00 AM )" at bounding box center [1080, 680] width 553 height 23
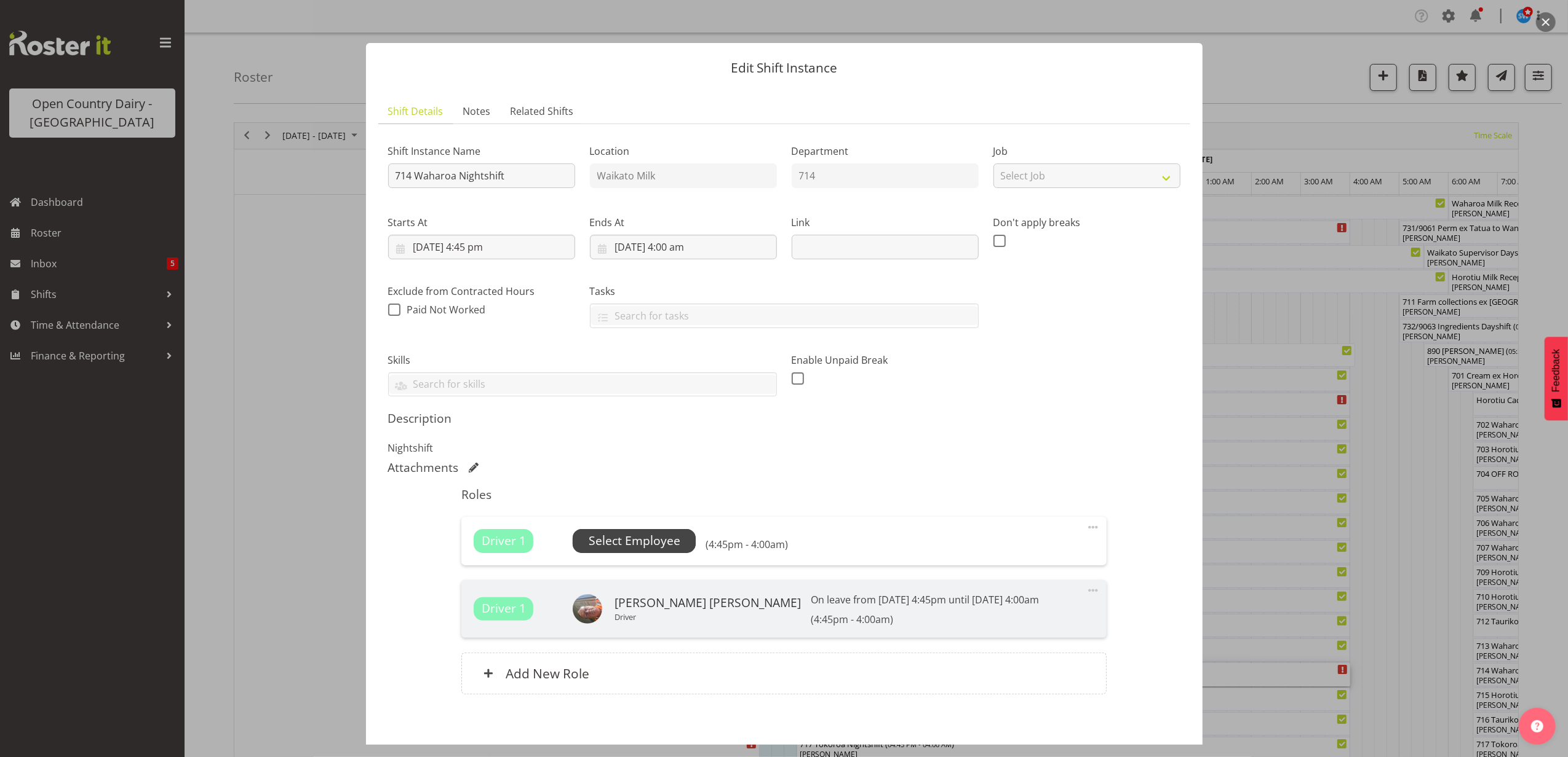
click at [665, 544] on span "Select Employee" at bounding box center [634, 541] width 91 height 18
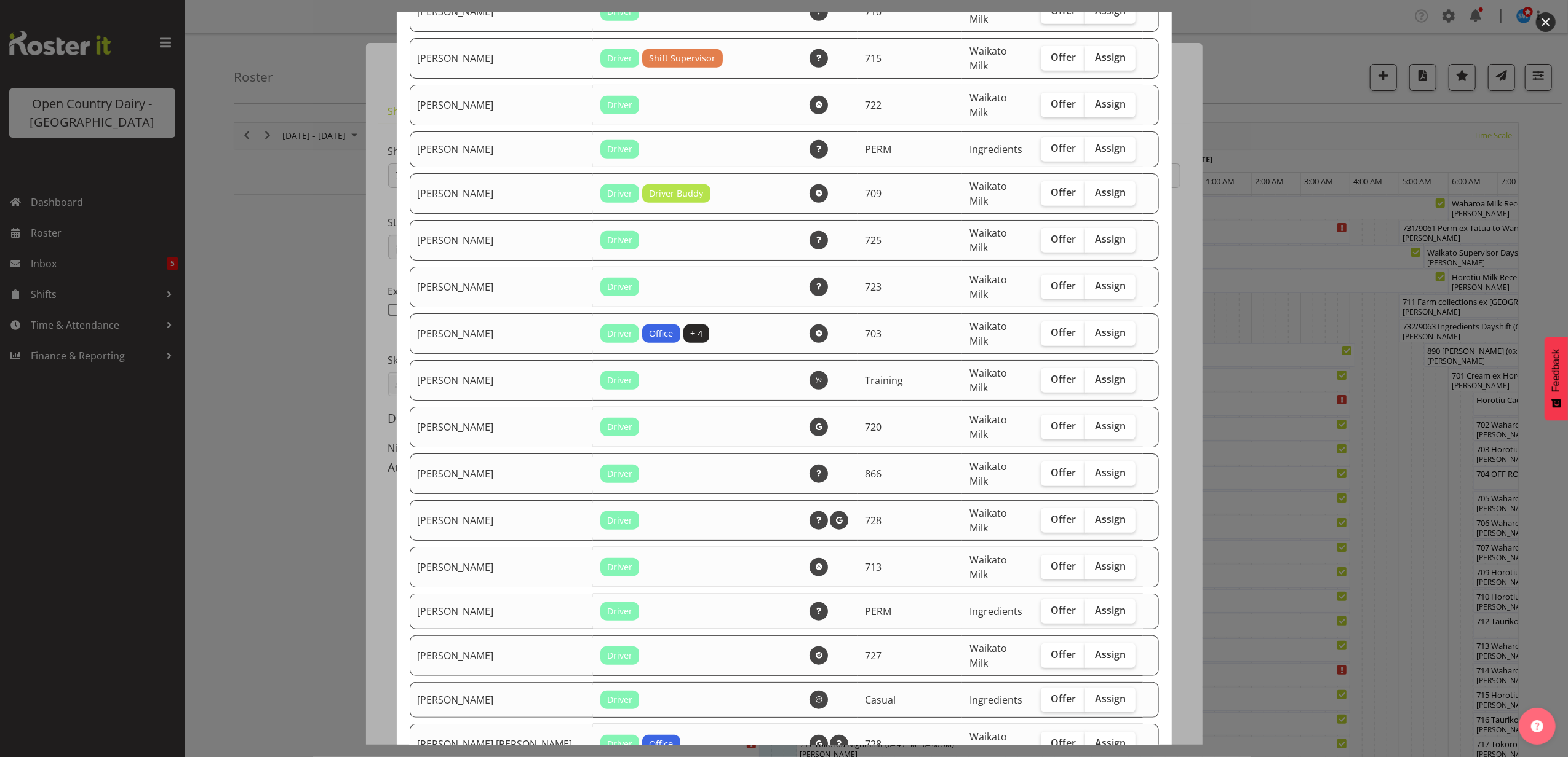
scroll to position [967, 0]
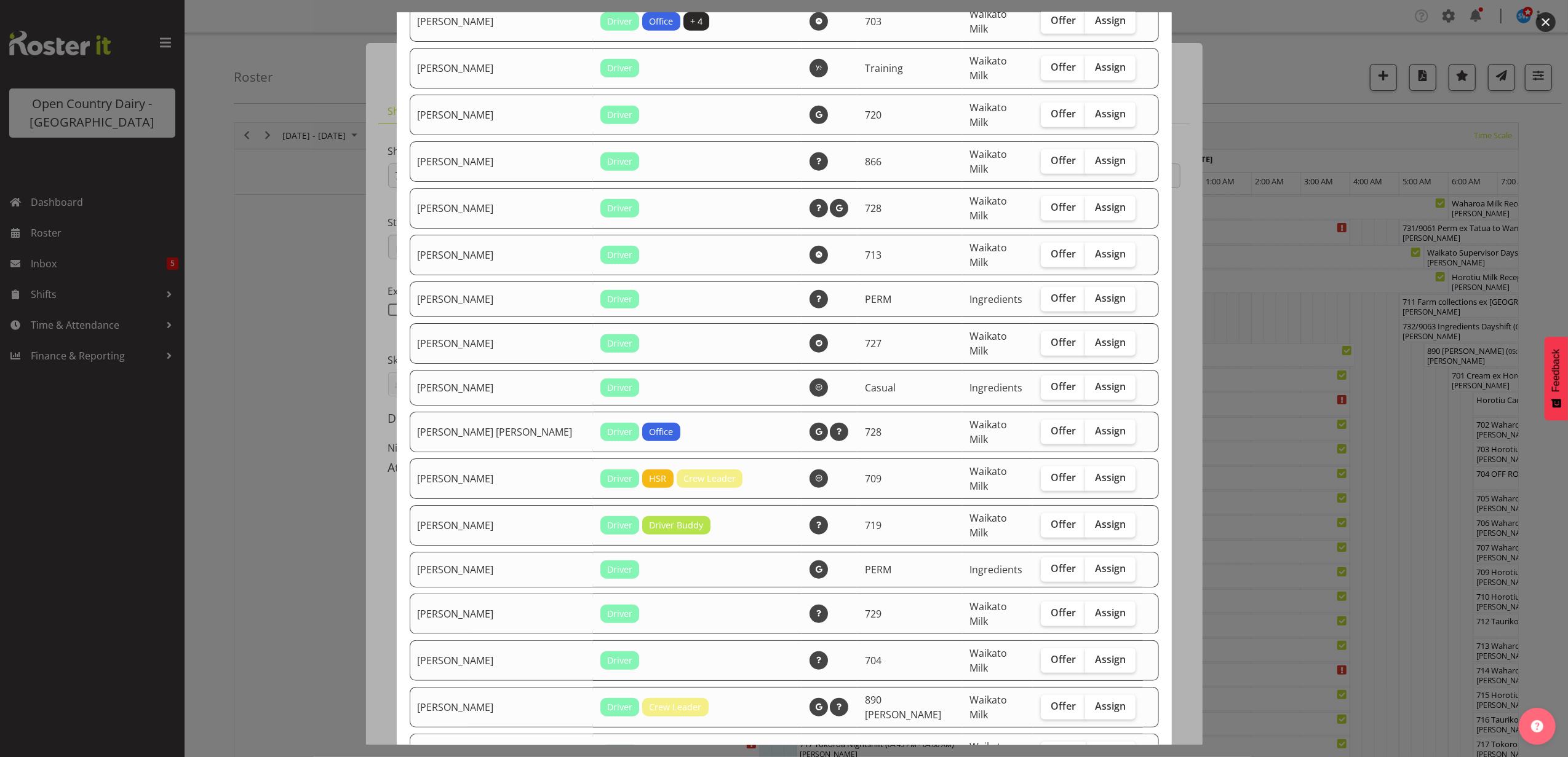
click at [1051, 747] on span "Offer" at bounding box center [1063, 753] width 25 height 12
click at [1044, 749] on input "Offer" at bounding box center [1044, 753] width 8 height 8
checkbox input "true"
click at [1040, 648] on label "Offer" at bounding box center [1063, 660] width 45 height 25
click at [1040, 656] on input "Offer" at bounding box center [1044, 660] width 8 height 8
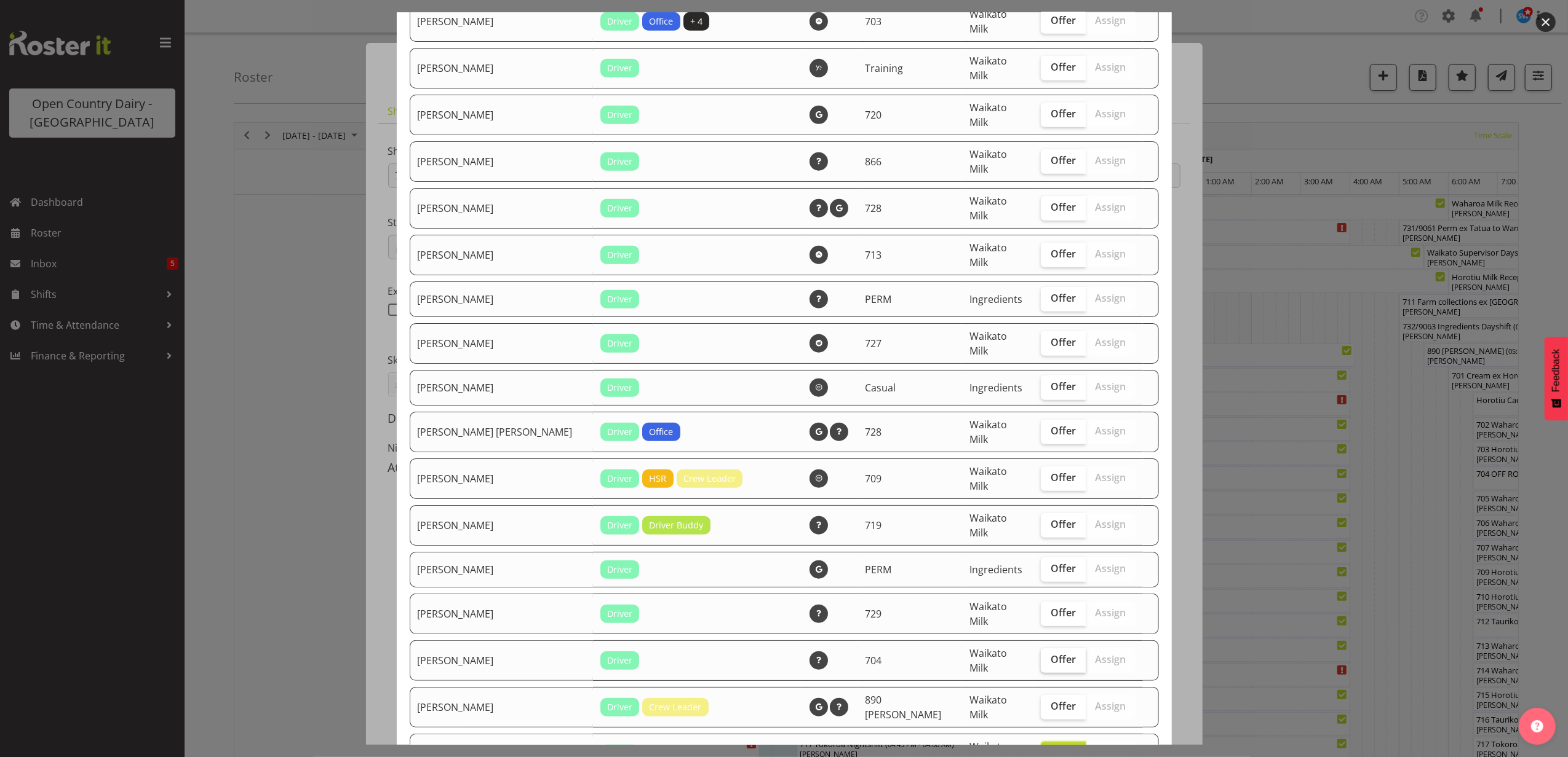
checkbox input "true"
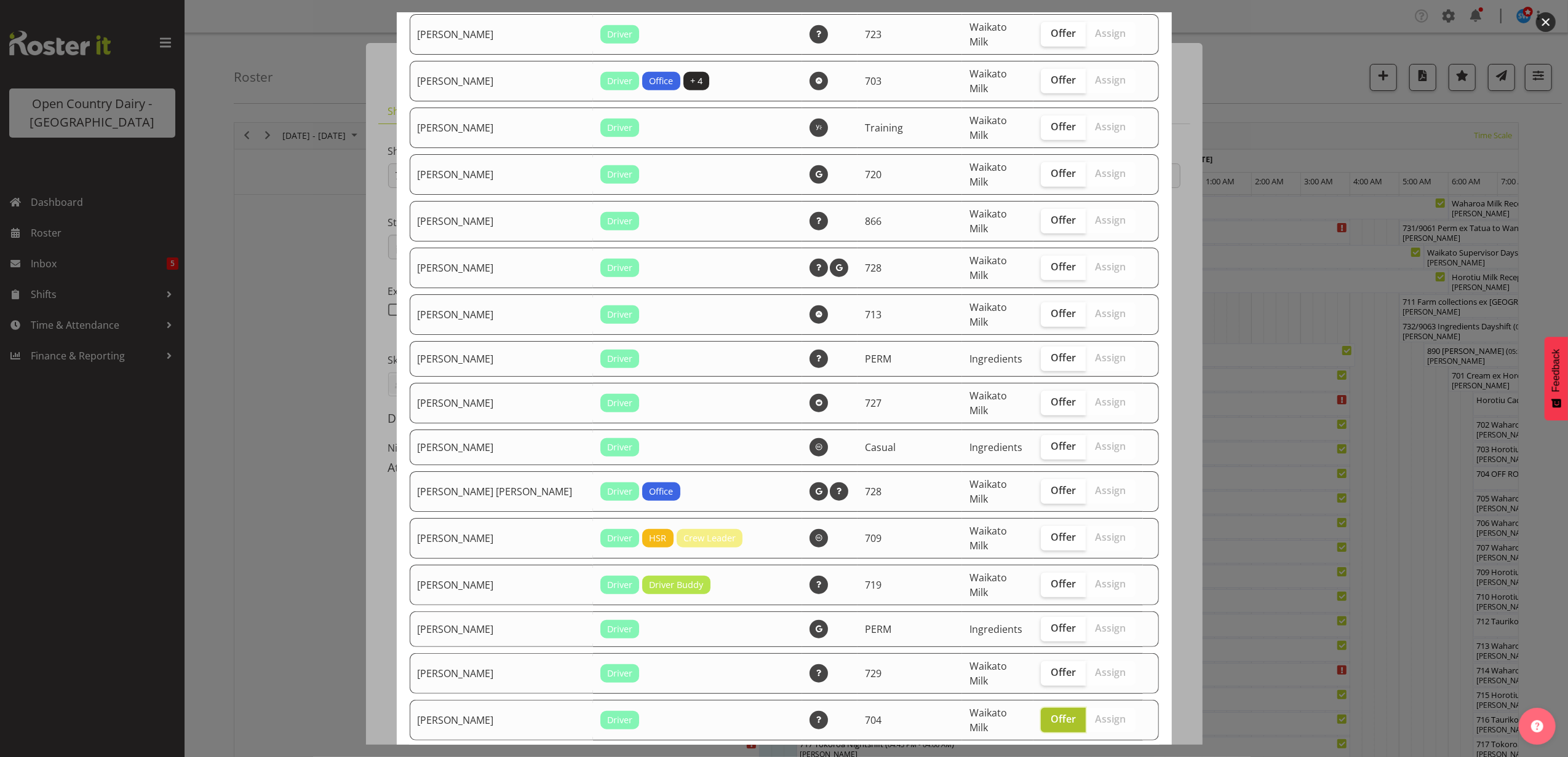
scroll to position [886, 0]
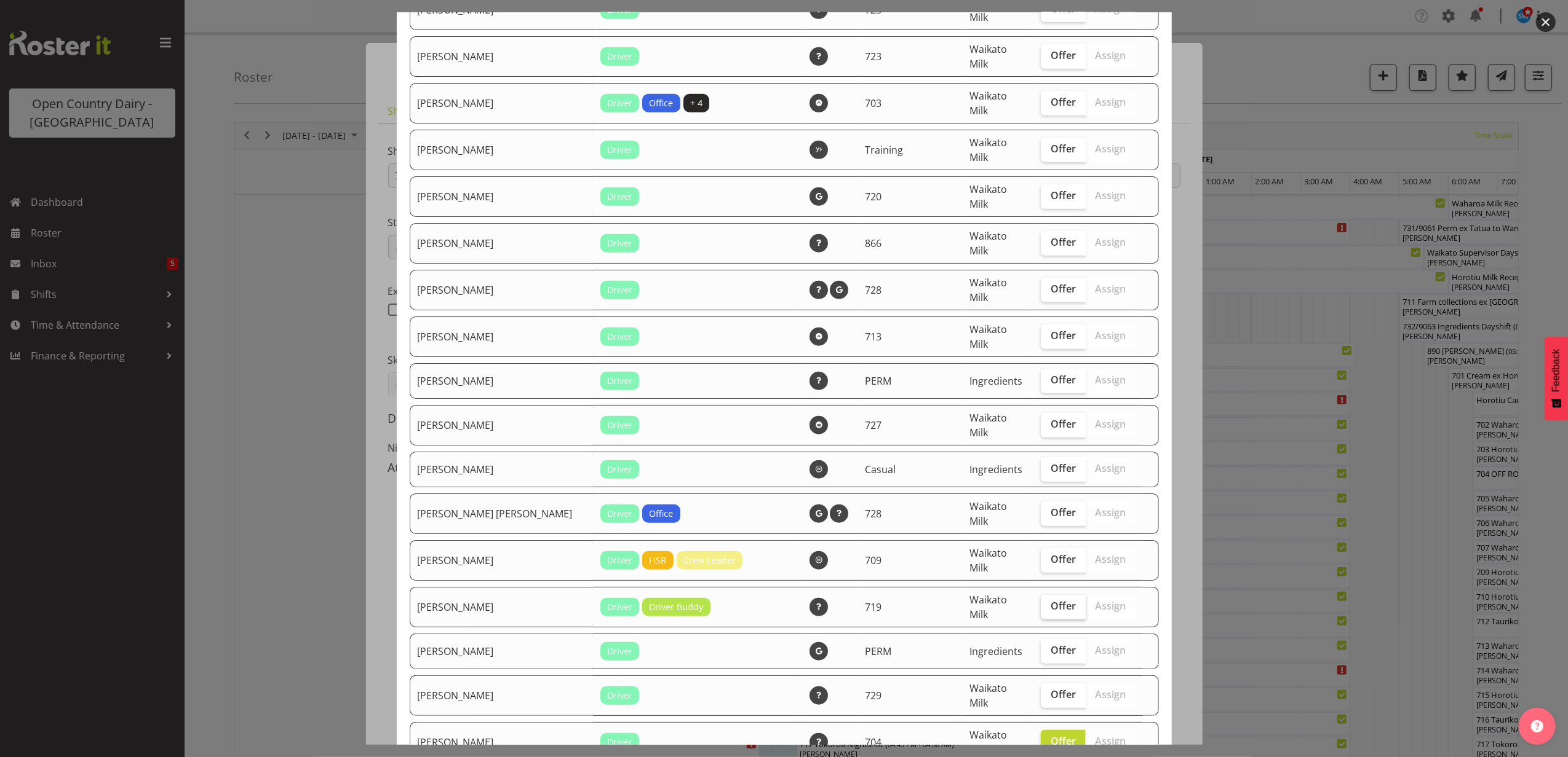
click at [1051, 600] on span "Offer" at bounding box center [1063, 606] width 25 height 12
click at [1040, 602] on input "Offer" at bounding box center [1044, 606] width 8 height 8
checkbox input "true"
click at [1051, 462] on span "Offer" at bounding box center [1063, 468] width 25 height 12
click at [1040, 465] on input "Offer" at bounding box center [1044, 468] width 8 height 8
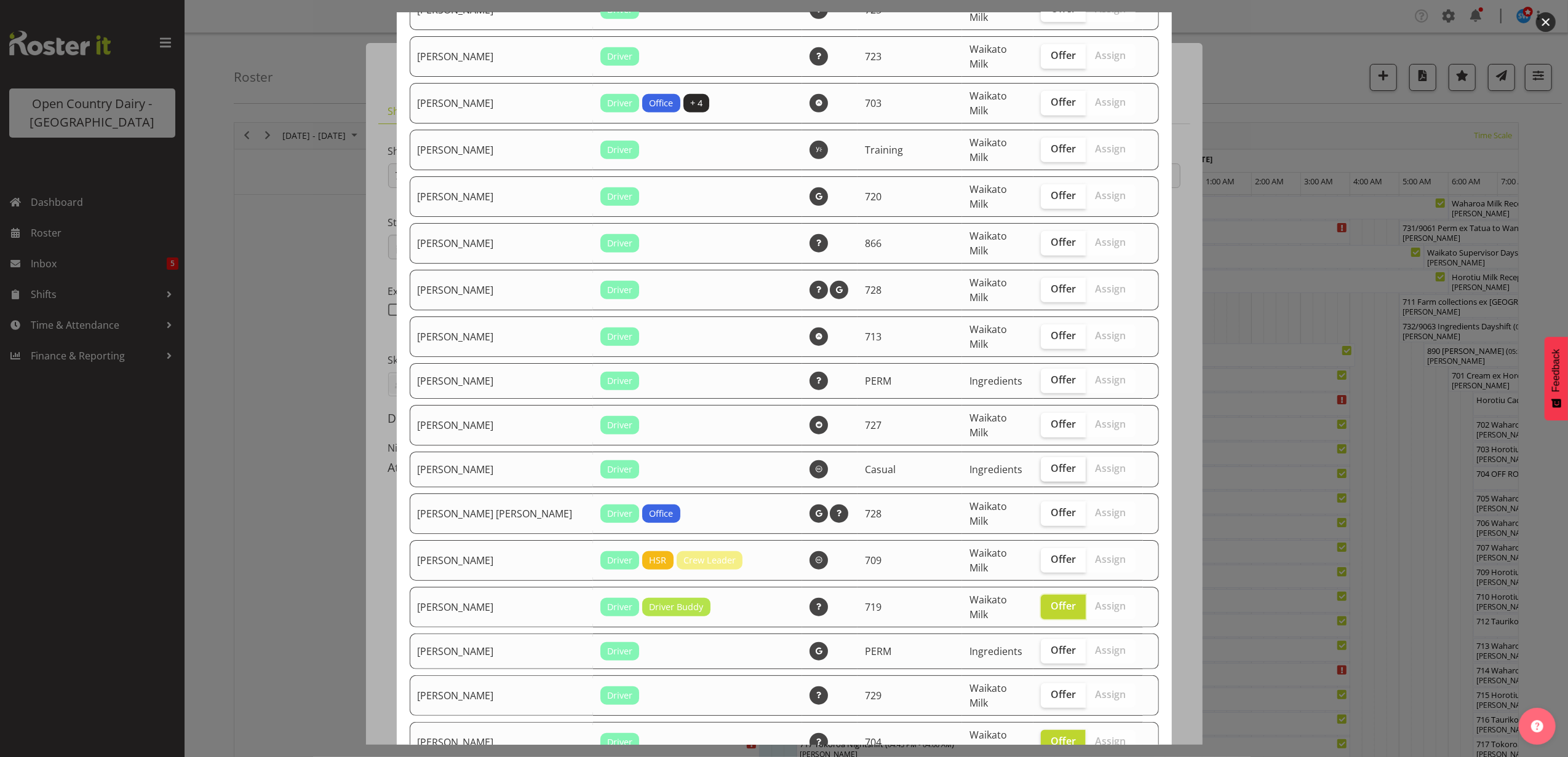
checkbox input "true"
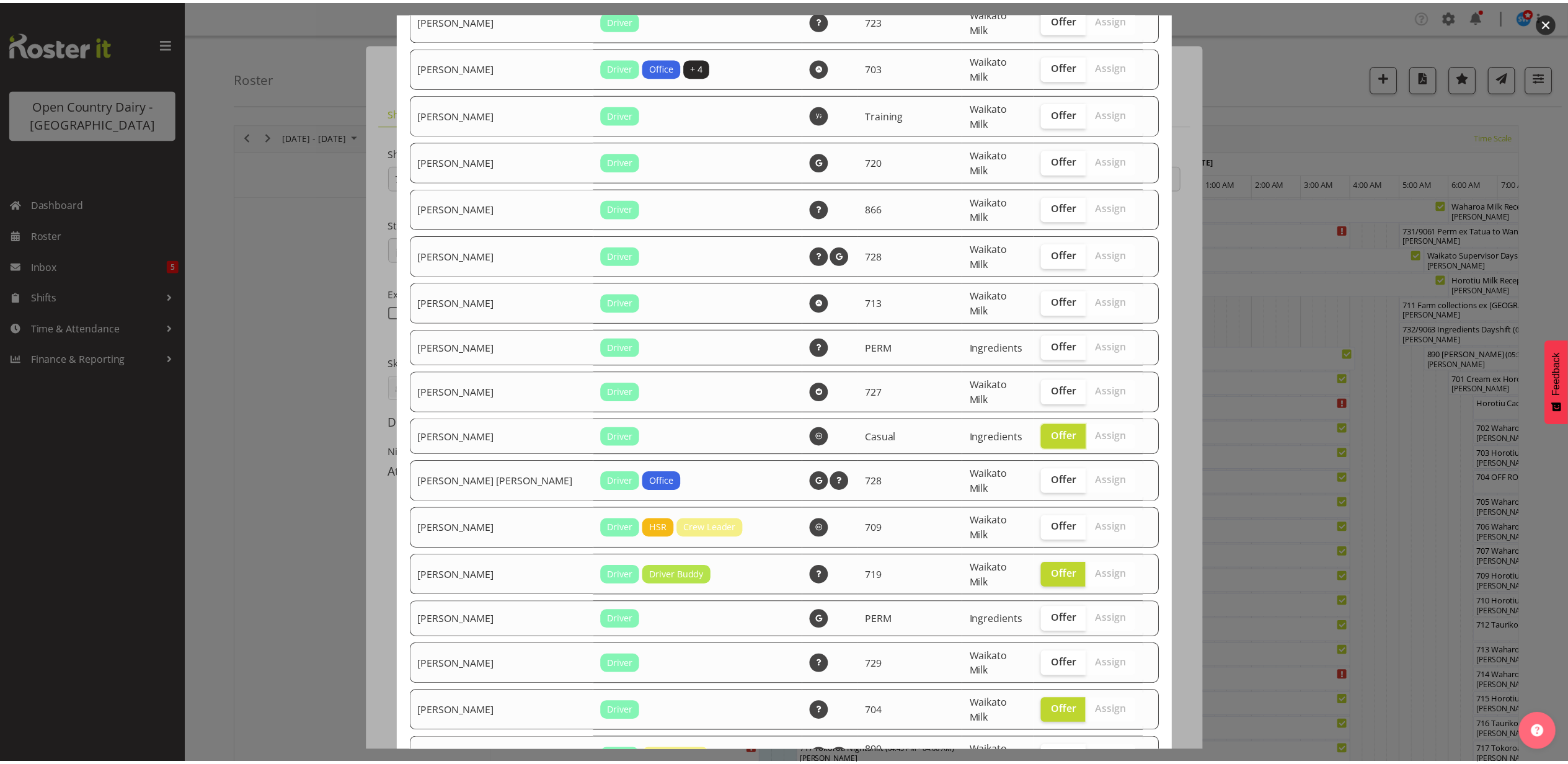
scroll to position [976, 0]
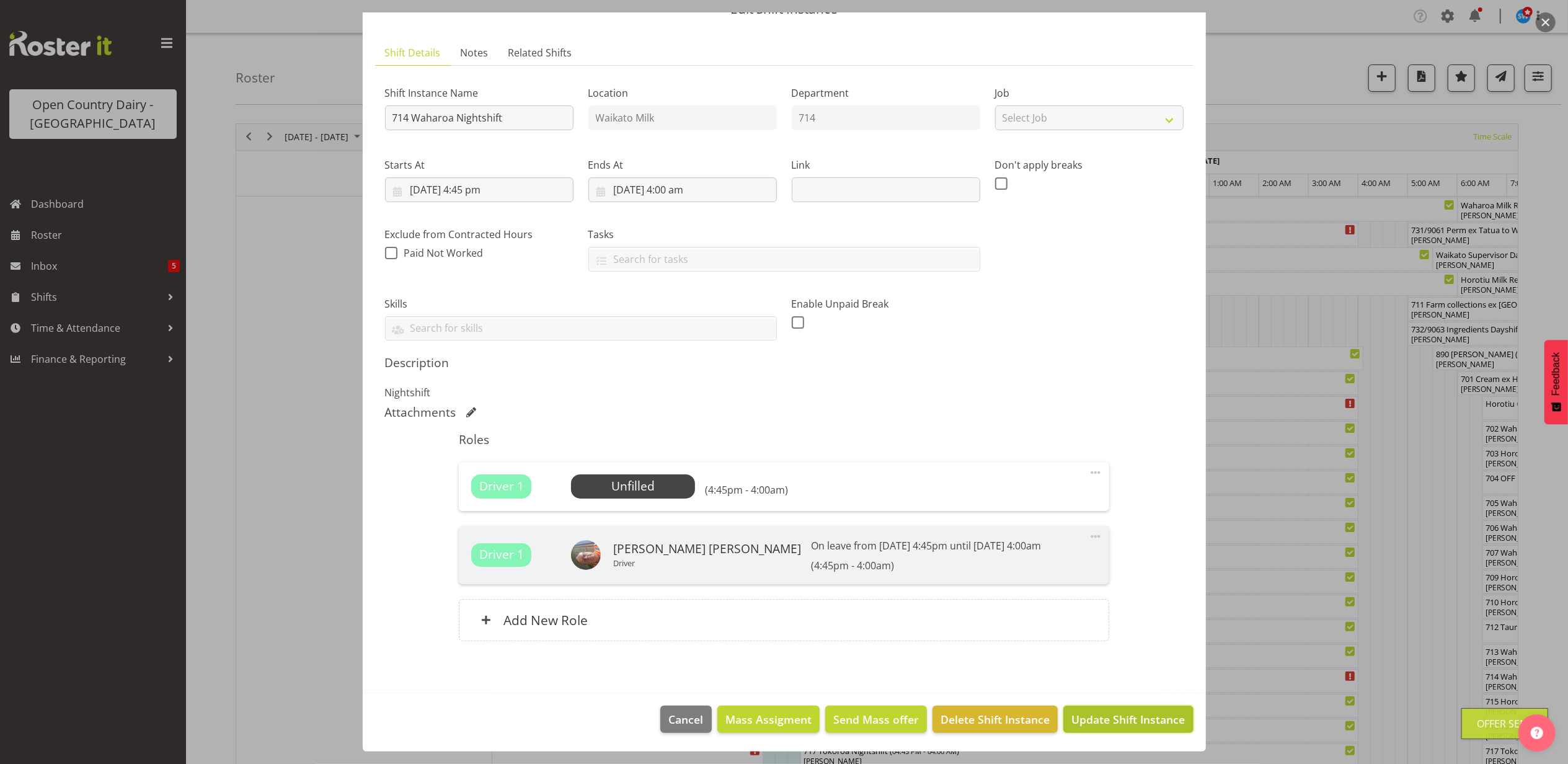
click at [1141, 715] on span "Update Shift Instance" at bounding box center [1128, 719] width 114 height 16
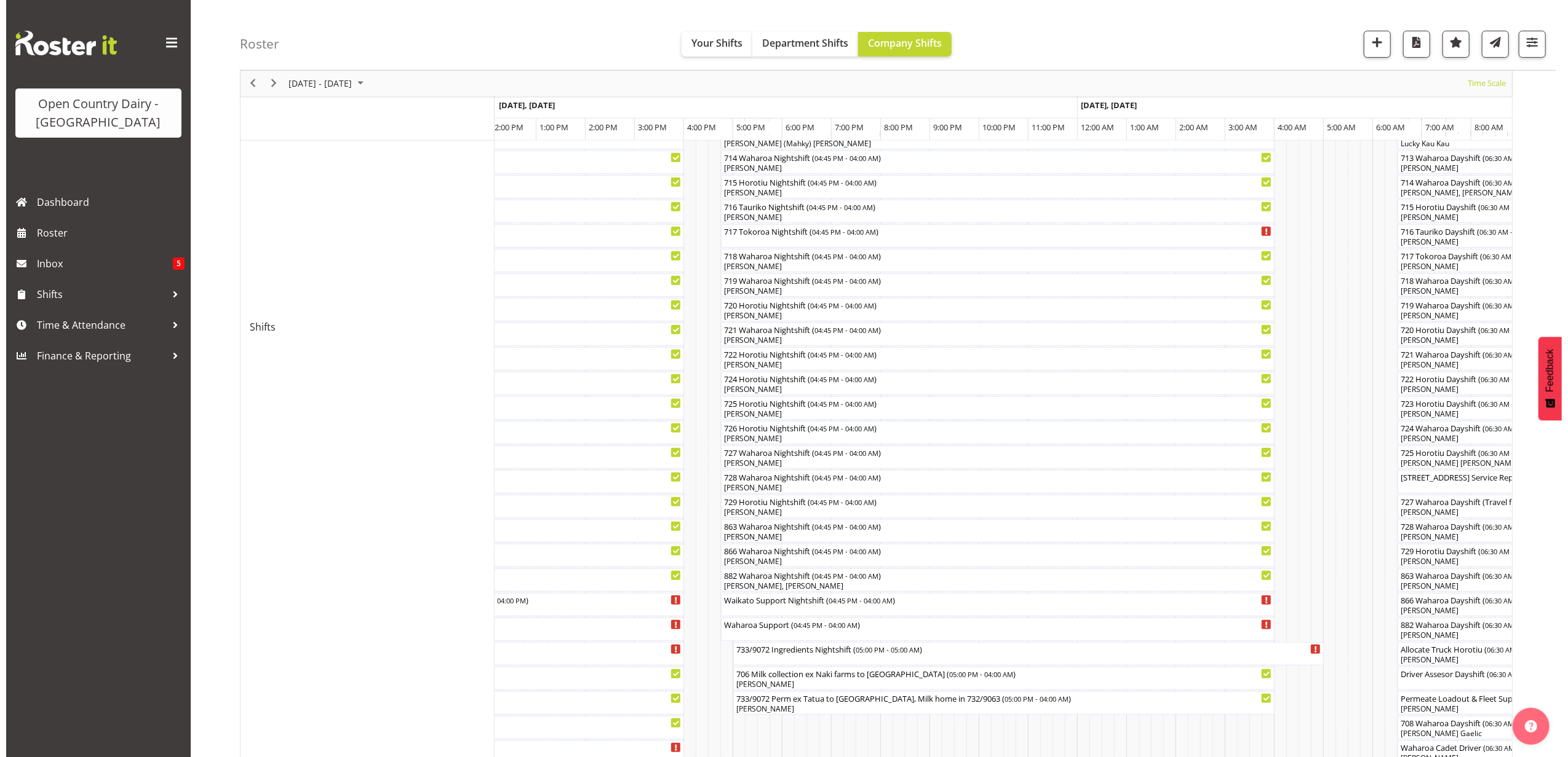
scroll to position [573, 0]
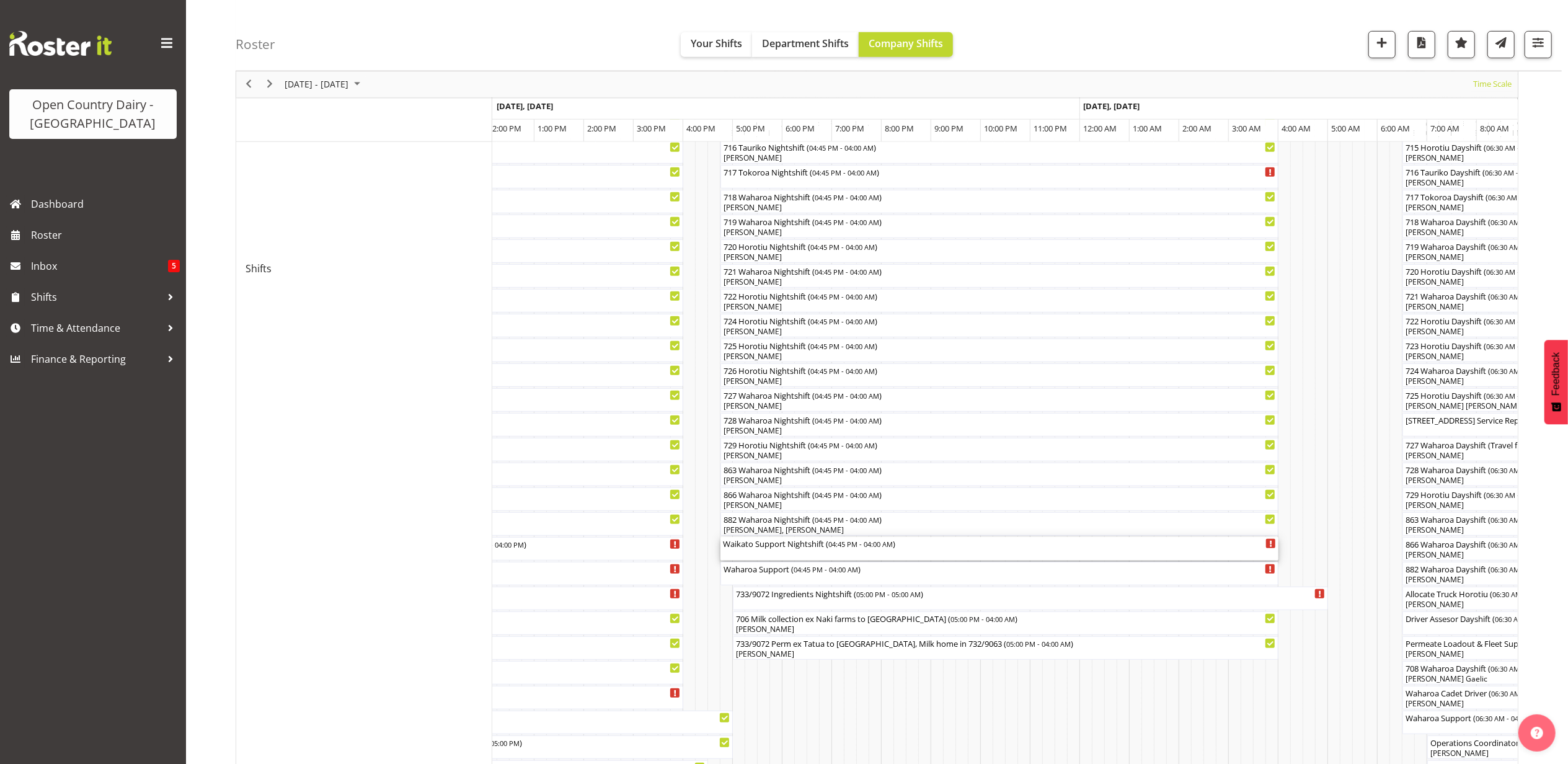
click at [750, 554] on div "Waikato Support Nightshift ( 04:45 PM - 04:00 AM )" at bounding box center [1000, 548] width 553 height 23
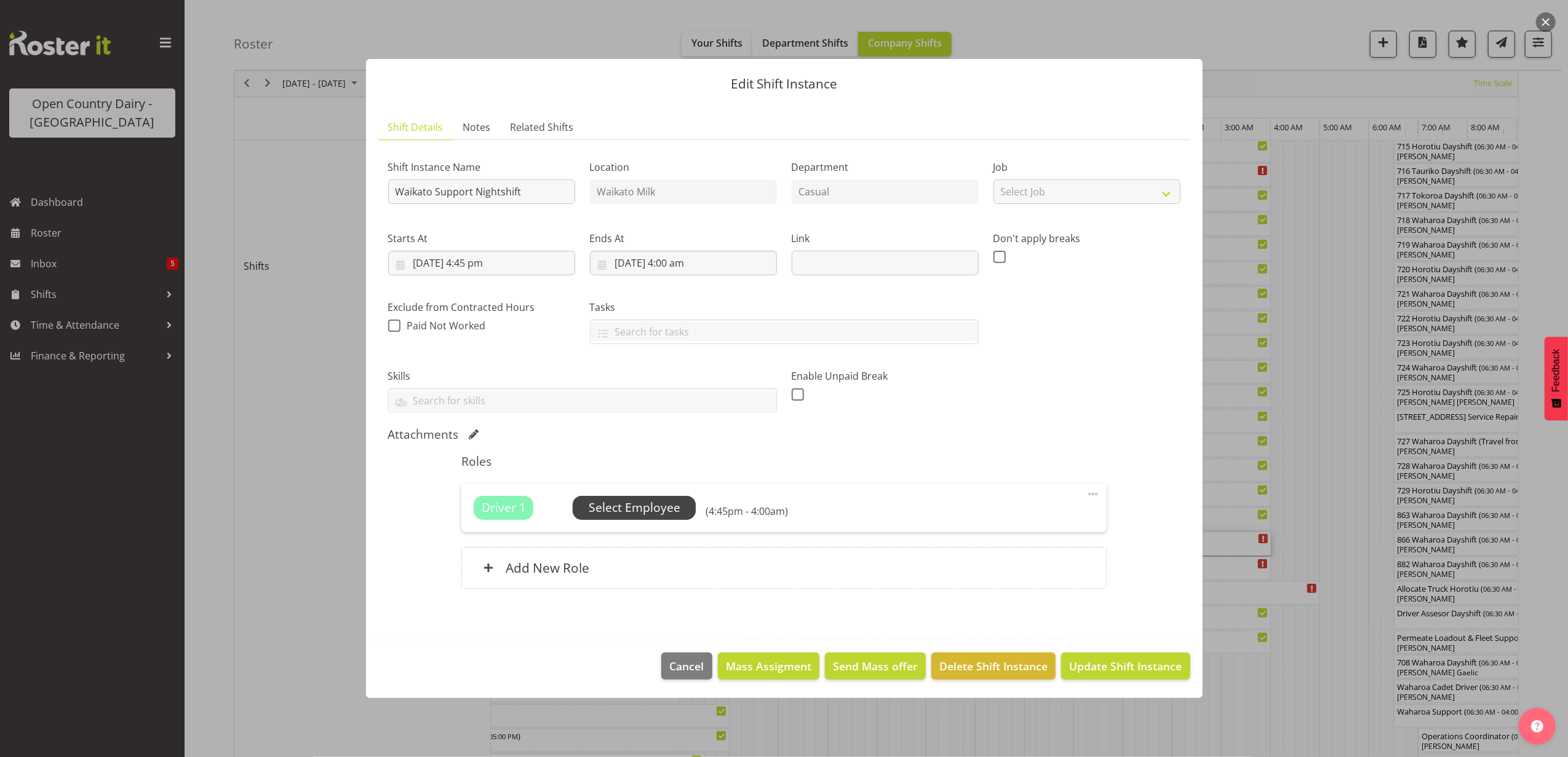
click at [652, 515] on span "Select Employee" at bounding box center [634, 508] width 91 height 18
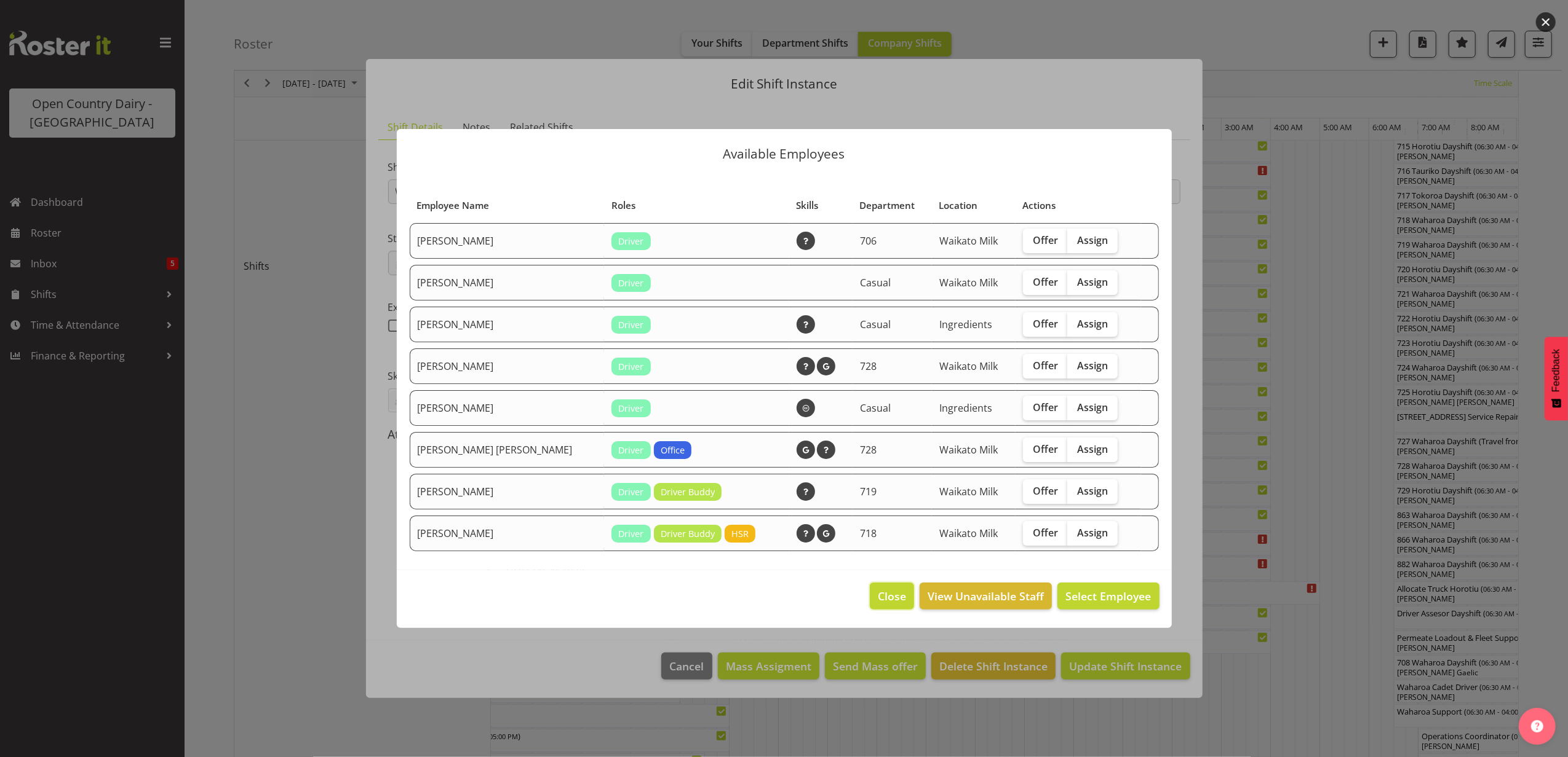
click at [887, 605] on button "Close" at bounding box center [892, 596] width 44 height 27
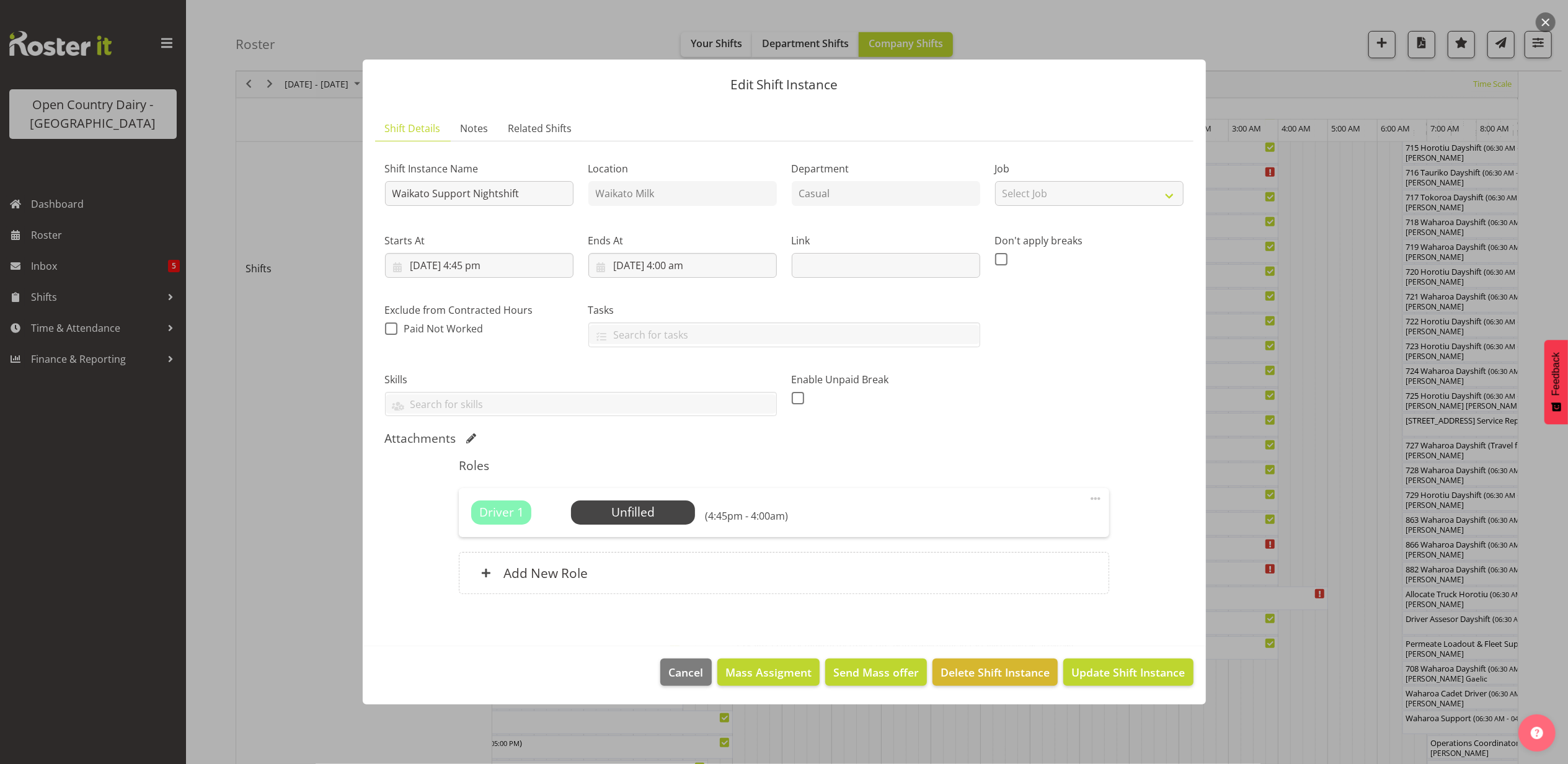
click at [1544, 28] on button "button" at bounding box center [1546, 22] width 20 height 20
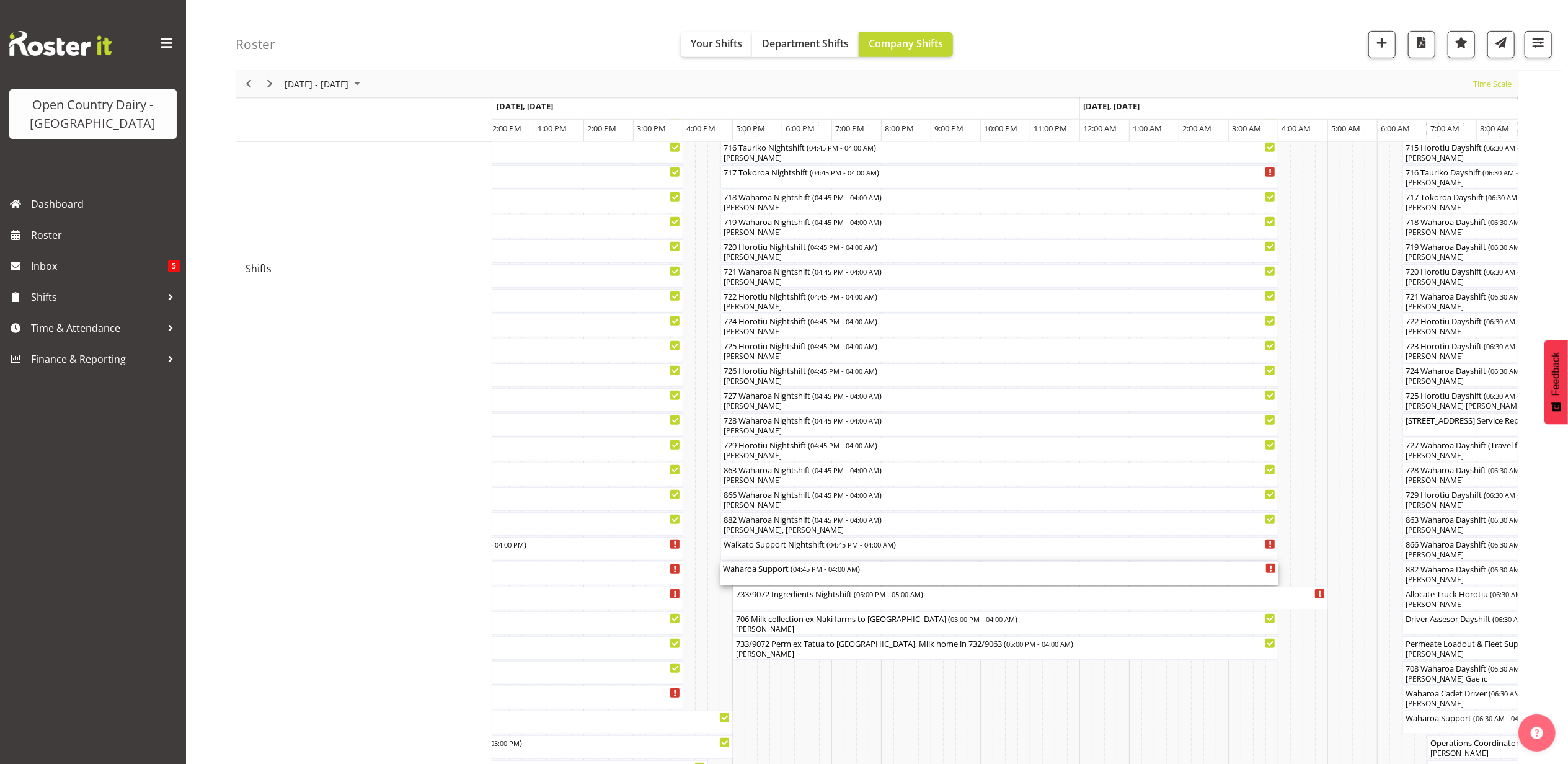
click at [770, 579] on div "Waharoa Support ( 04:45 PM - 04:00 AM )" at bounding box center [1000, 573] width 553 height 23
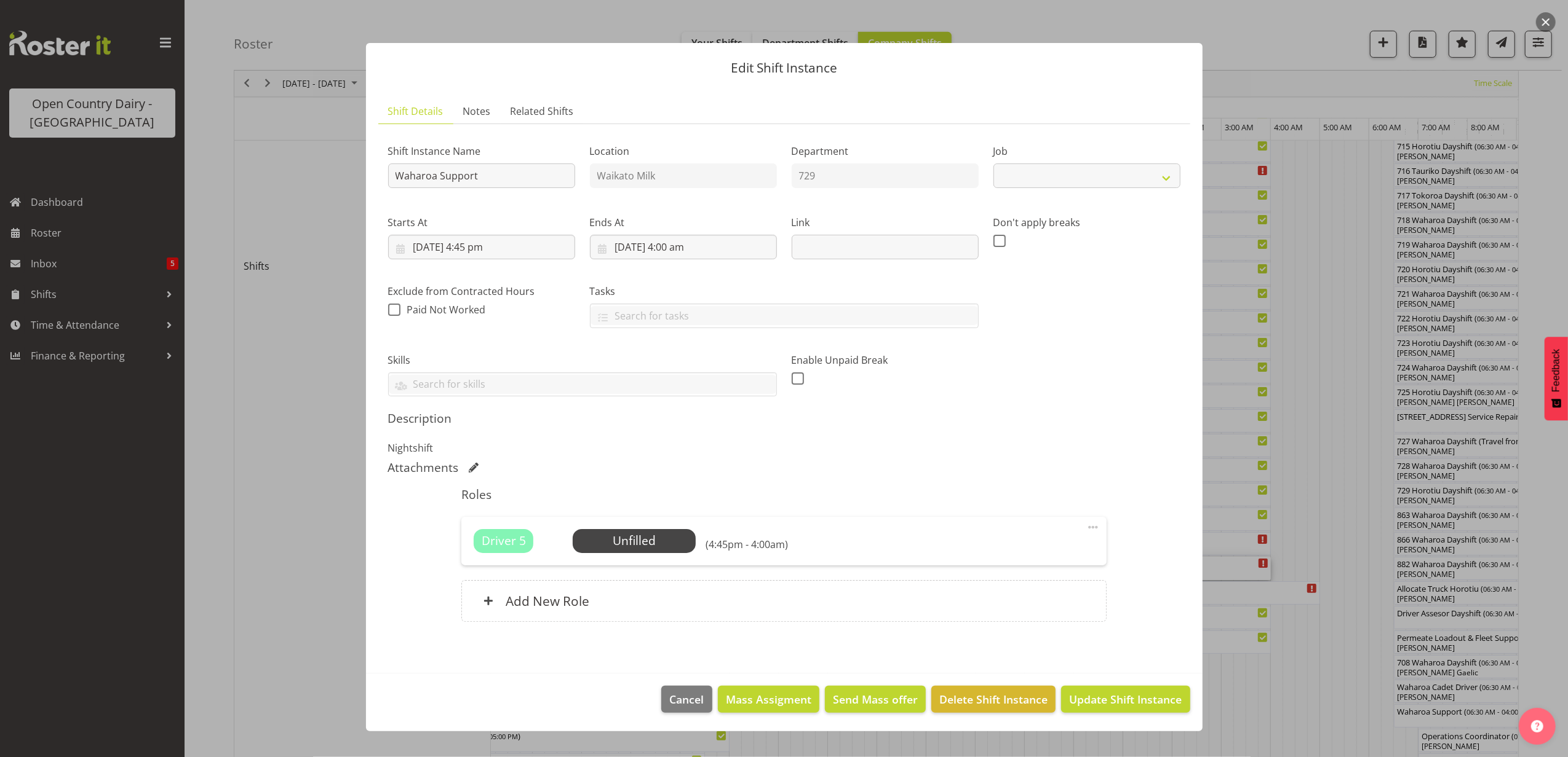
select select "9052"
click at [645, 542] on span "Select Employee" at bounding box center [634, 541] width 91 height 18
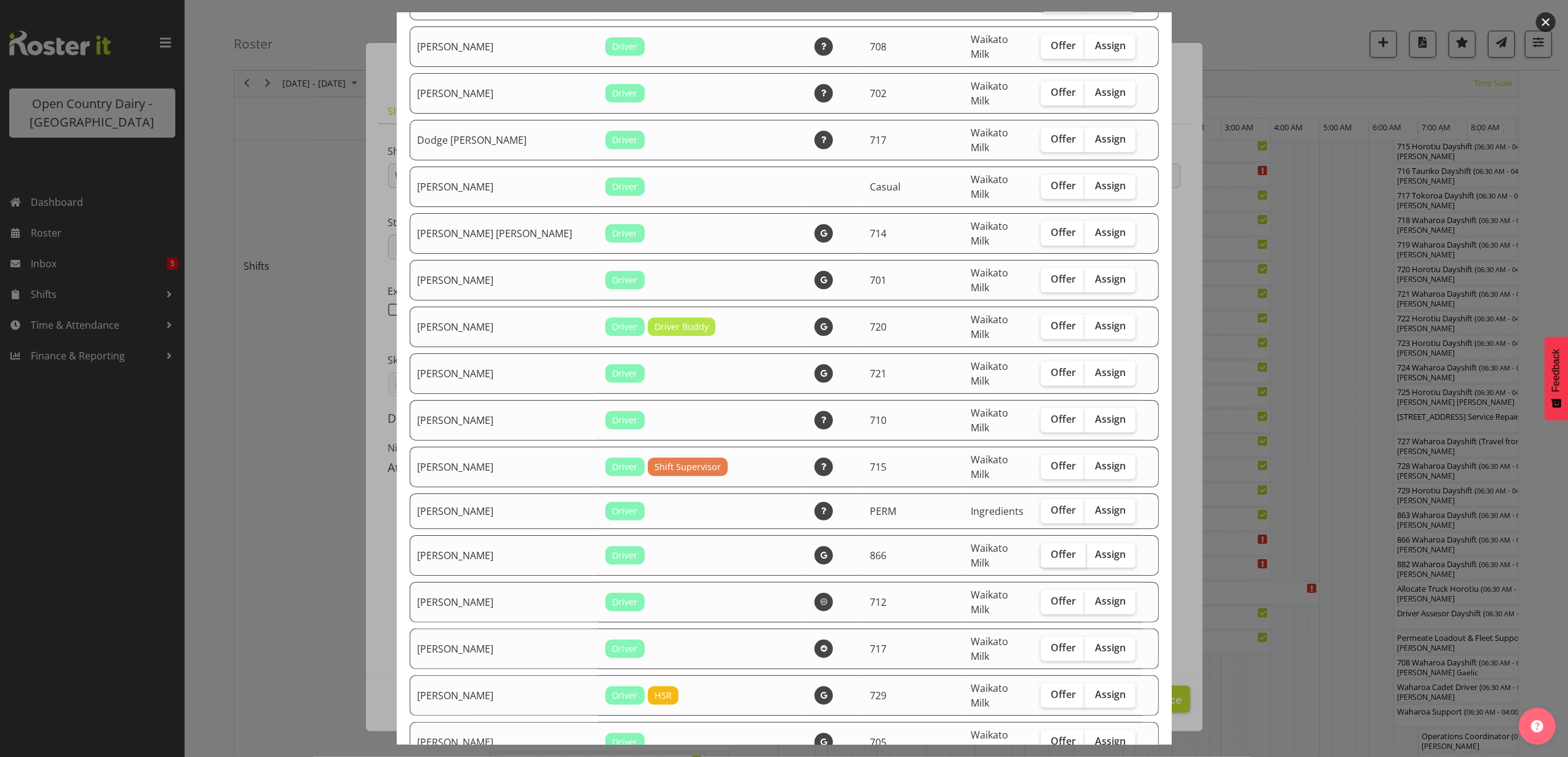
click at [1044, 543] on label "Offer" at bounding box center [1063, 555] width 45 height 25
click at [1044, 551] on input "Offer" at bounding box center [1044, 555] width 8 height 8
checkbox input "true"
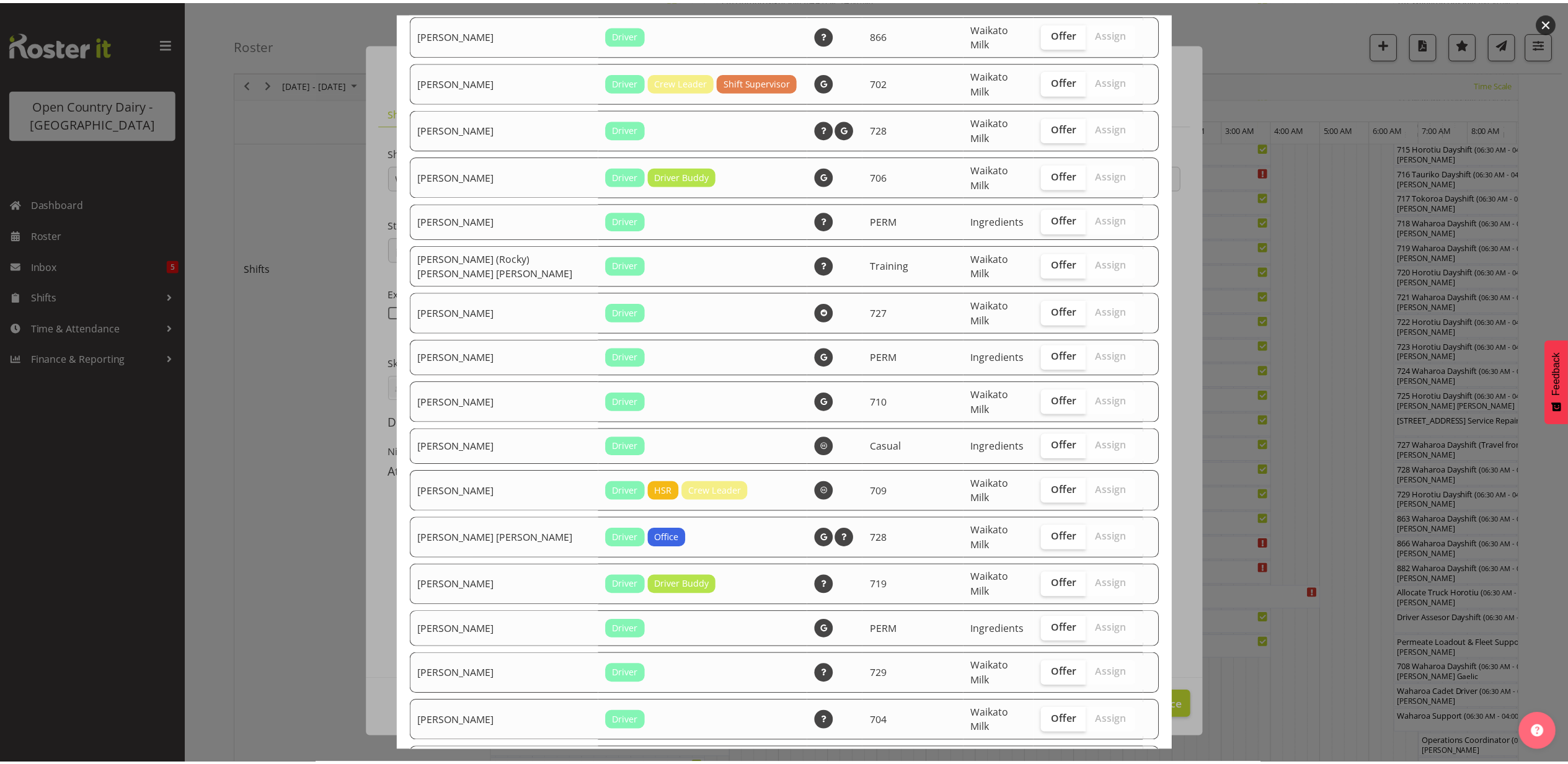
scroll to position [1820, 0]
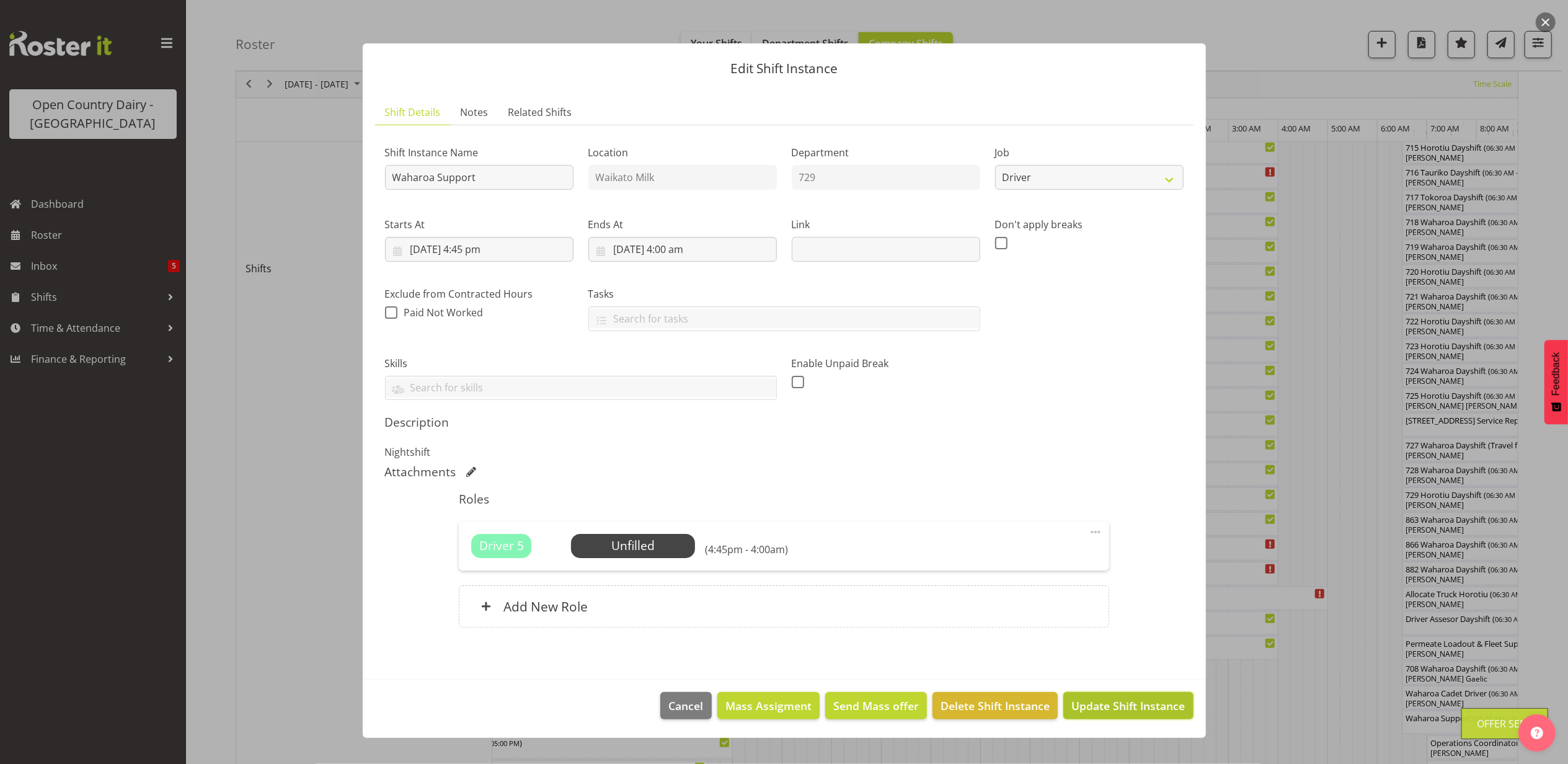
click at [1103, 710] on span "Update Shift Instance" at bounding box center [1128, 705] width 114 height 16
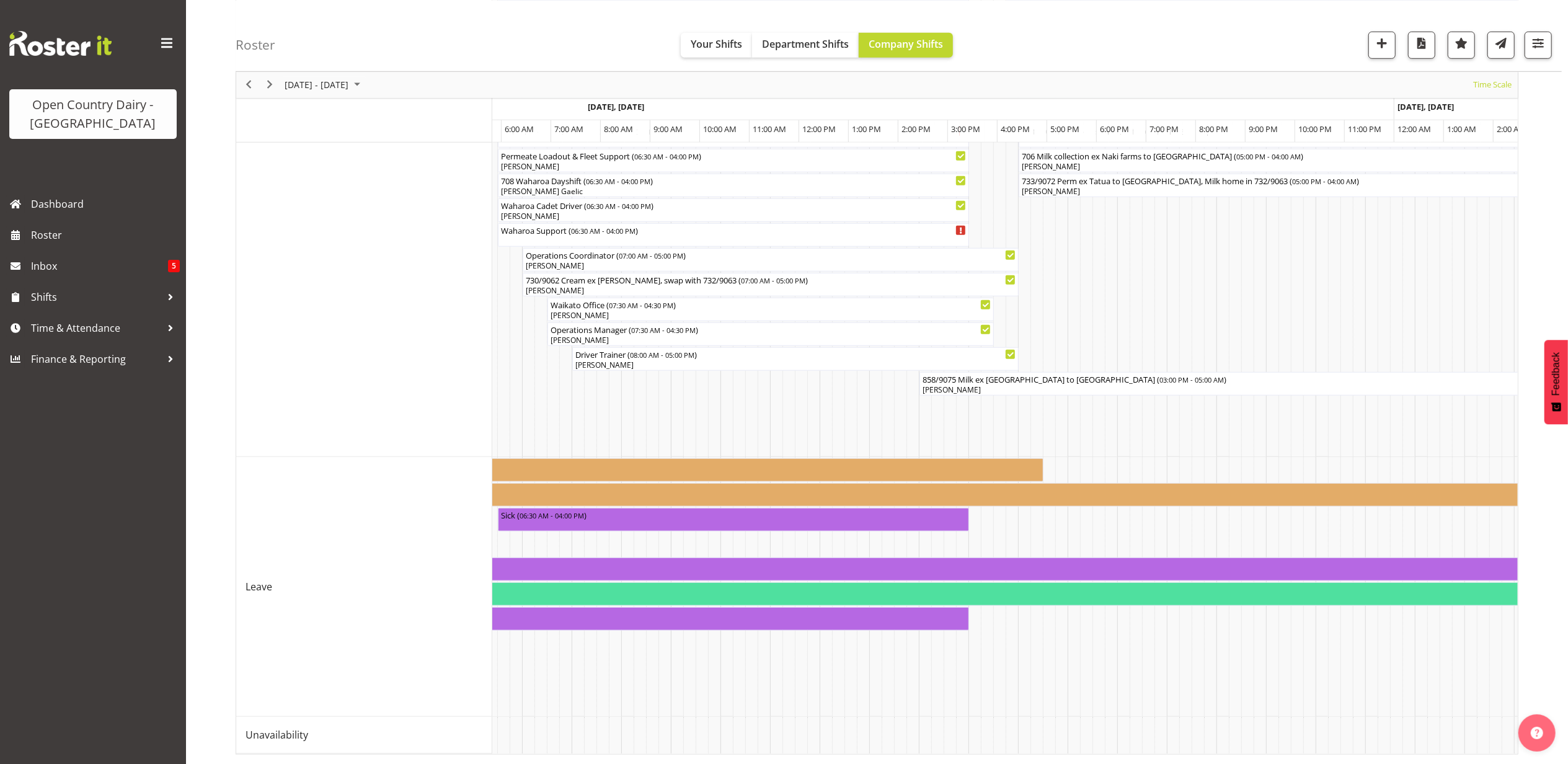
scroll to position [0, 1662]
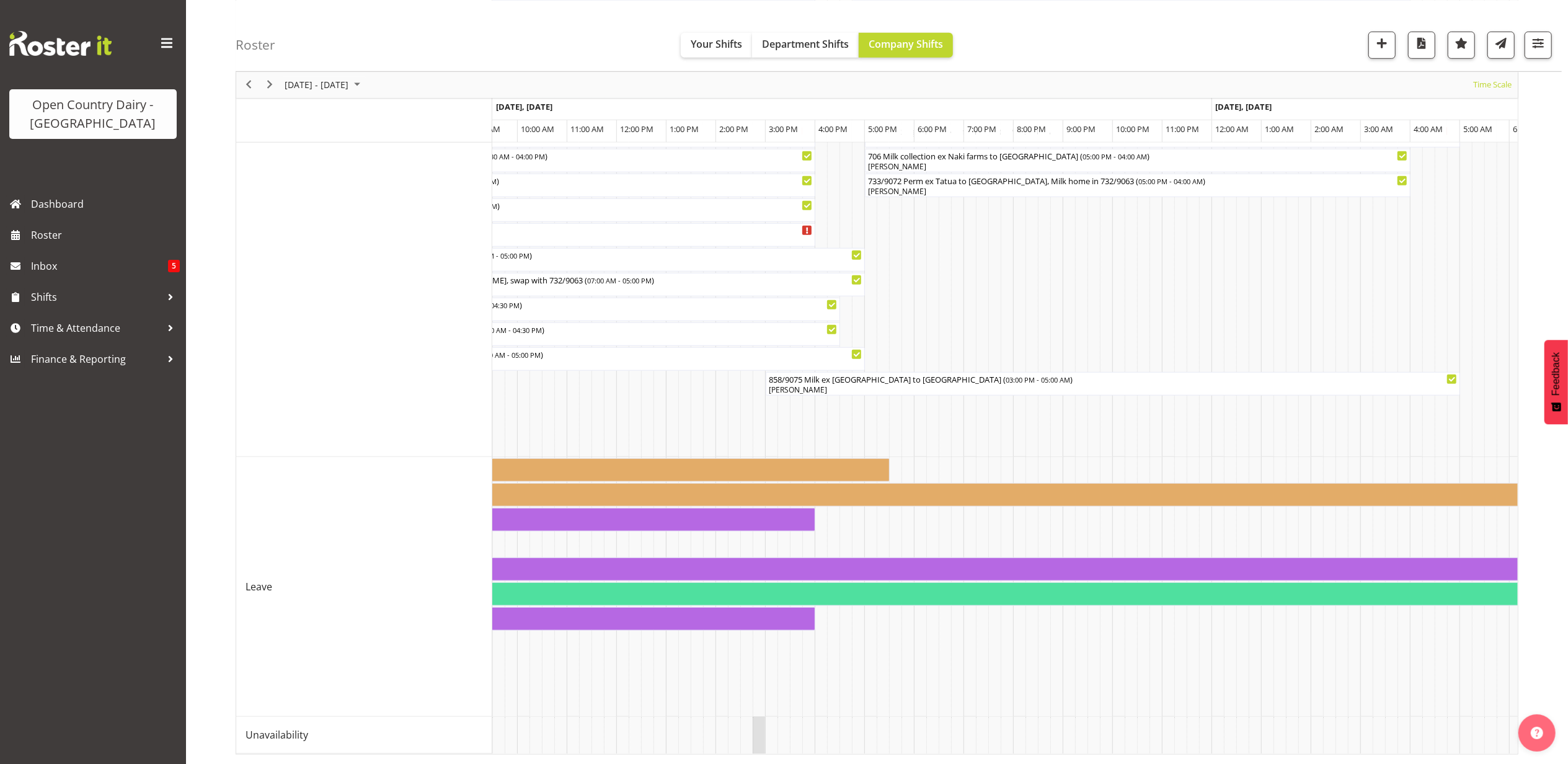
drag, startPoint x: 799, startPoint y: 741, endPoint x: 765, endPoint y: 742, distance: 34.0
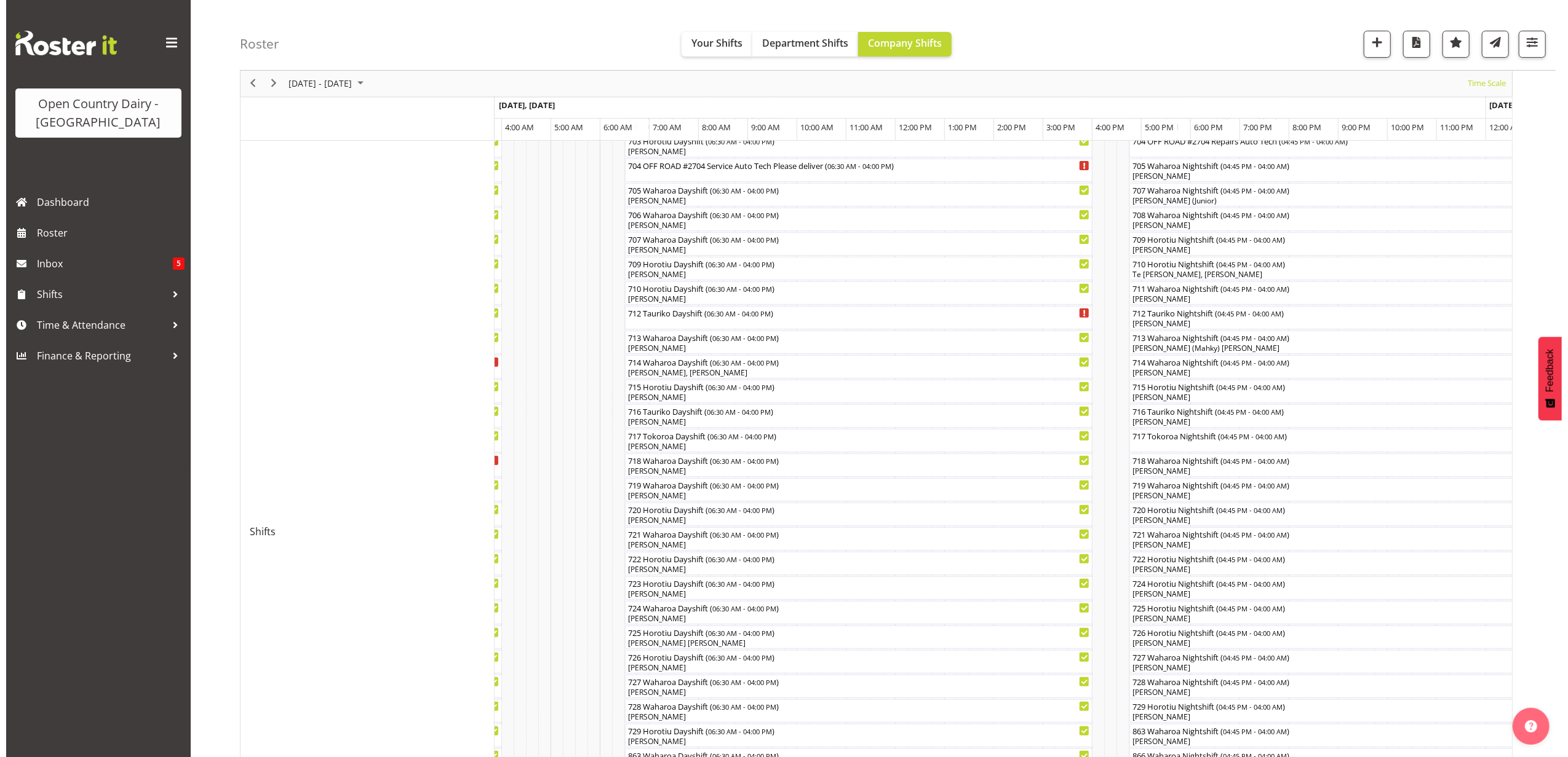
scroll to position [308, 0]
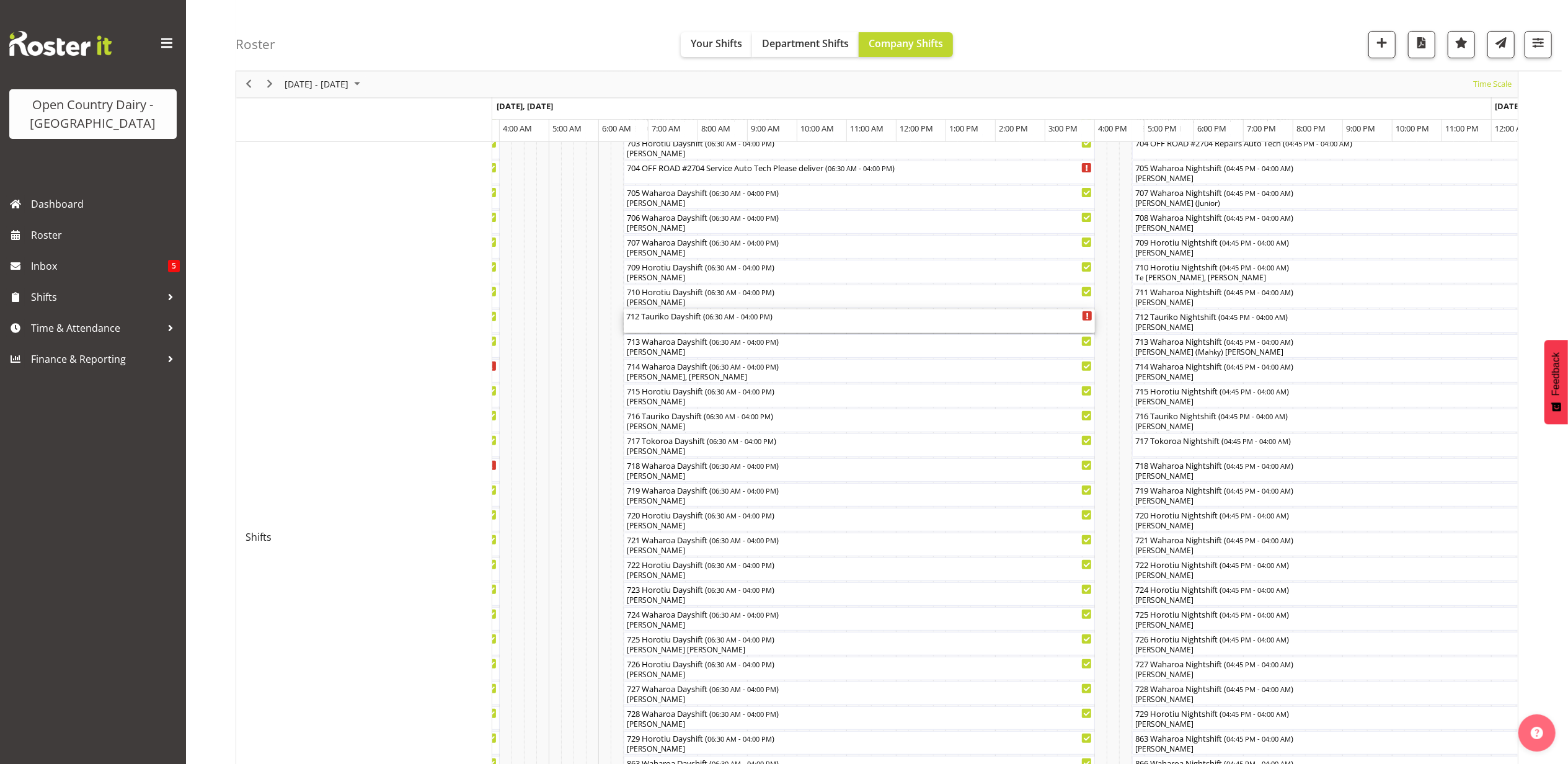
click at [642, 323] on div "712 Tauriko Dayshift ( 06:30 AM - 04:00 PM )" at bounding box center [859, 321] width 466 height 23
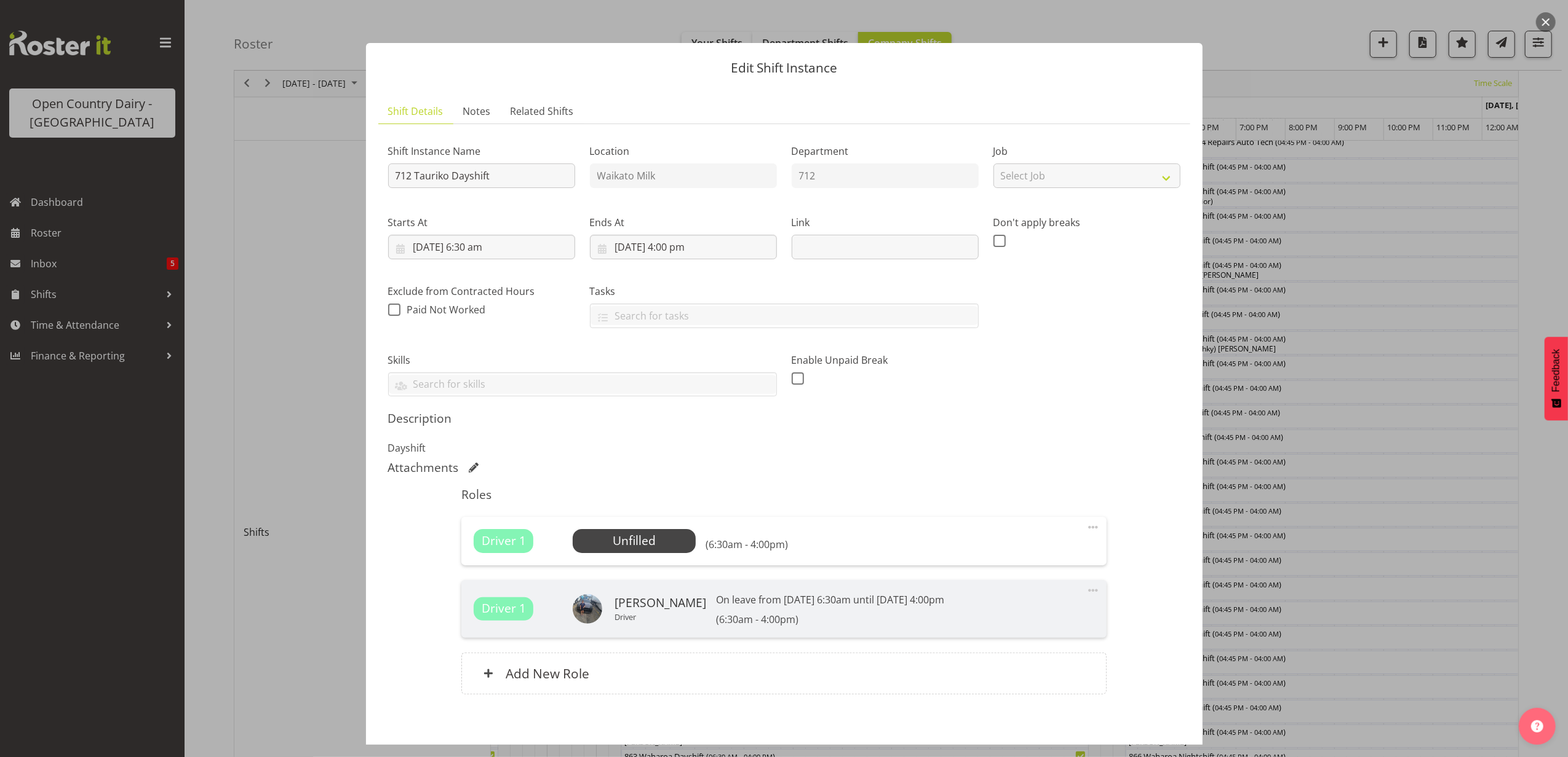
click at [633, 529] on div "Driver 1 Unfilled Select Employee (6:30am - 4:00pm) Edit Cover Role Delete" at bounding box center [783, 541] width 645 height 48
click at [635, 537] on span "Select Employee" at bounding box center [634, 541] width 91 height 18
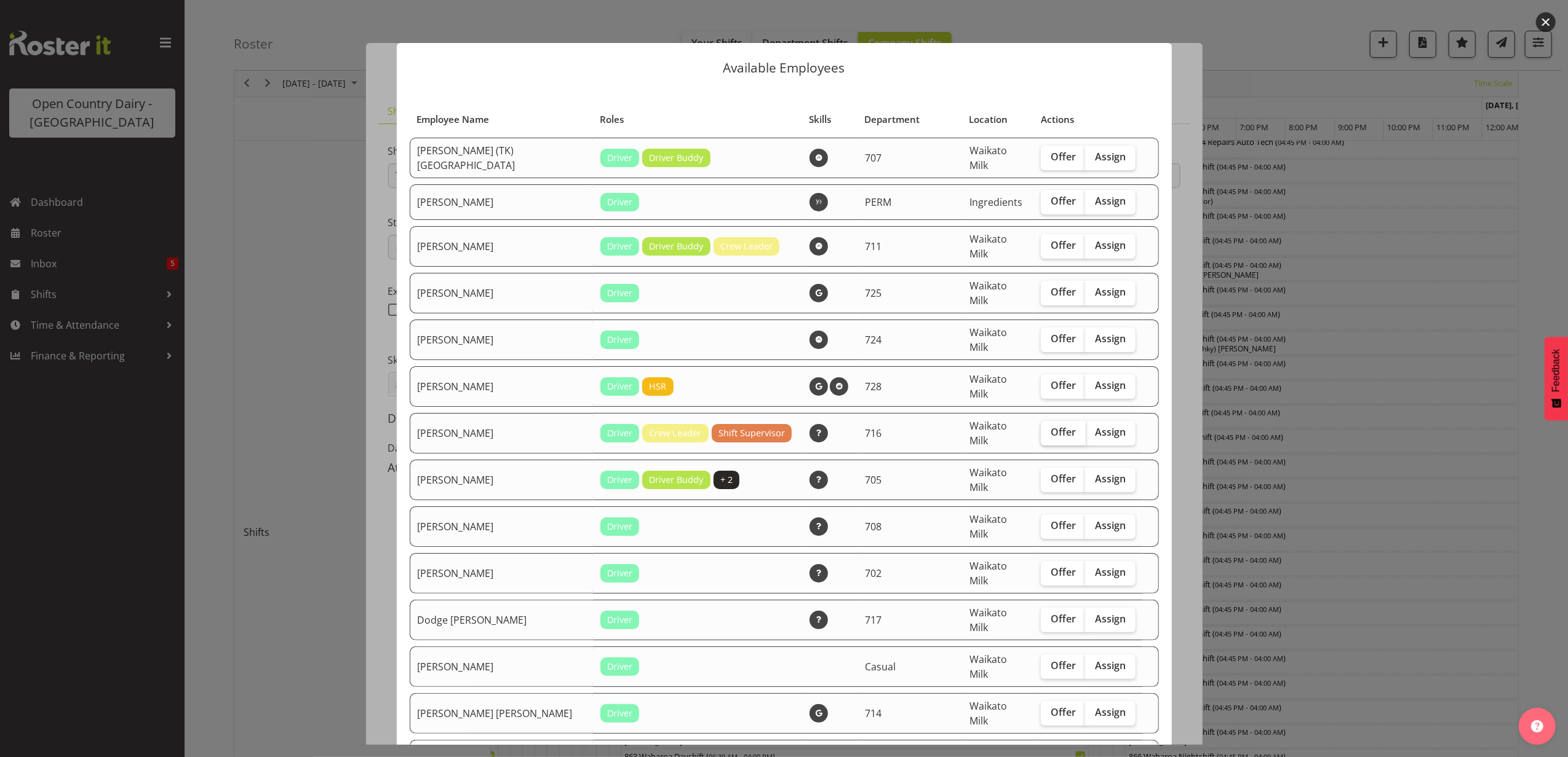
click at [1040, 421] on label "Offer" at bounding box center [1063, 433] width 45 height 25
click at [1040, 428] on input "Offer" at bounding box center [1044, 431] width 8 height 8
checkbox input "true"
click at [1051, 566] on span "Offer" at bounding box center [1063, 572] width 25 height 12
click at [1040, 568] on input "Offer" at bounding box center [1044, 572] width 8 height 8
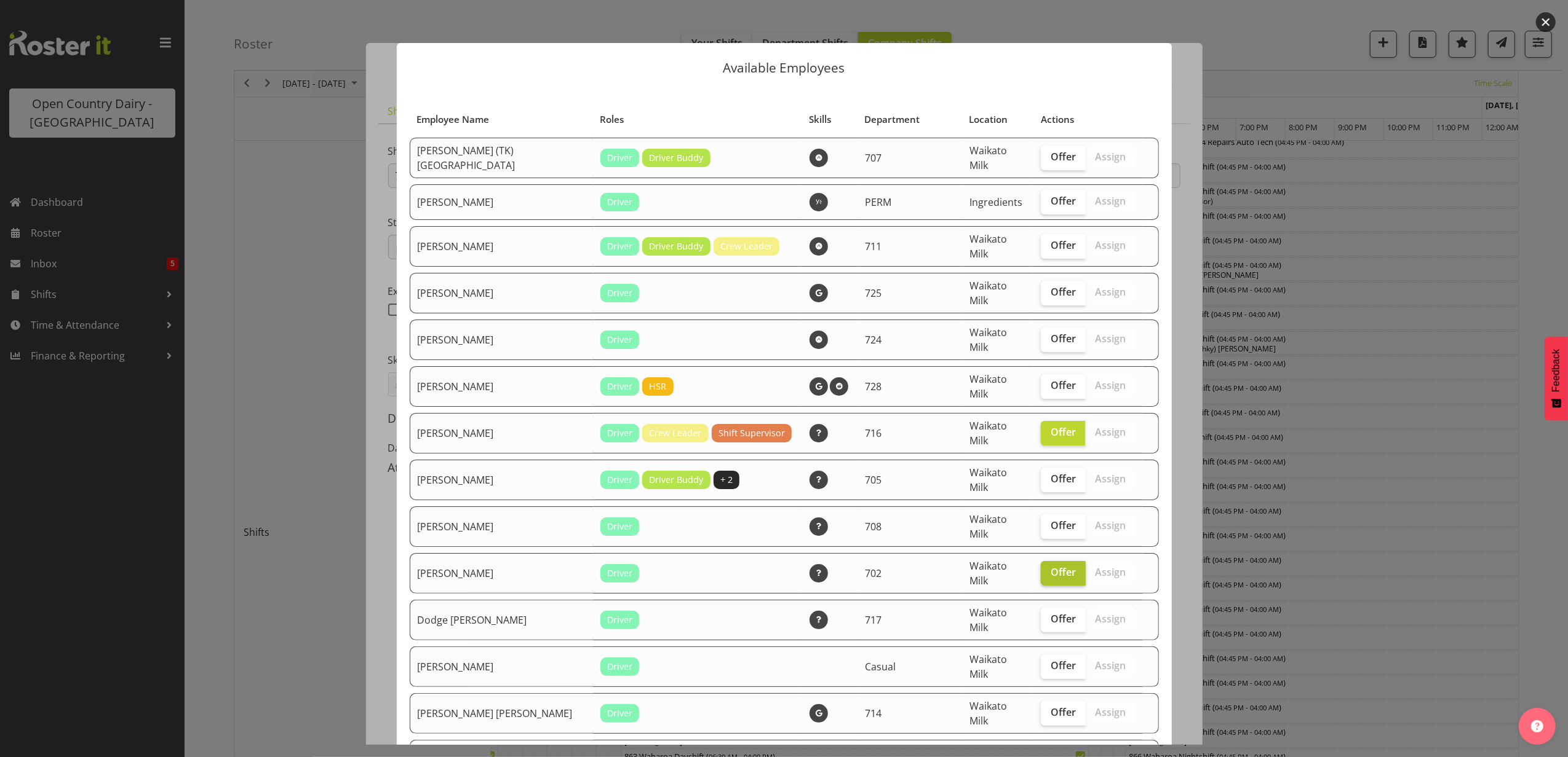
click at [1051, 566] on span "Offer" at bounding box center [1063, 572] width 25 height 12
click at [1040, 568] on input "Offer" at bounding box center [1044, 572] width 8 height 8
click at [1051, 566] on span "Offer" at bounding box center [1063, 572] width 25 height 12
click at [1040, 568] on input "Offer" at bounding box center [1044, 572] width 8 height 8
checkbox input "true"
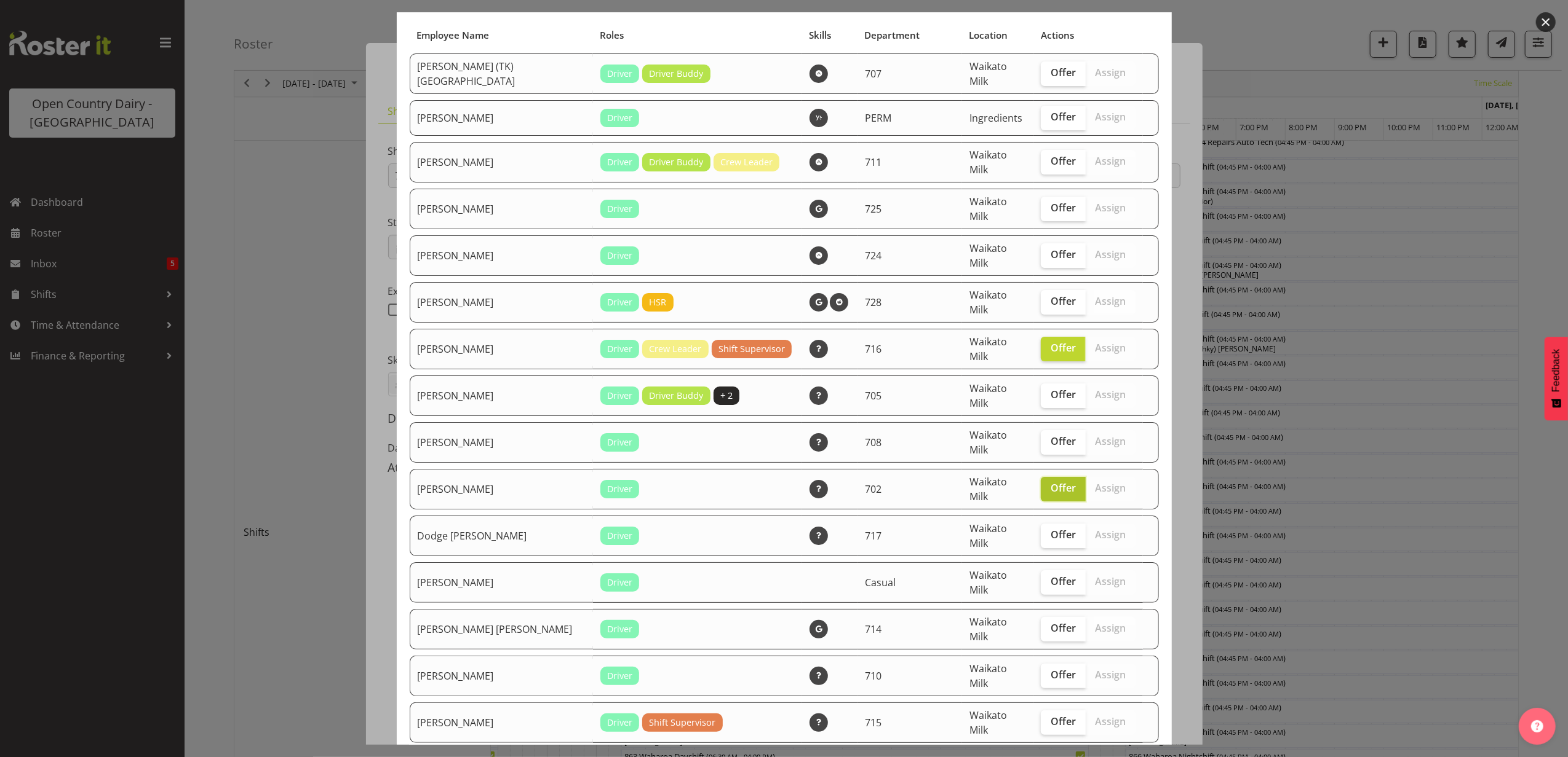
scroll to position [491, 0]
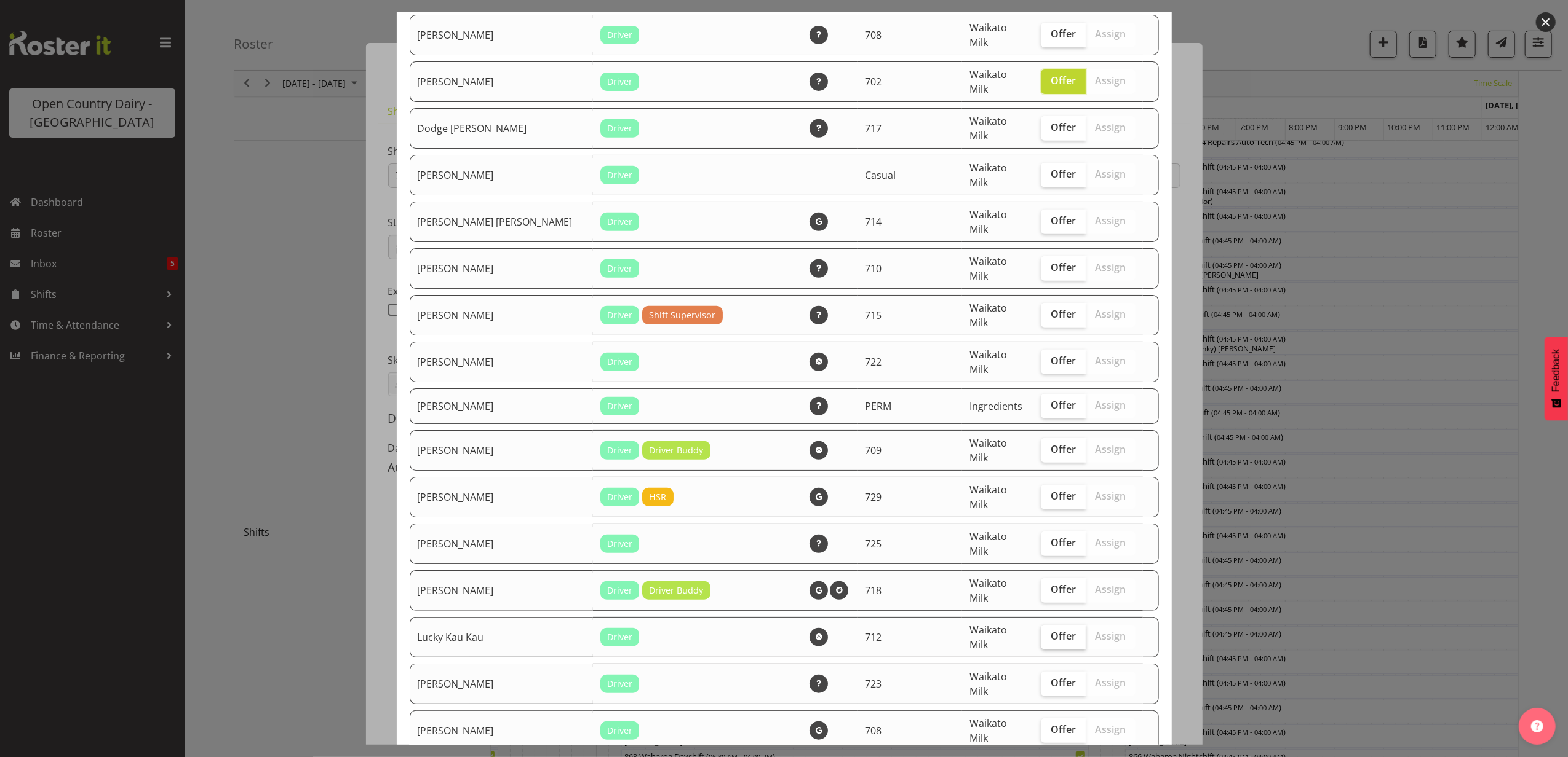
click at [1051, 630] on span "Offer" at bounding box center [1063, 636] width 25 height 12
click at [1040, 632] on input "Offer" at bounding box center [1044, 636] width 8 height 8
click at [1051, 630] on span "Offer" at bounding box center [1063, 636] width 25 height 12
click at [1040, 632] on input "Offer" at bounding box center [1044, 636] width 8 height 8
checkbox input "false"
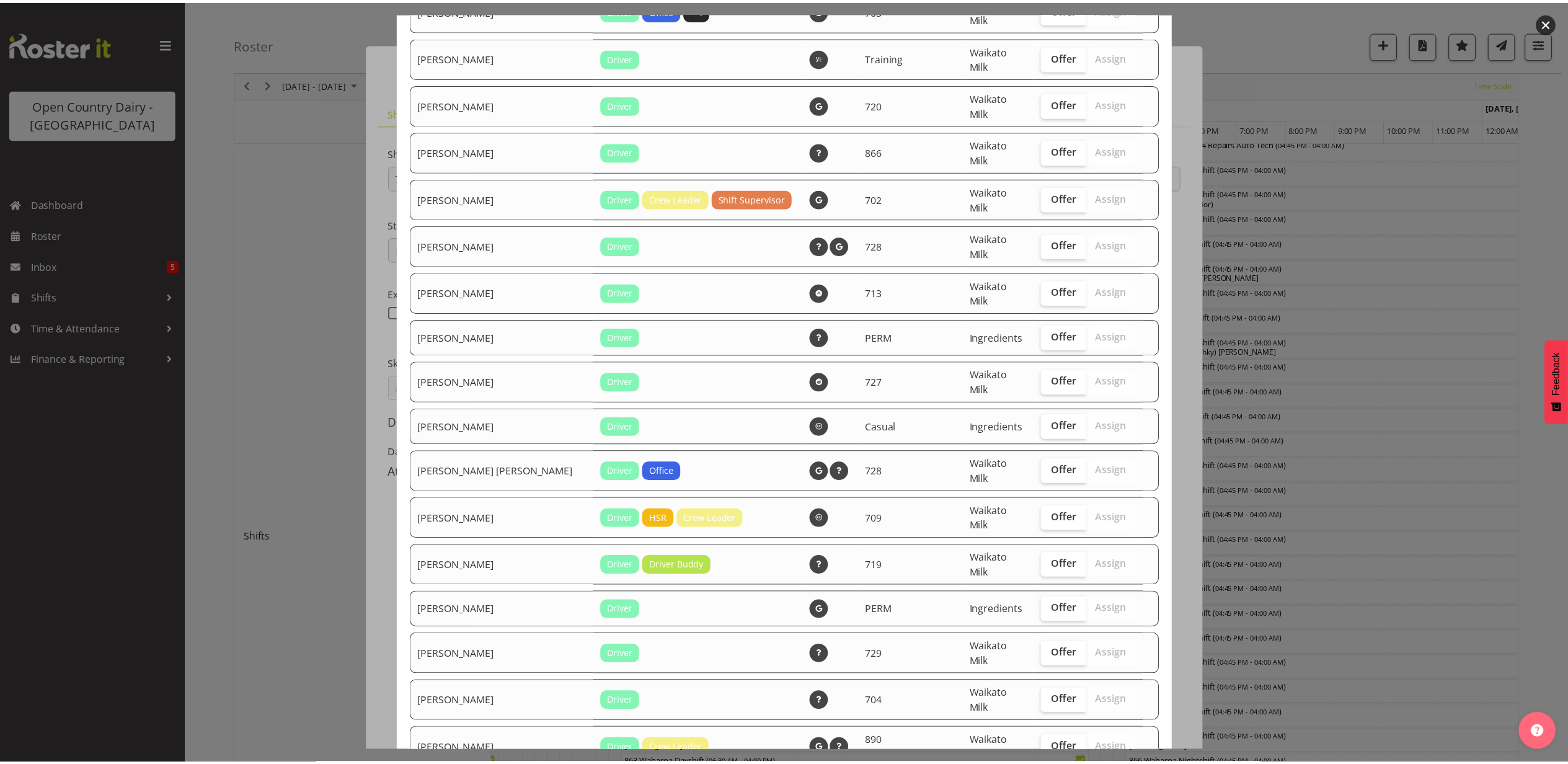
scroll to position [1314, 0]
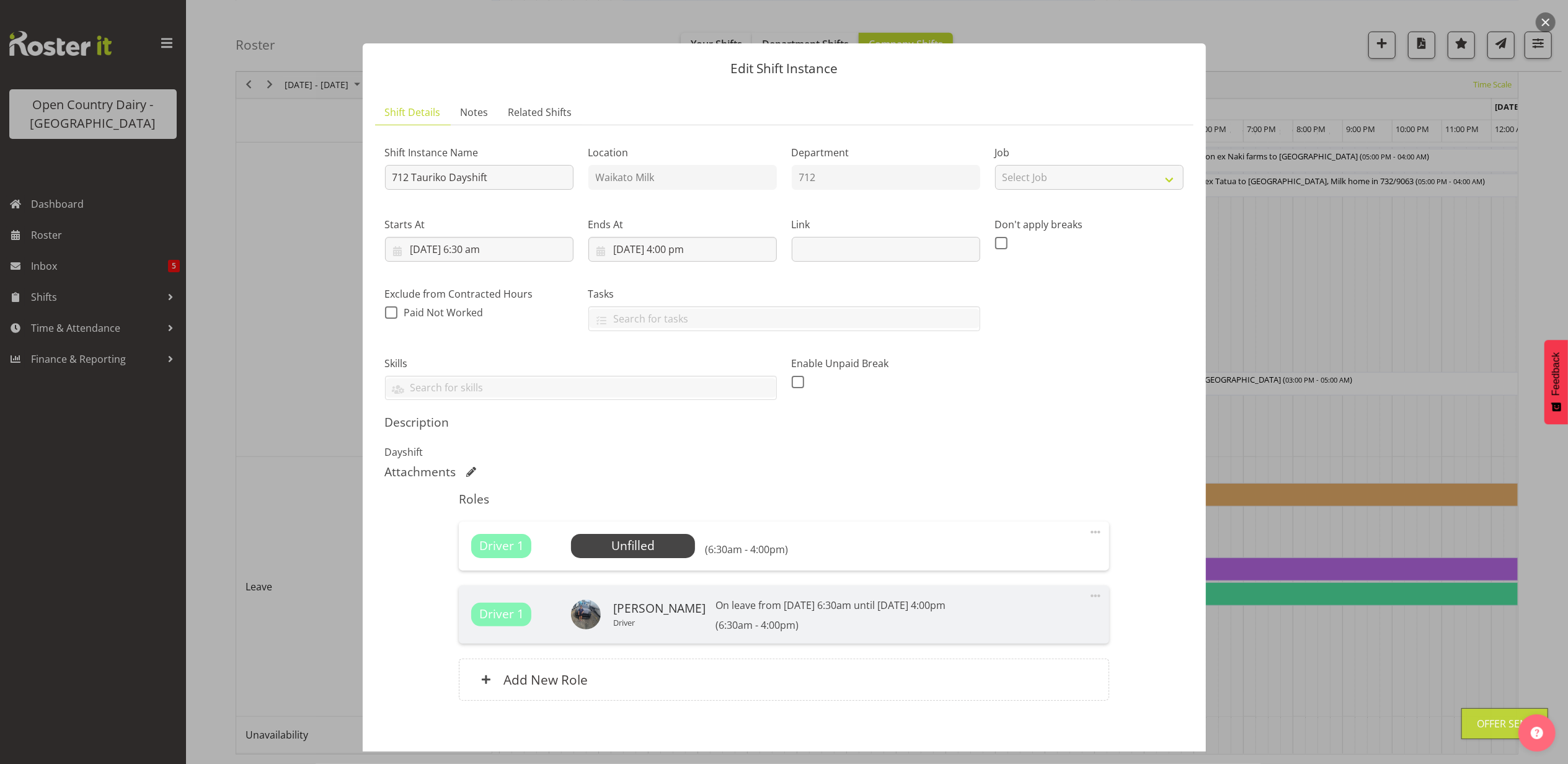
scroll to position [60, 0]
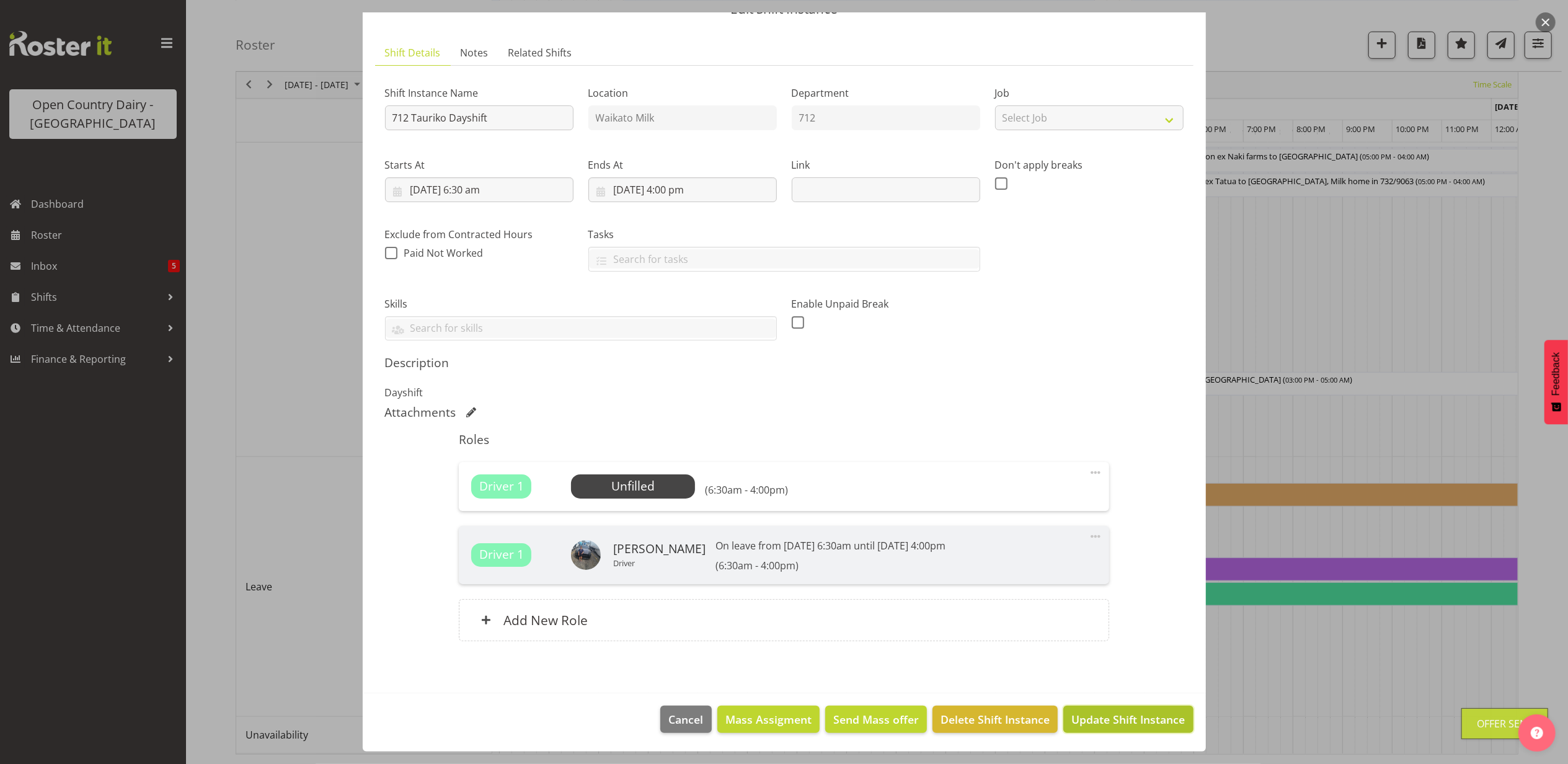
click at [1156, 723] on span "Update Shift Instance" at bounding box center [1128, 719] width 114 height 16
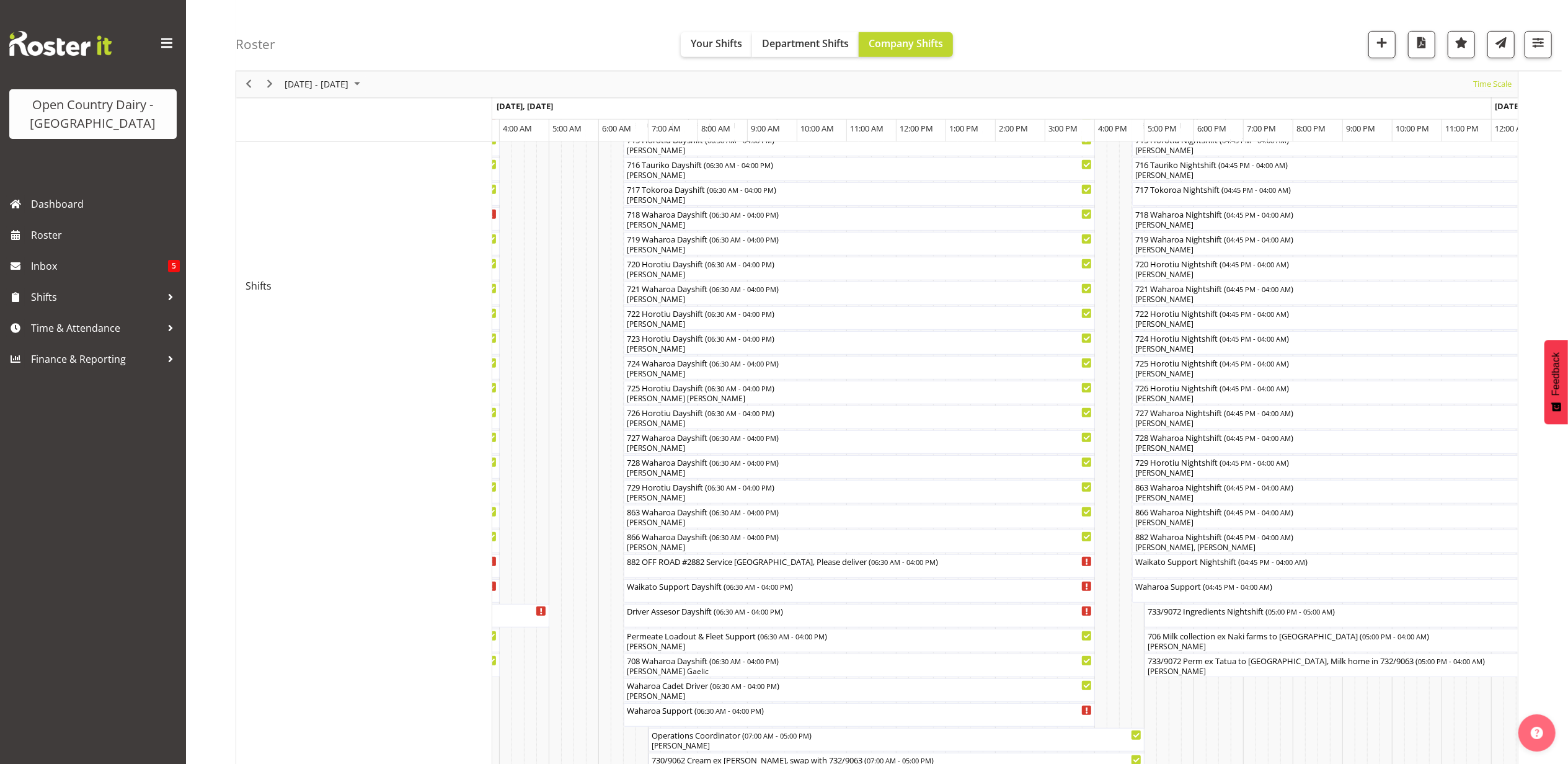
scroll to position [579, 0]
